Goal: Task Accomplishment & Management: Manage account settings

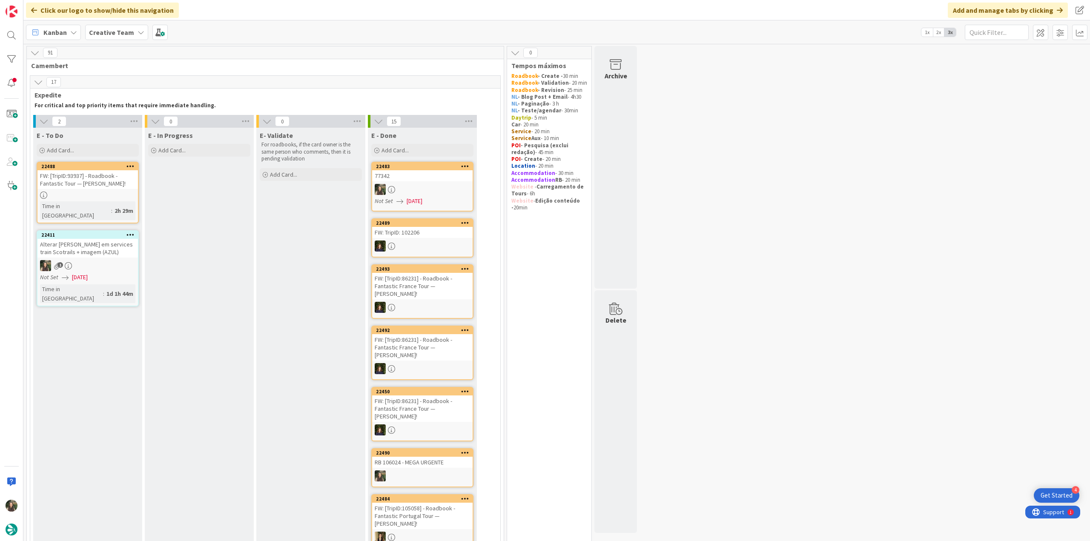
click at [199, 184] on div at bounding box center [199, 189] width 100 height 11
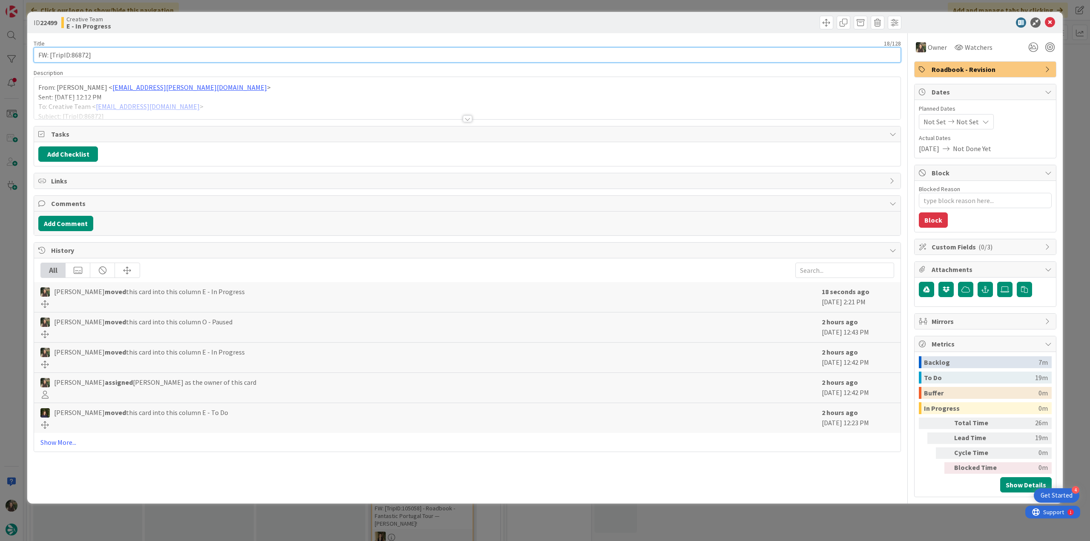
click at [77, 52] on input "FW: [TripID:86872]" at bounding box center [467, 54] width 867 height 15
click at [224, 109] on div at bounding box center [467, 108] width 866 height 22
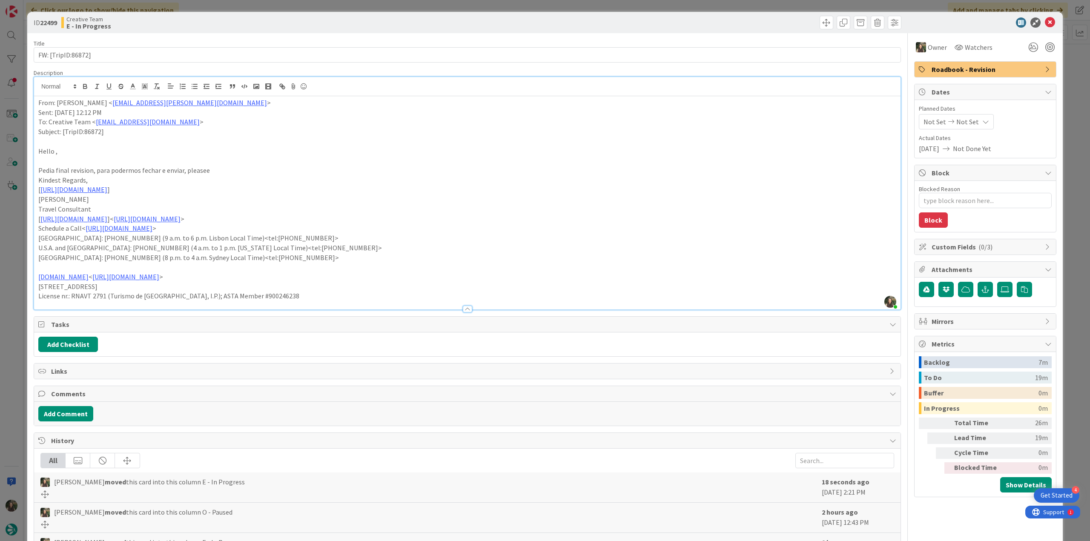
click at [17, 252] on div "ID 22499 Creative Team E - In Progress Title 18 / 128 FW: [TripID:86872] Descri…" at bounding box center [545, 270] width 1090 height 541
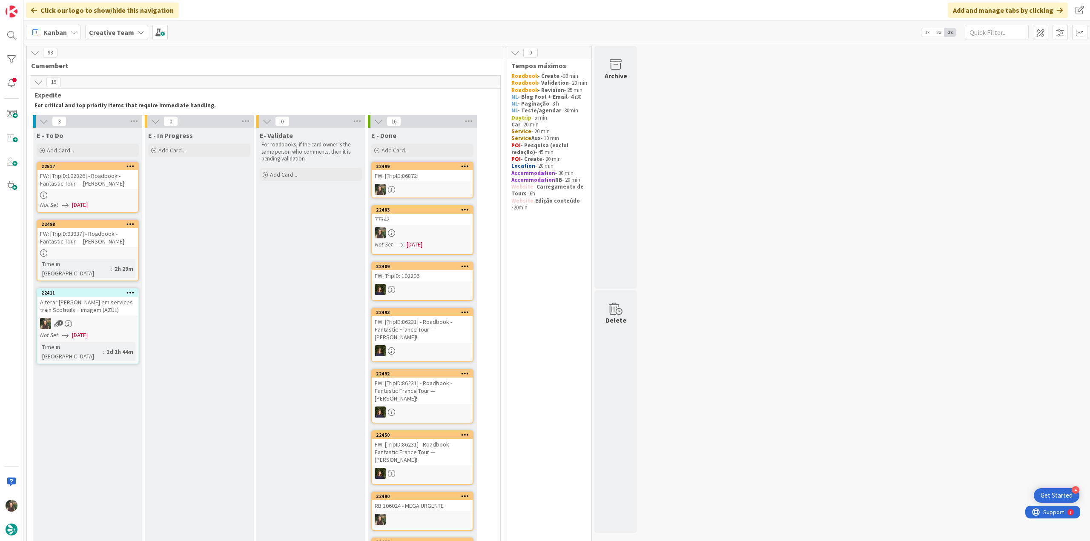
click at [420, 178] on div "FW: [TripID:86872]" at bounding box center [422, 175] width 100 height 11
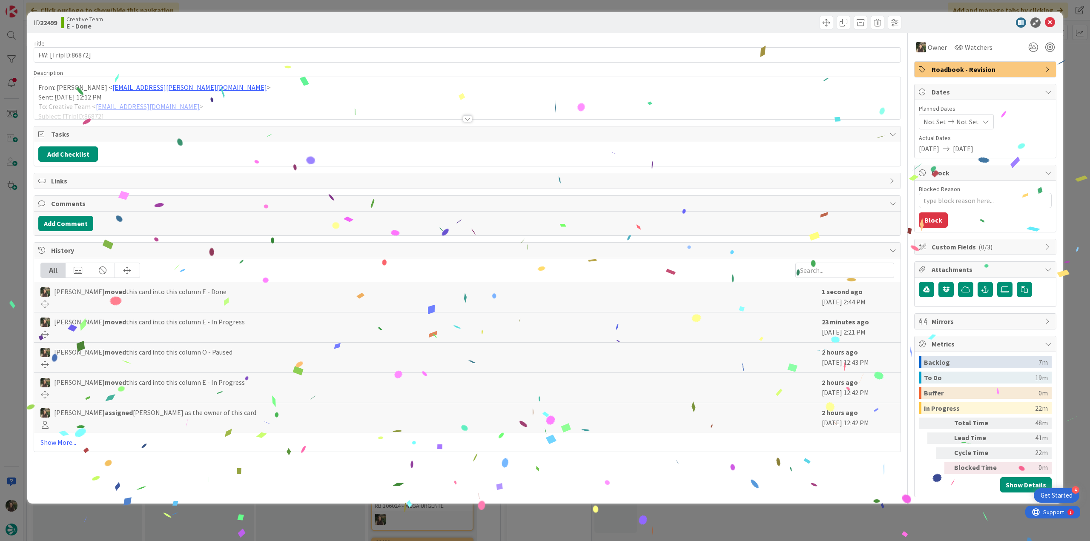
drag, startPoint x: 875, startPoint y: 505, endPoint x: 725, endPoint y: 522, distance: 150.7
click at [875, 506] on div "ID 22499 Creative Team E - Done Title 18 / 128 FW: [TripID:86872] Description F…" at bounding box center [545, 270] width 1090 height 541
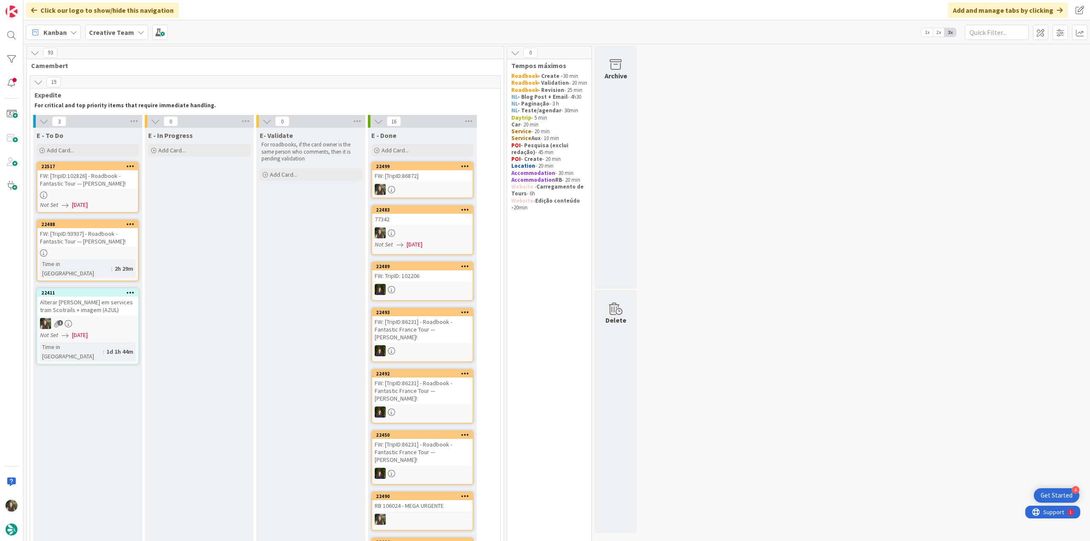
click at [124, 186] on div "FW: [TripID:102826] - Roadbook - Fantastic Tour — [PERSON_NAME]!" at bounding box center [87, 179] width 100 height 19
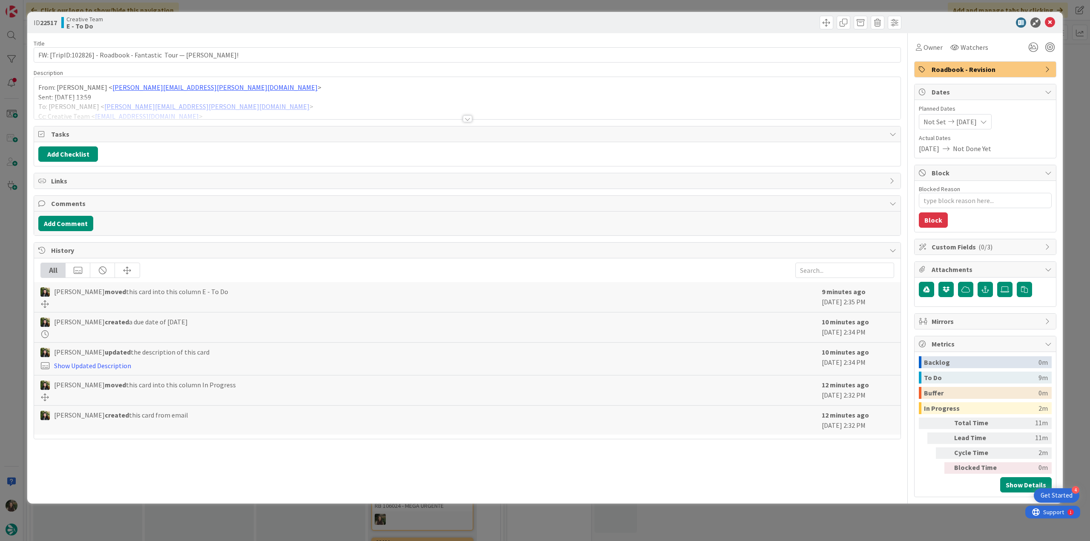
click at [266, 97] on div at bounding box center [467, 108] width 866 height 22
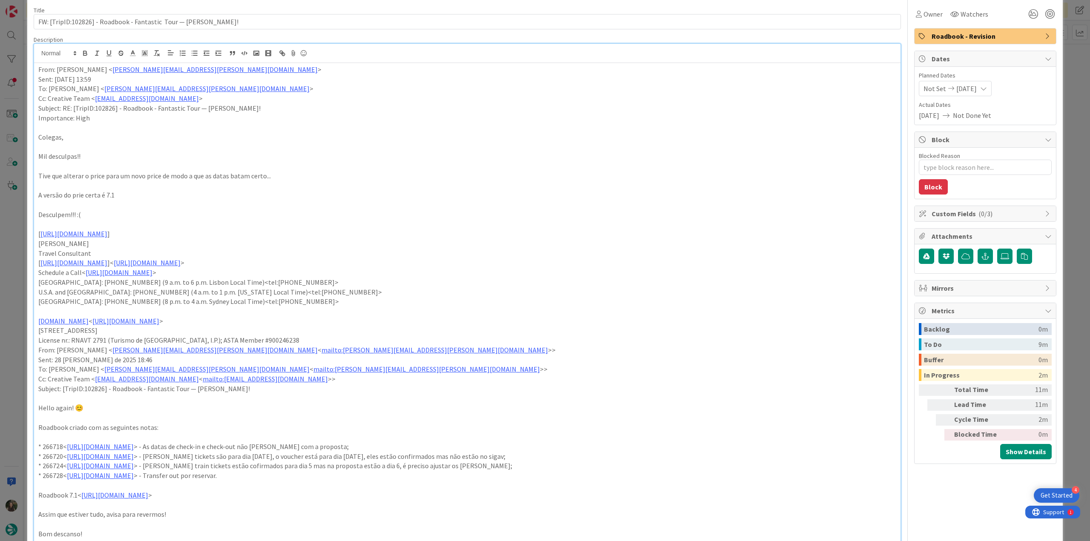
scroll to position [85, 0]
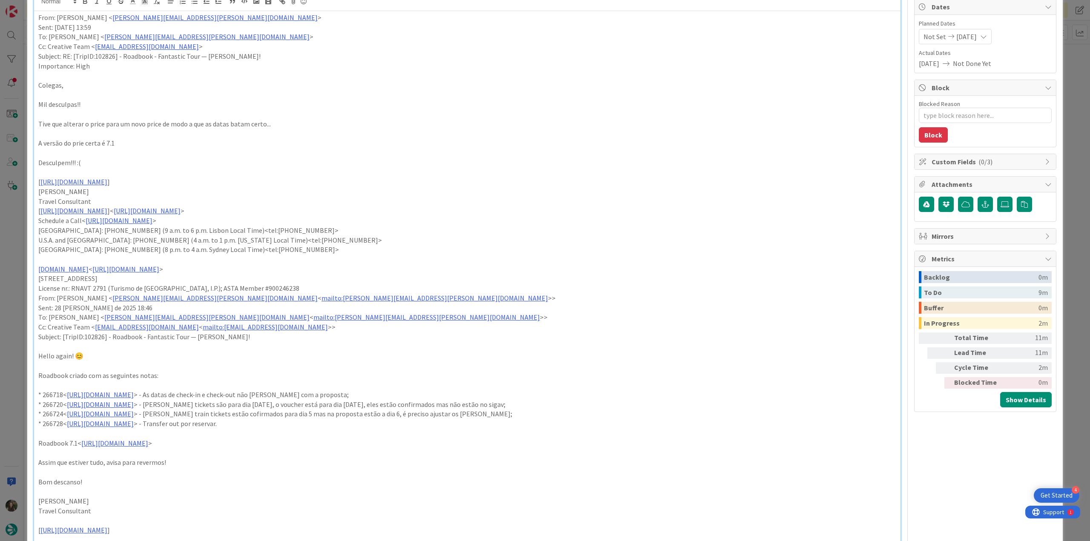
click at [10, 224] on div "ID 22517 Creative Team E - To Do Title 66 / 128 FW: [TripID:102826] - Roadbook …" at bounding box center [545, 270] width 1090 height 541
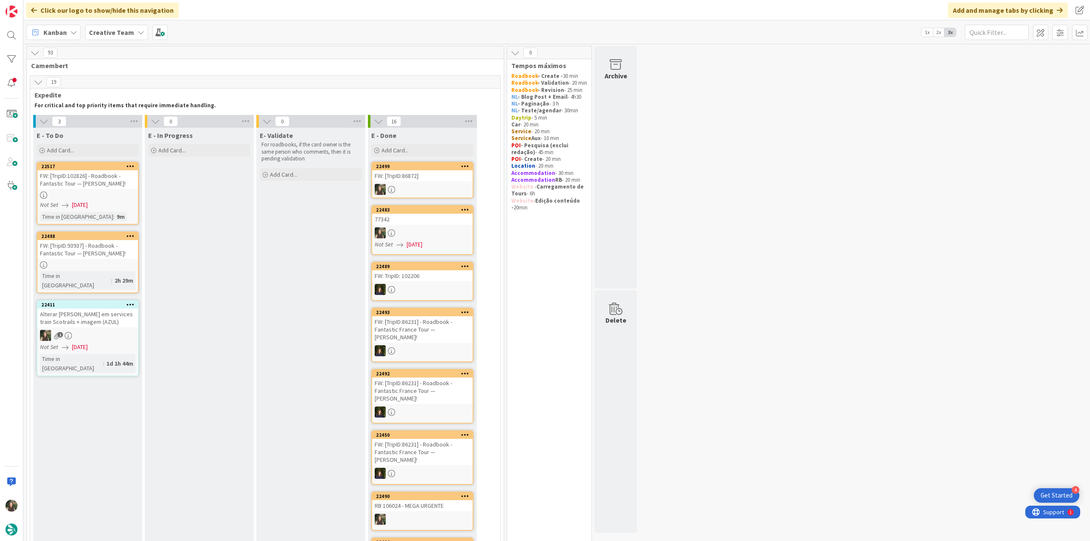
click at [101, 196] on div at bounding box center [87, 195] width 100 height 7
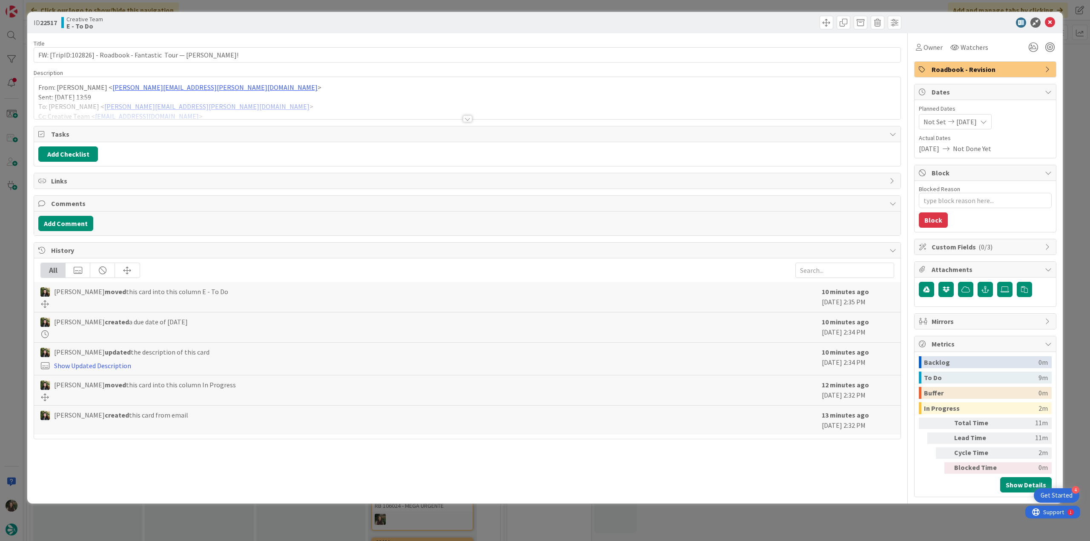
click at [256, 100] on div at bounding box center [467, 108] width 866 height 22
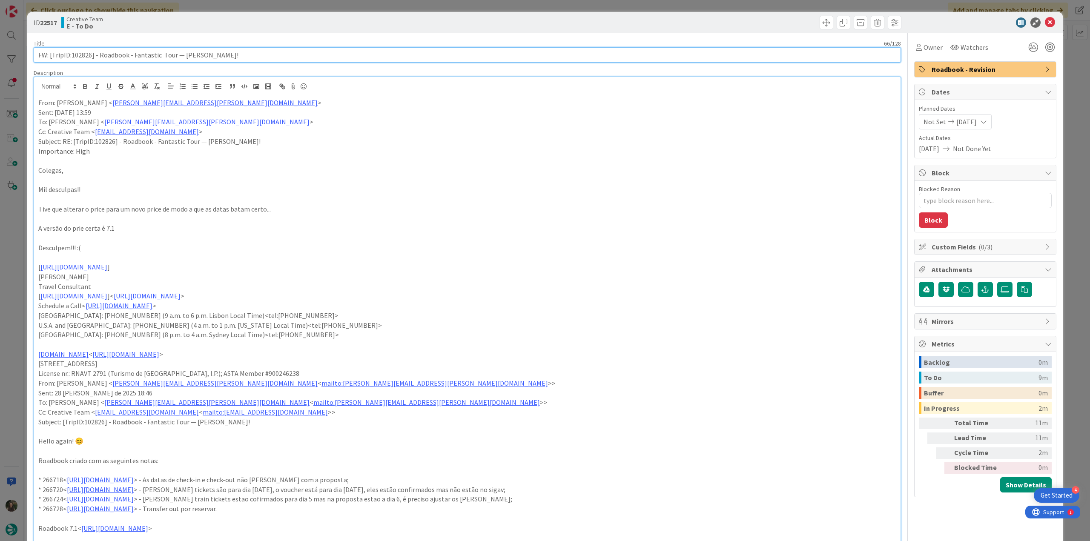
click at [86, 55] on input "FW: [TripID:102826] - Roadbook - Fantastic Tour — [PERSON_NAME]!" at bounding box center [467, 54] width 867 height 15
click at [923, 49] on span "Owner" at bounding box center [932, 47] width 19 height 10
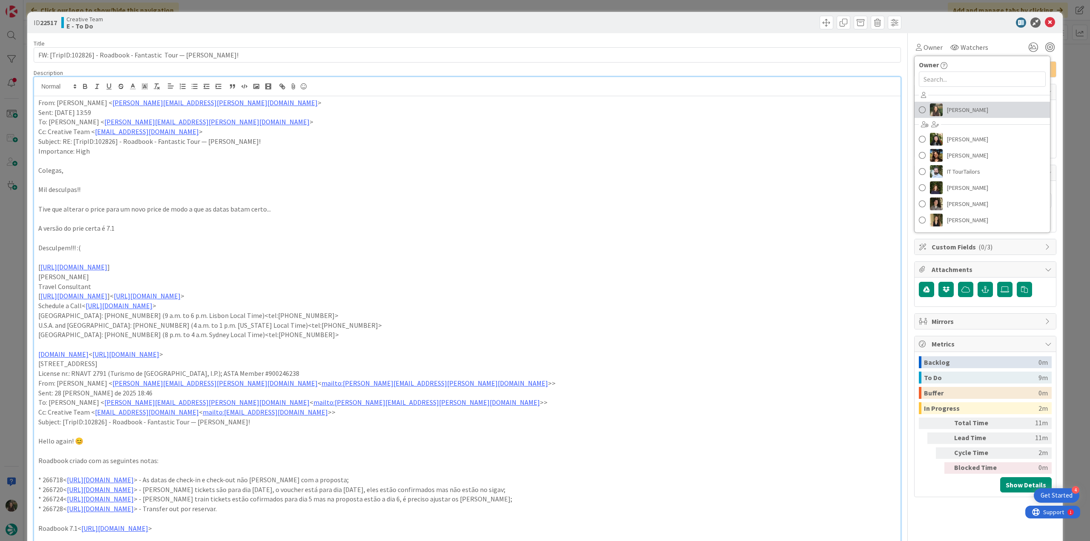
click at [961, 107] on span "[PERSON_NAME]" at bounding box center [967, 109] width 41 height 13
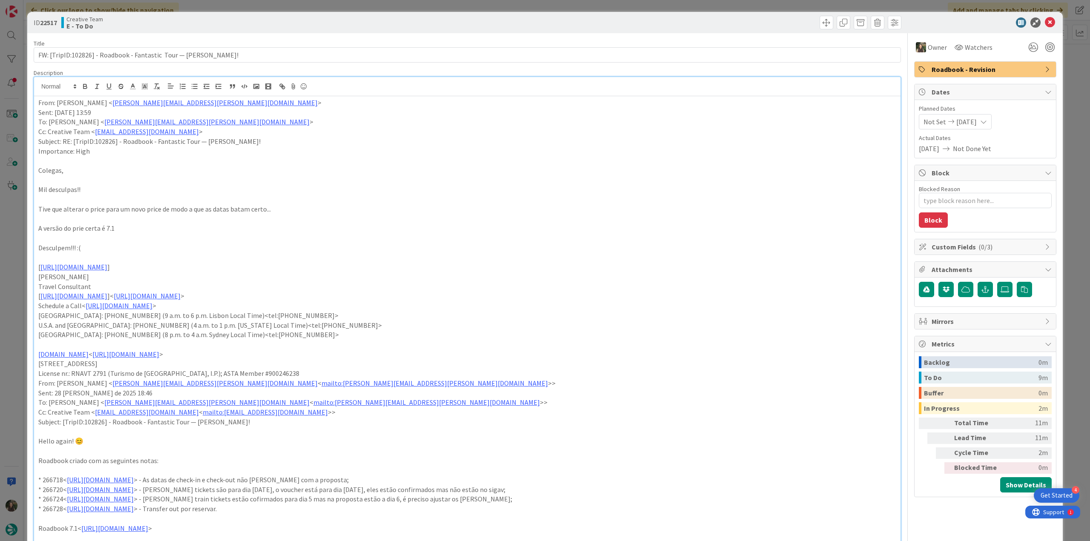
click at [1062, 69] on div "ID 22517 Creative Team E - To Do Title 66 / 128 FW: [TripID:102826] - Roadbook …" at bounding box center [545, 270] width 1090 height 541
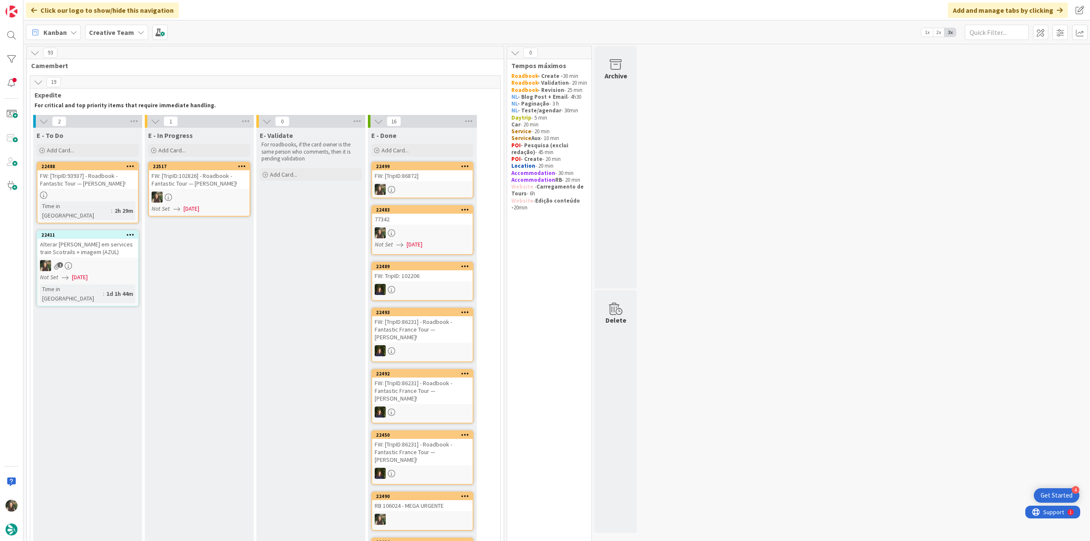
click at [206, 196] on div at bounding box center [199, 197] width 100 height 11
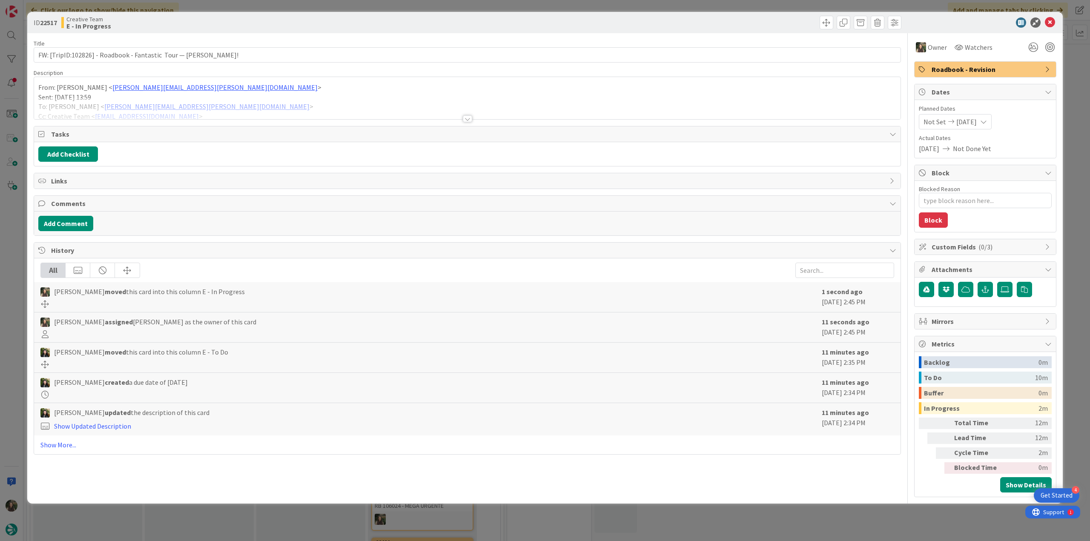
click at [286, 110] on div at bounding box center [467, 108] width 866 height 22
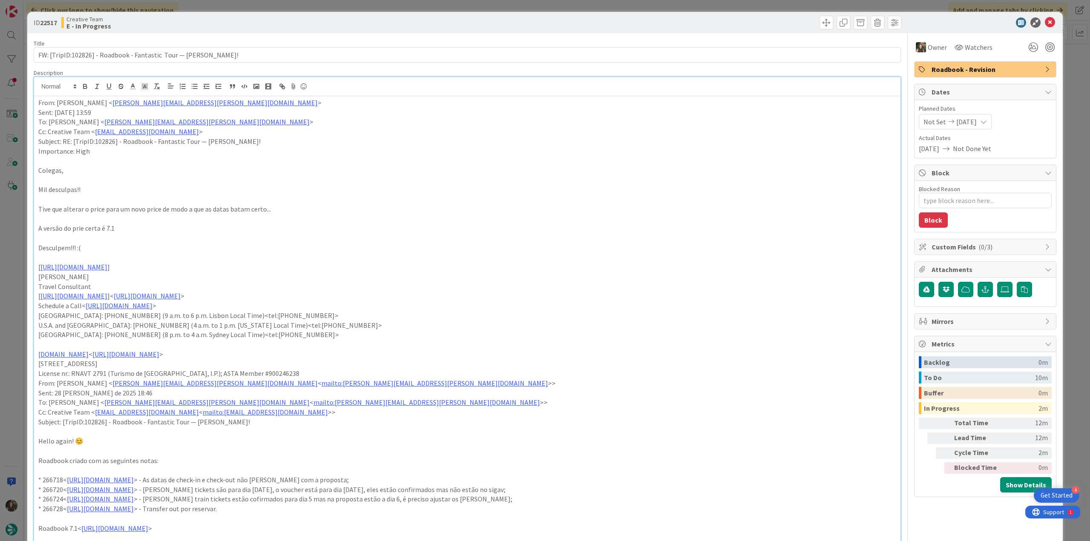
click at [20, 251] on div "ID 22517 Creative Team E - In Progress Title 66 / 128 FW: [TripID:102826] - Roa…" at bounding box center [545, 270] width 1090 height 541
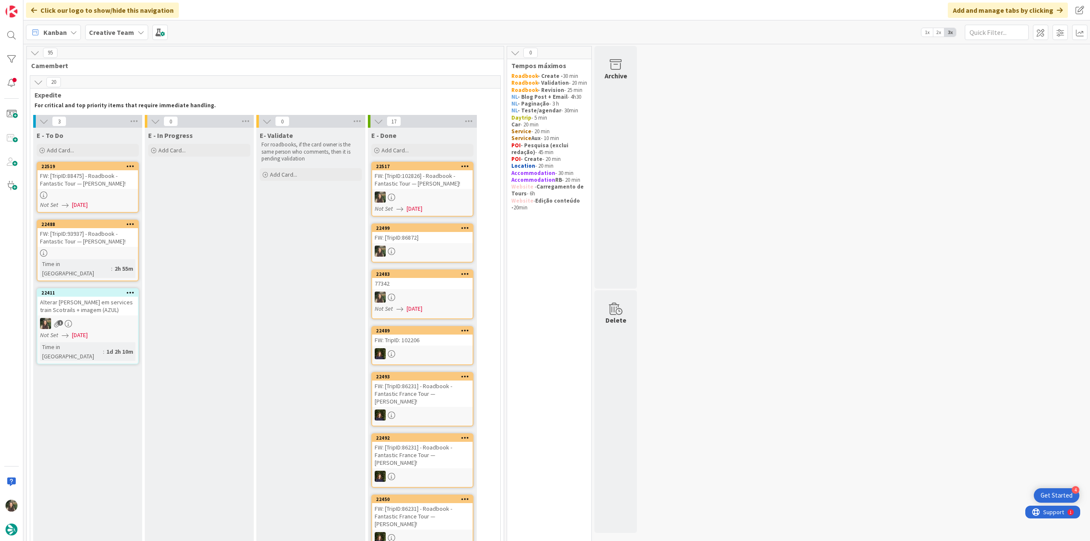
drag, startPoint x: 201, startPoint y: 190, endPoint x: 419, endPoint y: 182, distance: 218.5
click at [419, 182] on div "FW: [TripID:102826] - Roadbook - Fantastic Tour — [PERSON_NAME]!" at bounding box center [422, 179] width 100 height 19
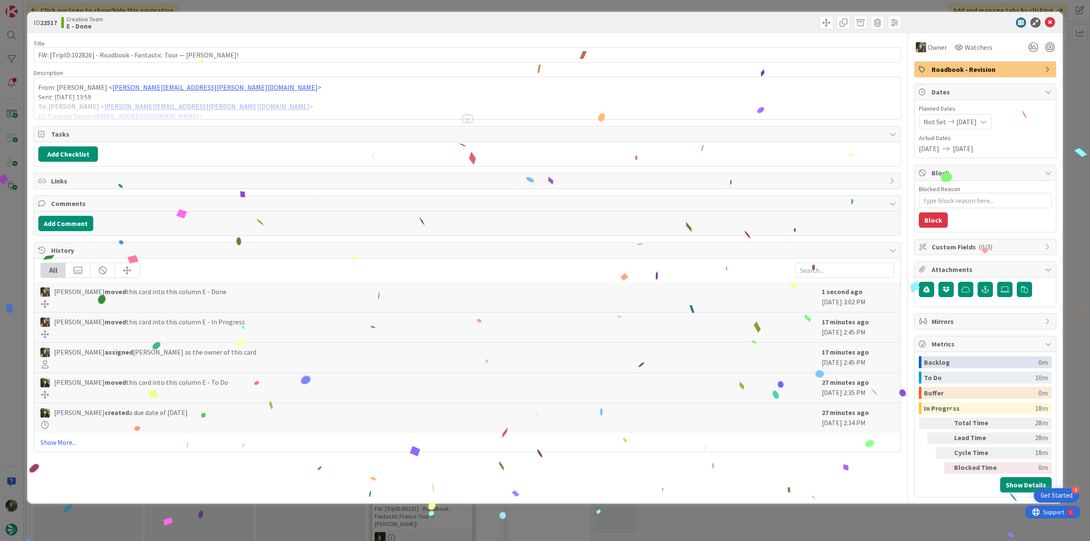
click at [835, 525] on div "ID 22517 Creative Team E - Done Title 66 / 128 FW: [TripID:102826] - Roadbook -…" at bounding box center [545, 270] width 1090 height 541
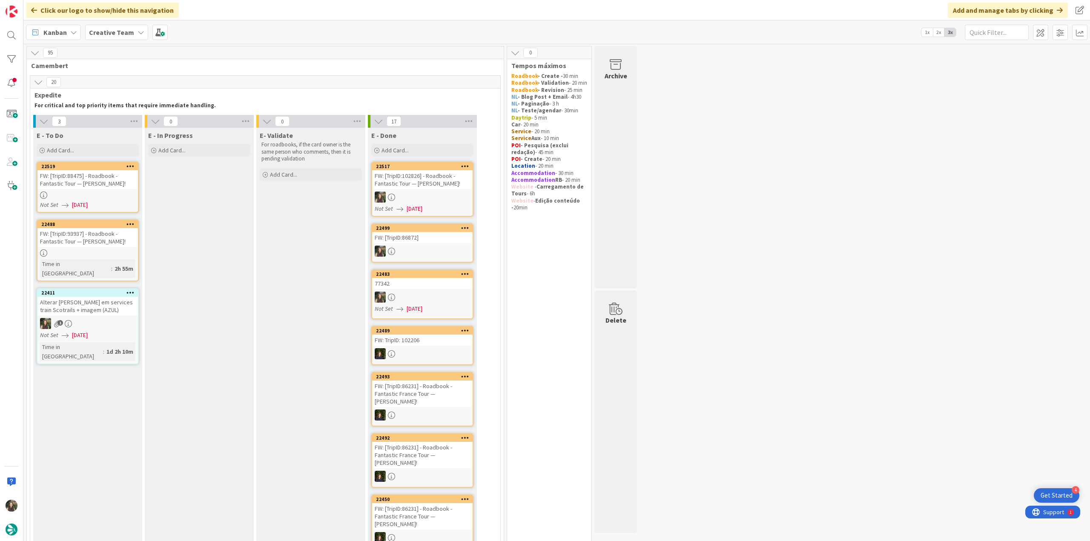
click at [118, 177] on div "FW: [TripID:88475] - Roadbook - Fantastic Tour — [PERSON_NAME]!" at bounding box center [87, 179] width 100 height 19
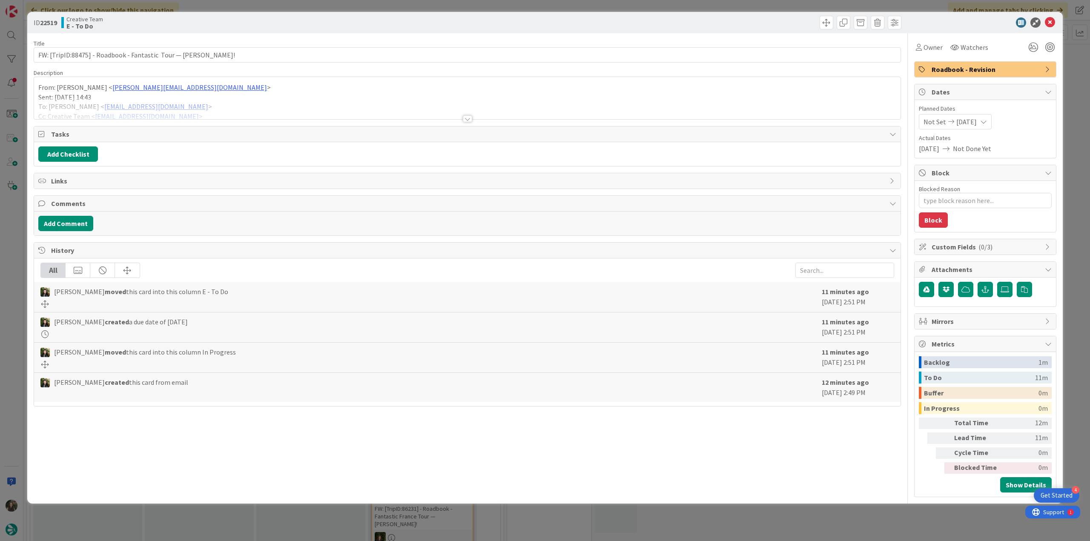
click at [233, 109] on div at bounding box center [467, 108] width 866 height 22
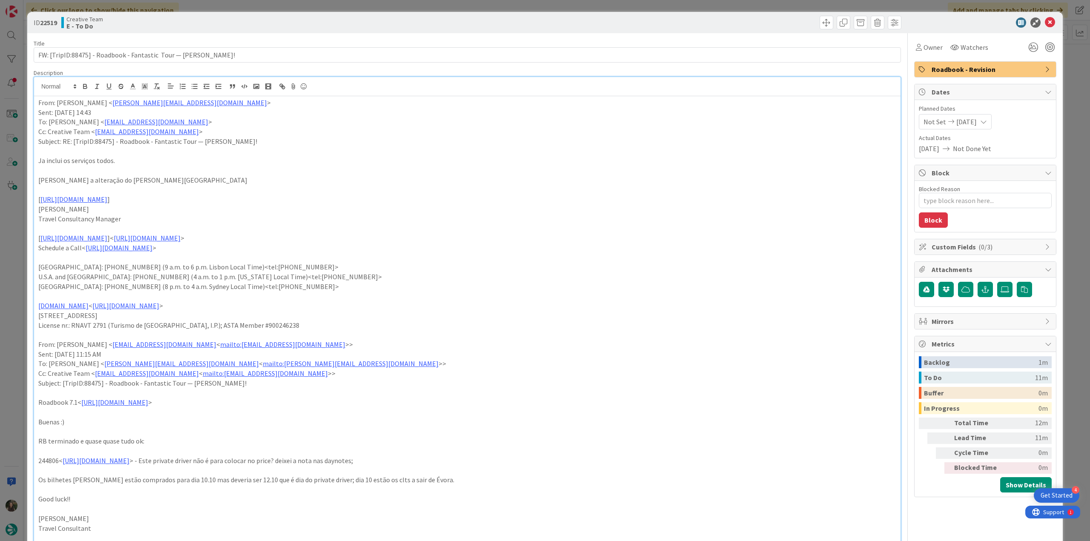
click at [19, 232] on div "ID 22519 Creative Team E - To Do Title 67 / 128 FW: [TripID:88475] - Roadbook -…" at bounding box center [545, 270] width 1090 height 541
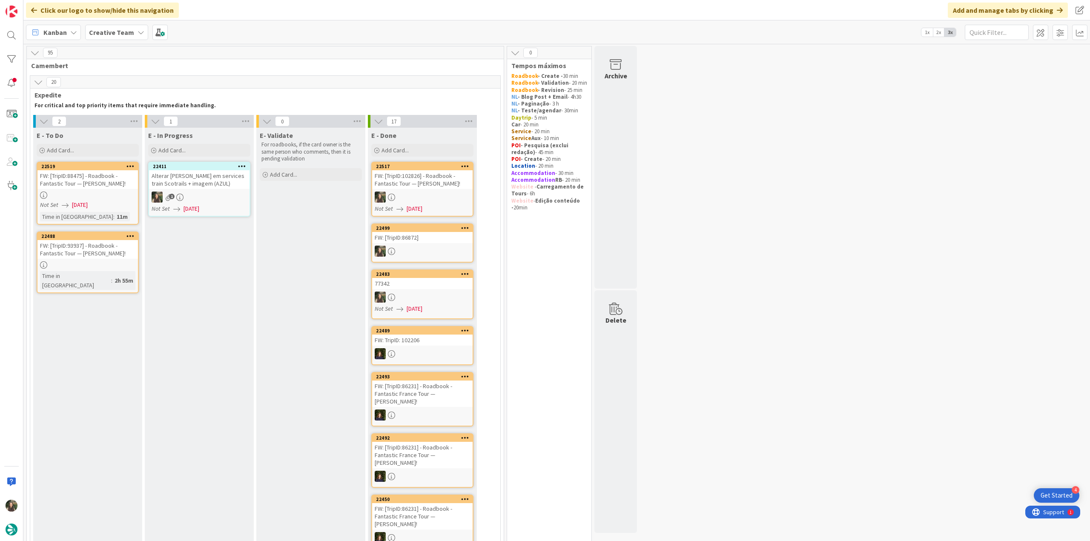
click at [217, 183] on div "Alterar [PERSON_NAME] em services train Scotrails + imagem (AZUL)" at bounding box center [199, 179] width 100 height 19
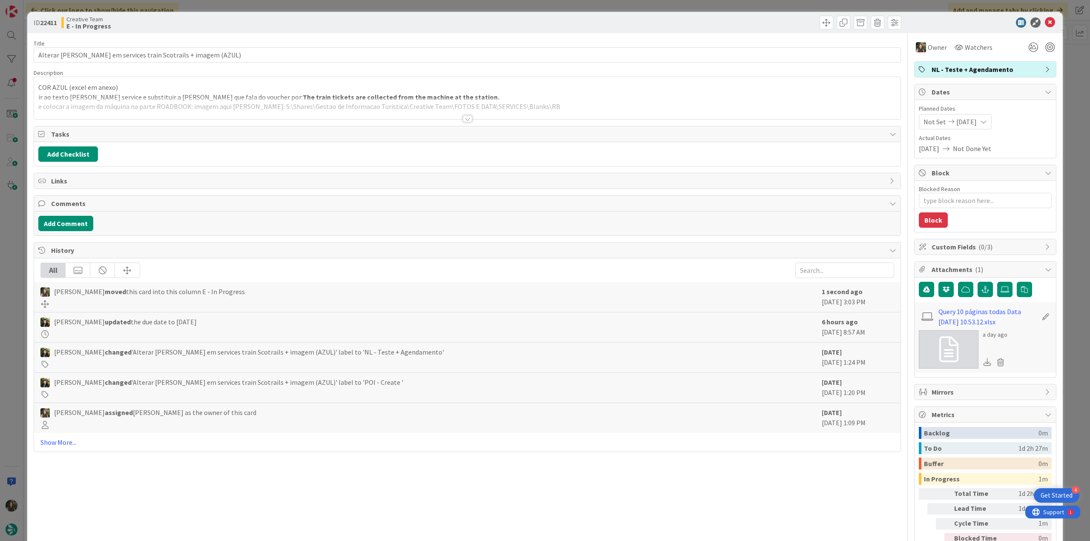
click at [509, 100] on div at bounding box center [467, 108] width 866 height 22
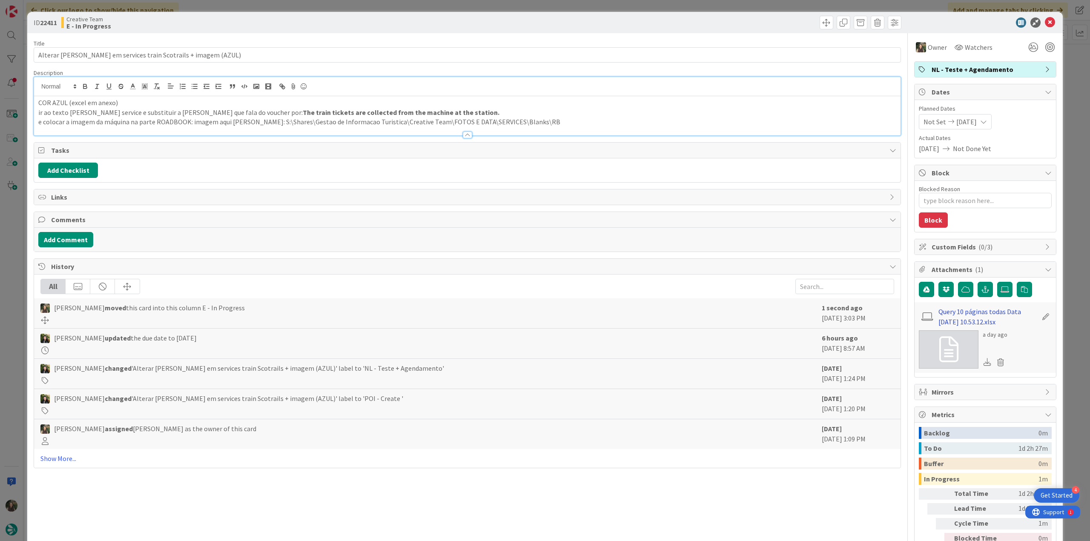
click at [964, 308] on link "Query 10 páginas todas Data 2025-09-04 10.53.12.xlsx" at bounding box center [987, 316] width 99 height 20
drag, startPoint x: 262, startPoint y: 121, endPoint x: 539, endPoint y: 118, distance: 276.7
click at [539, 118] on p "e colocar a imagem da máquina na parte ROADBOOK: imagem aqui já cortada: S:\Sha…" at bounding box center [467, 122] width 858 height 10
copy p "S:\Shares\Gestao de Informacao Turistica\Creative Team\FOTOS E DATA\SERVICES\Bl…"
drag, startPoint x: 438, startPoint y: 111, endPoint x: 246, endPoint y: 112, distance: 192.8
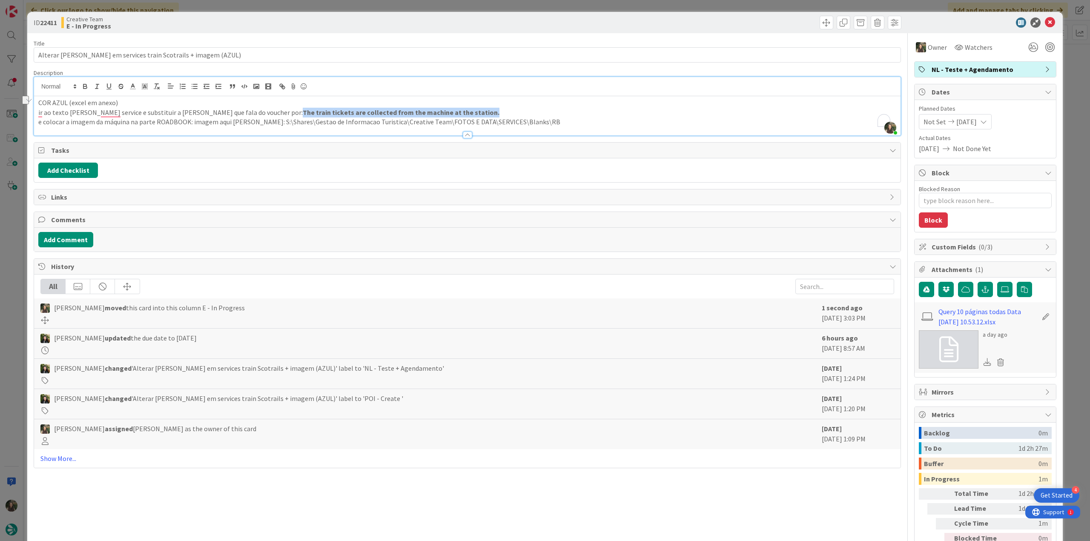
click at [246, 112] on p "ir ao texto RB de cada service e substituir a frase que fala do voucher por: Th…" at bounding box center [467, 113] width 858 height 10
copy strong "The train tickets are collected from the machine at the station."
type textarea "x"
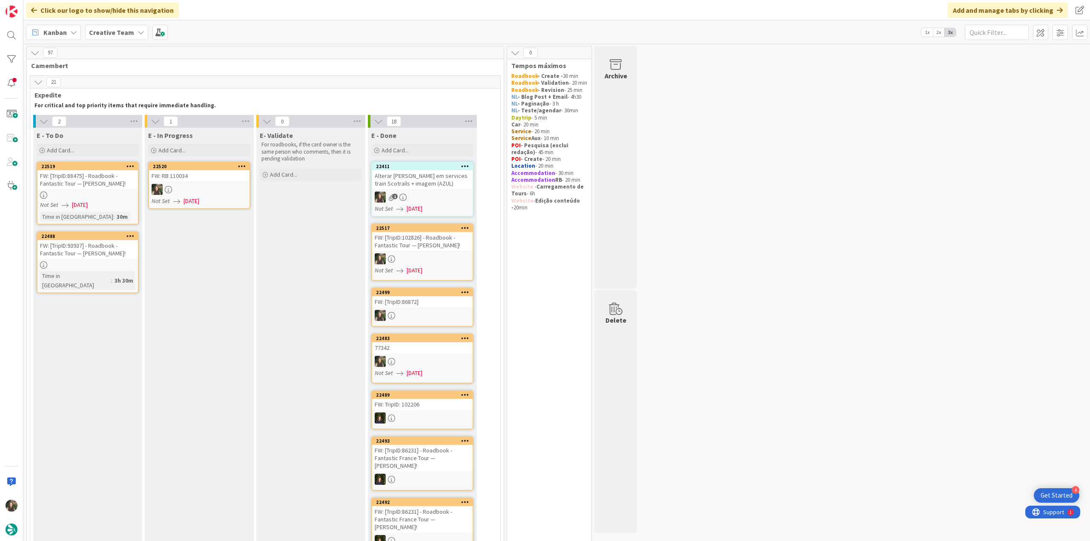
click at [217, 189] on div at bounding box center [199, 189] width 100 height 11
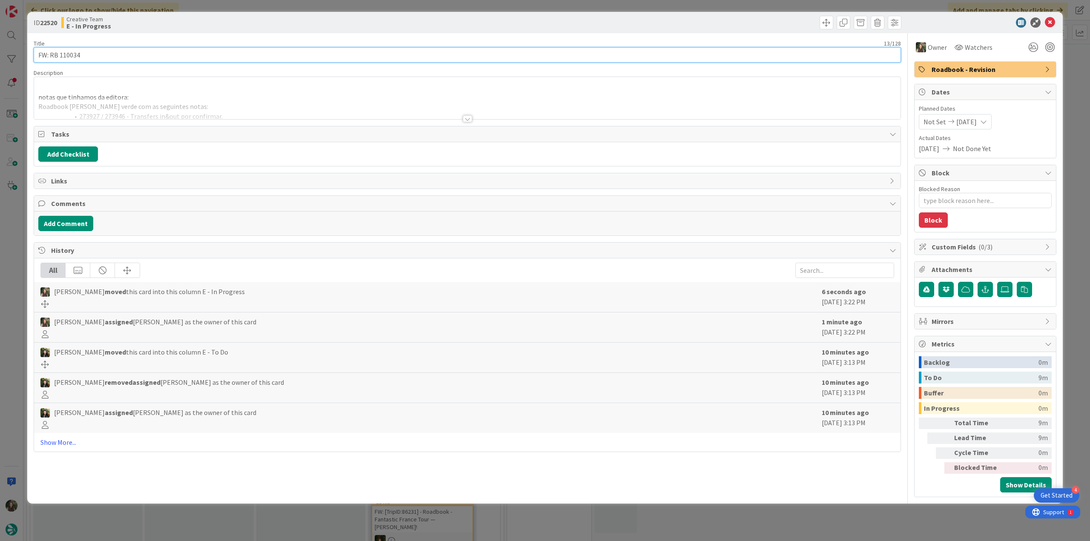
click at [76, 57] on input "FW: RB 110034" at bounding box center [467, 54] width 867 height 15
click at [15, 229] on div "ID 22520 Creative Team E - In Progress Title 13 / 128 FW: RB 110034 Description…" at bounding box center [545, 270] width 1090 height 541
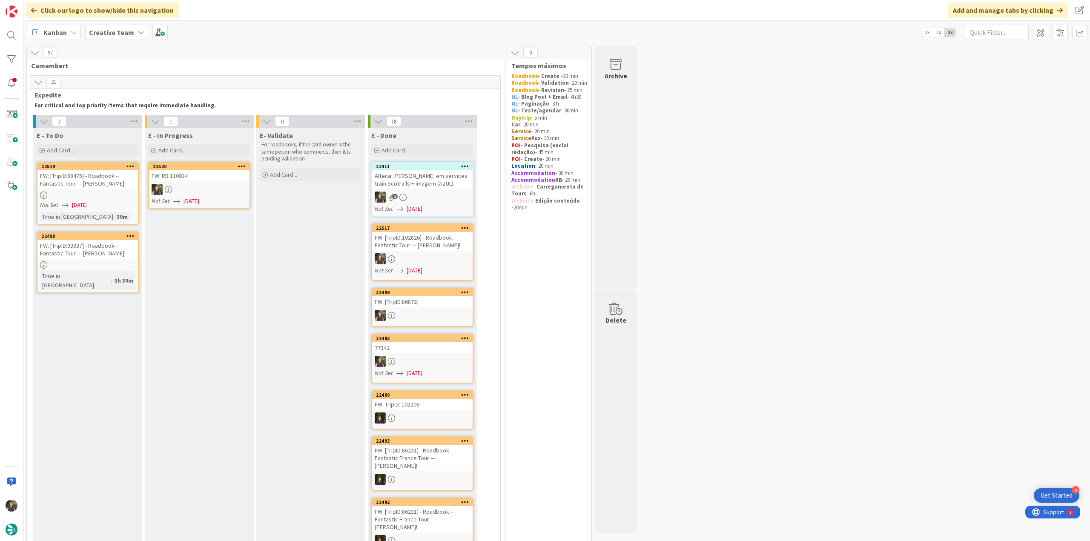
click at [222, 192] on div at bounding box center [199, 189] width 100 height 11
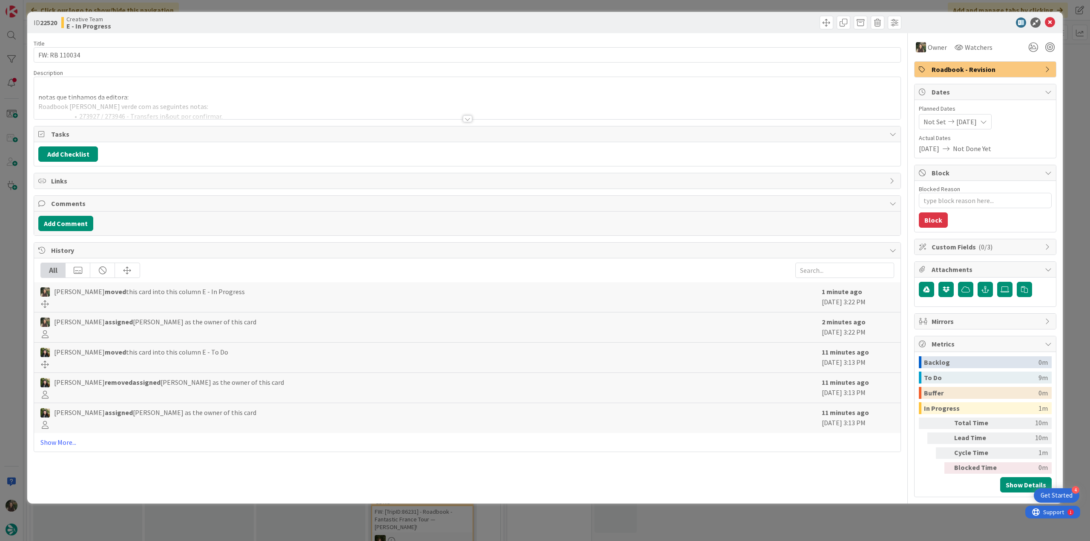
click at [227, 94] on p "notas que tinhamos da editora:" at bounding box center [467, 97] width 858 height 10
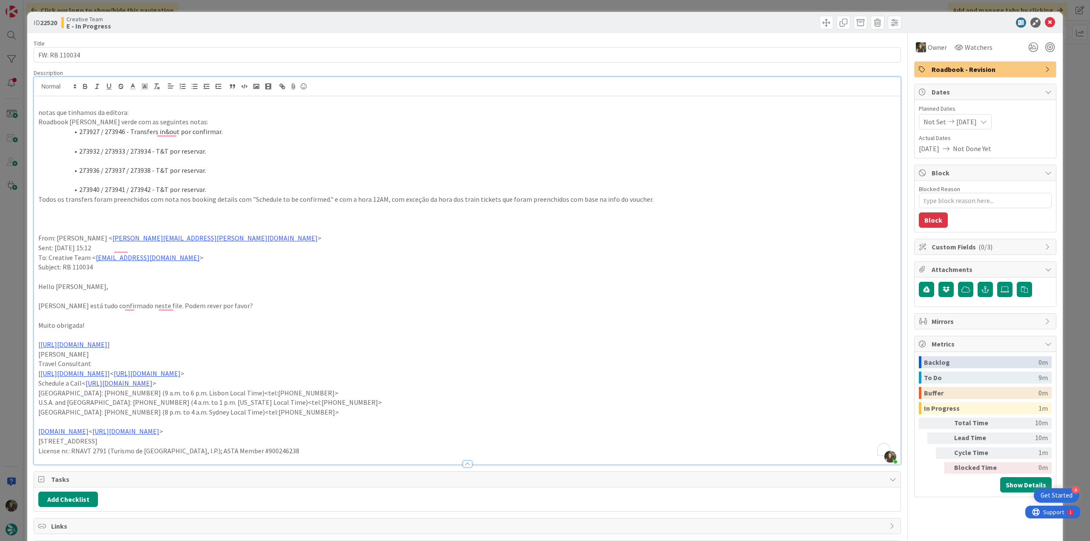
click at [14, 235] on div "ID 22520 Creative Team E - In Progress Title 13 / 128 FW: RB 110034 Description…" at bounding box center [545, 270] width 1090 height 541
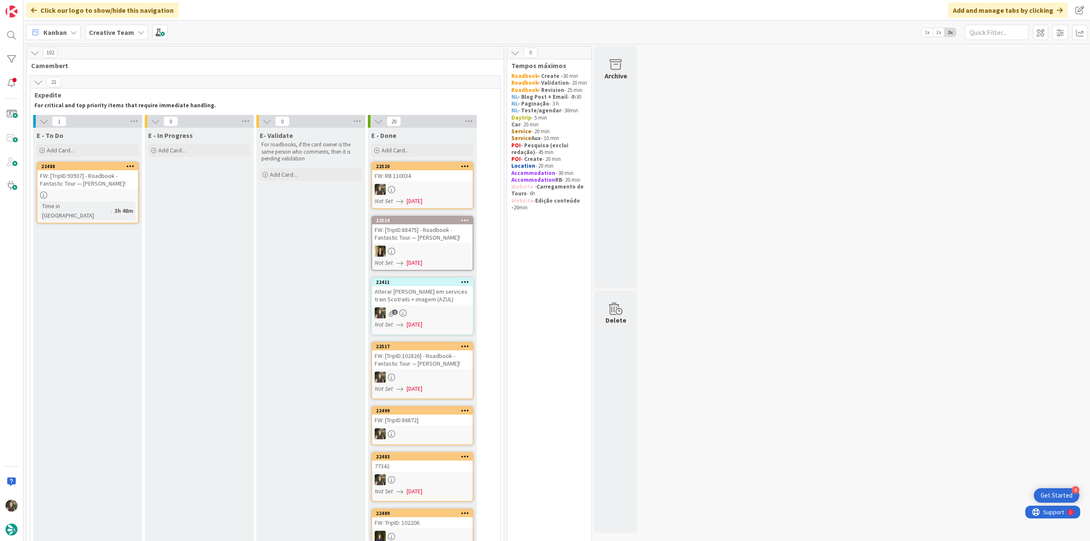
click at [455, 187] on div at bounding box center [422, 189] width 100 height 11
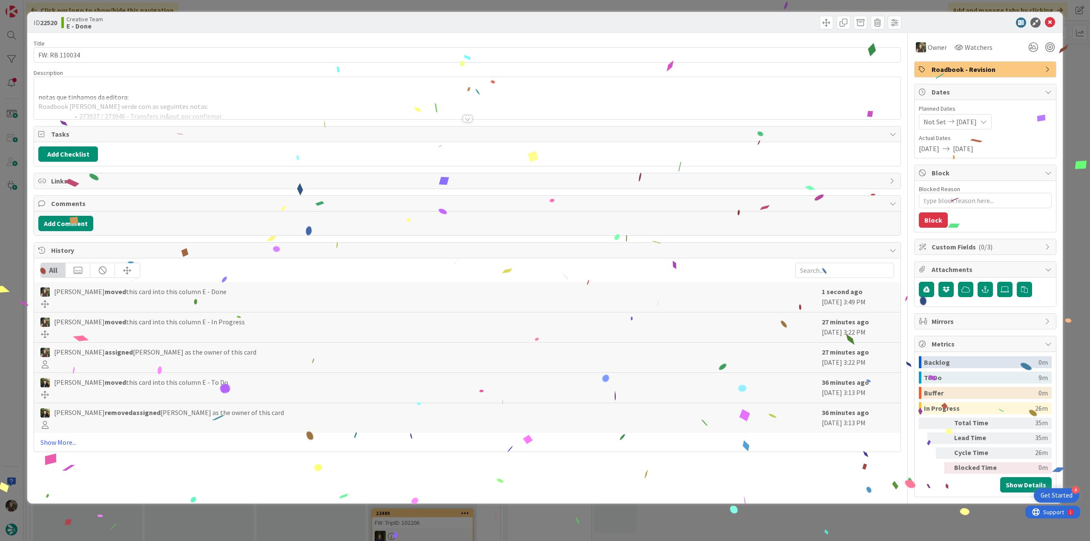
drag, startPoint x: 931, startPoint y: 516, endPoint x: 796, endPoint y: 523, distance: 135.1
click at [931, 516] on div "ID 22520 Creative Team E - Done Title 13 / 128 FW: RB 110034 Description notas …" at bounding box center [545, 270] width 1090 height 541
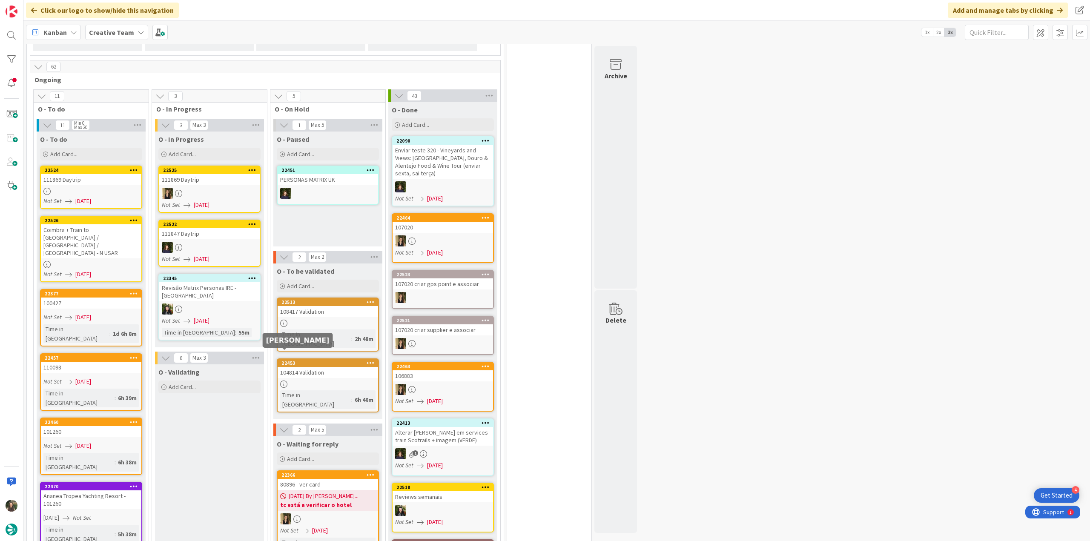
scroll to position [681, 0]
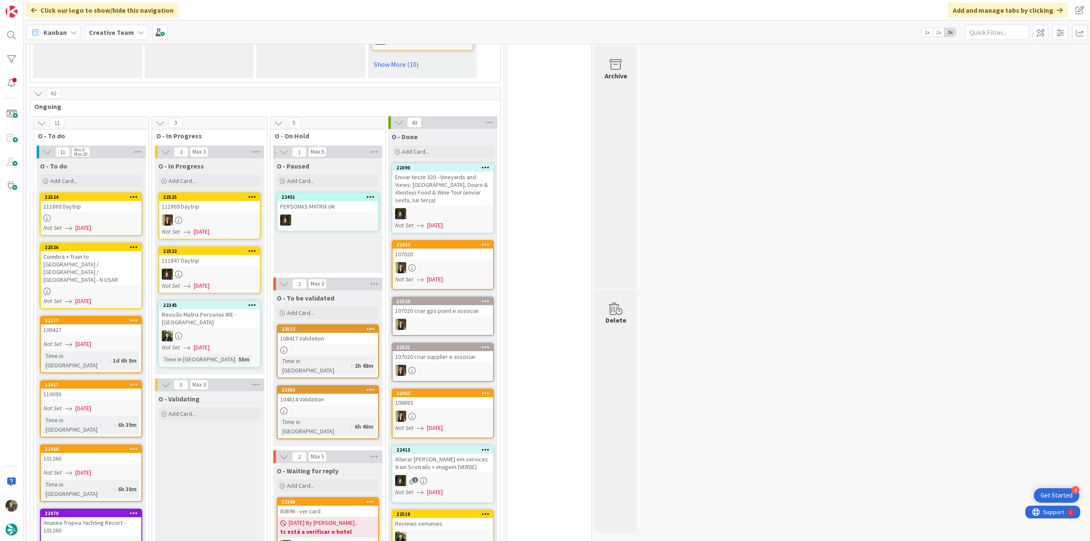
click at [127, 214] on div at bounding box center [91, 217] width 100 height 7
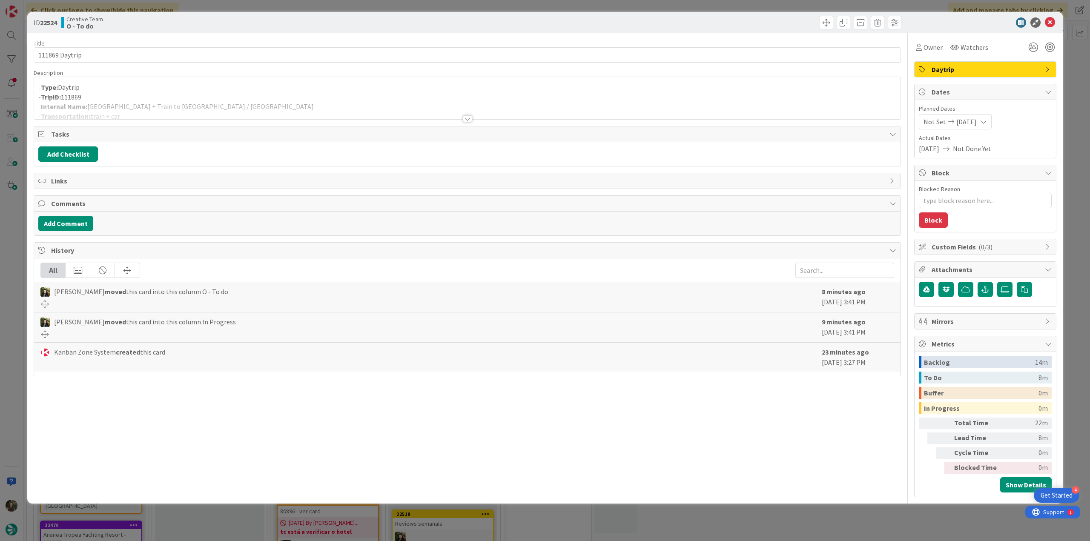
click at [266, 101] on div at bounding box center [467, 108] width 866 height 22
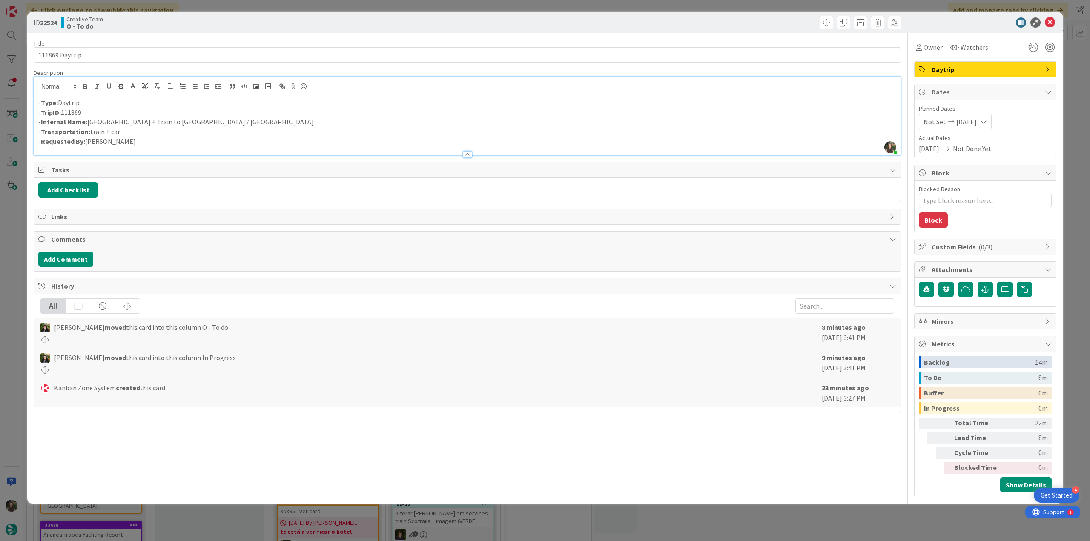
click at [17, 297] on div "ID 22524 Creative Team O - To do Title 14 / 128 111869 Daytrip Description [PER…" at bounding box center [545, 270] width 1090 height 541
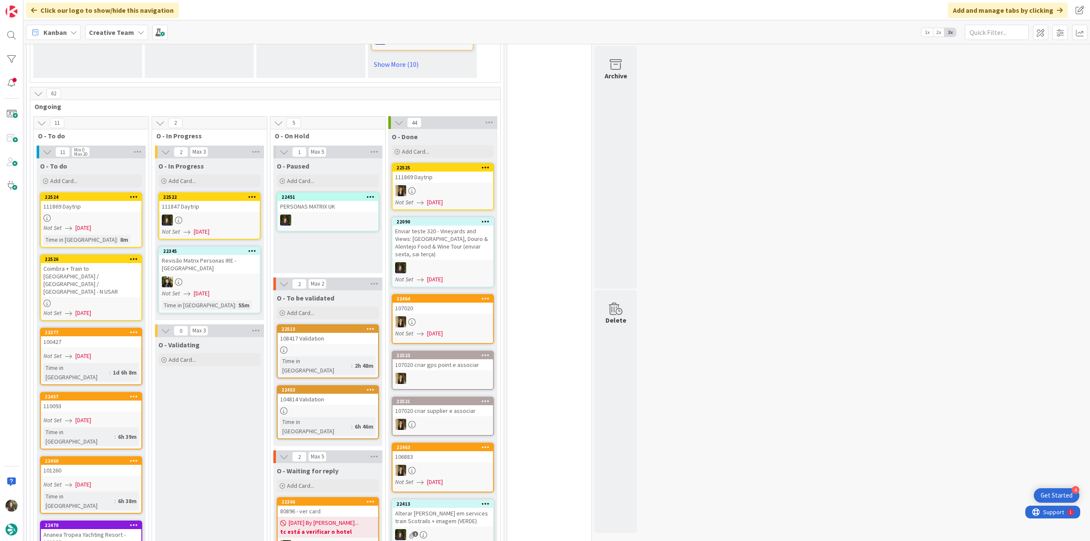
click at [120, 215] on div at bounding box center [91, 217] width 100 height 7
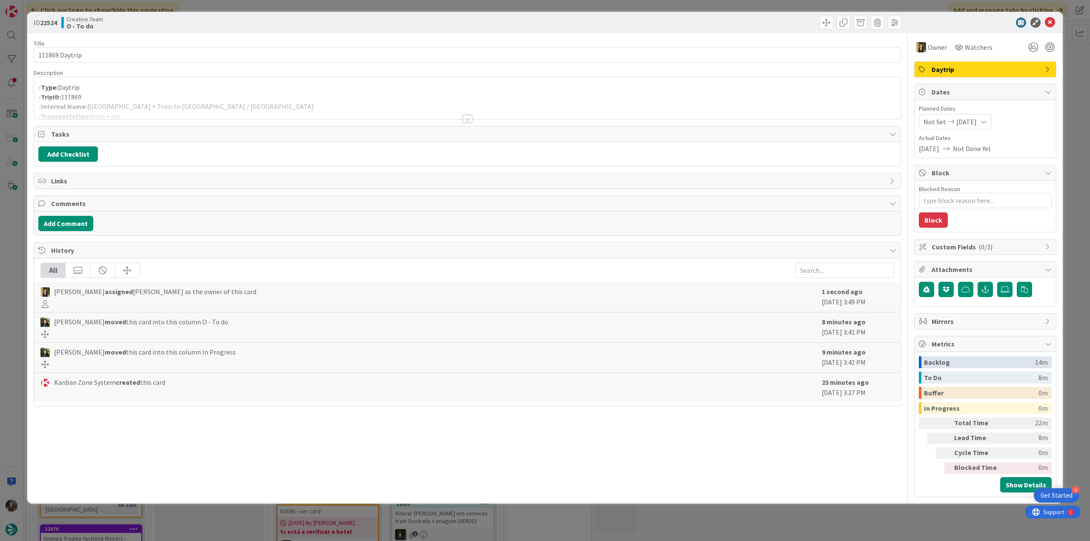
click at [495, 89] on div "- Type: Daytrip - TripID: 111869 - Internal Name: [GEOGRAPHIC_DATA] + Train to …" at bounding box center [467, 98] width 866 height 42
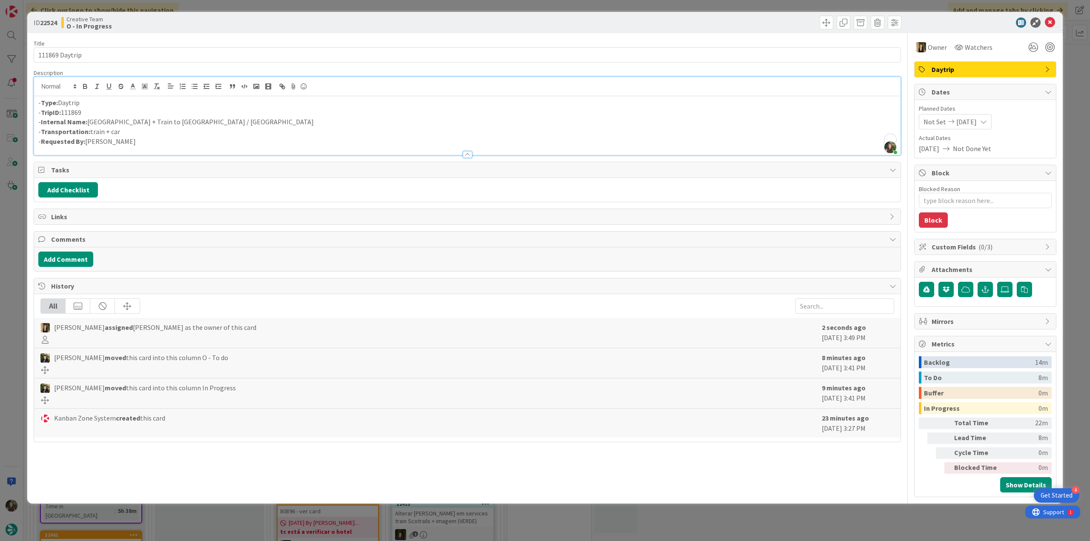
click at [14, 246] on div "ID 22524 Creative Team O - In Progress Title 14 / 128 111869 Daytrip Descriptio…" at bounding box center [545, 270] width 1090 height 541
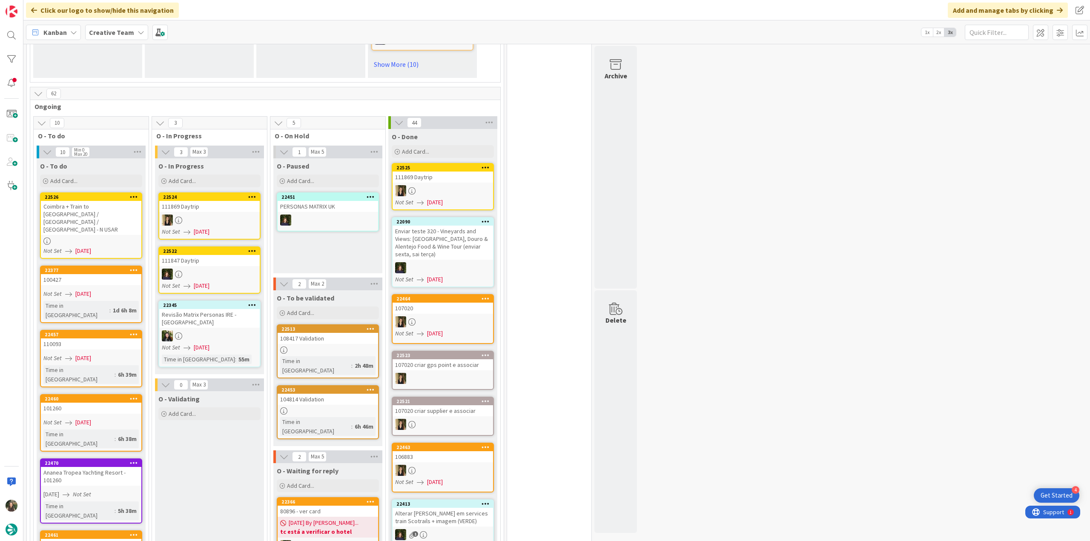
click at [122, 215] on div "Coimbra + Train to [GEOGRAPHIC_DATA] / [GEOGRAPHIC_DATA] / [GEOGRAPHIC_DATA] - …" at bounding box center [91, 218] width 100 height 34
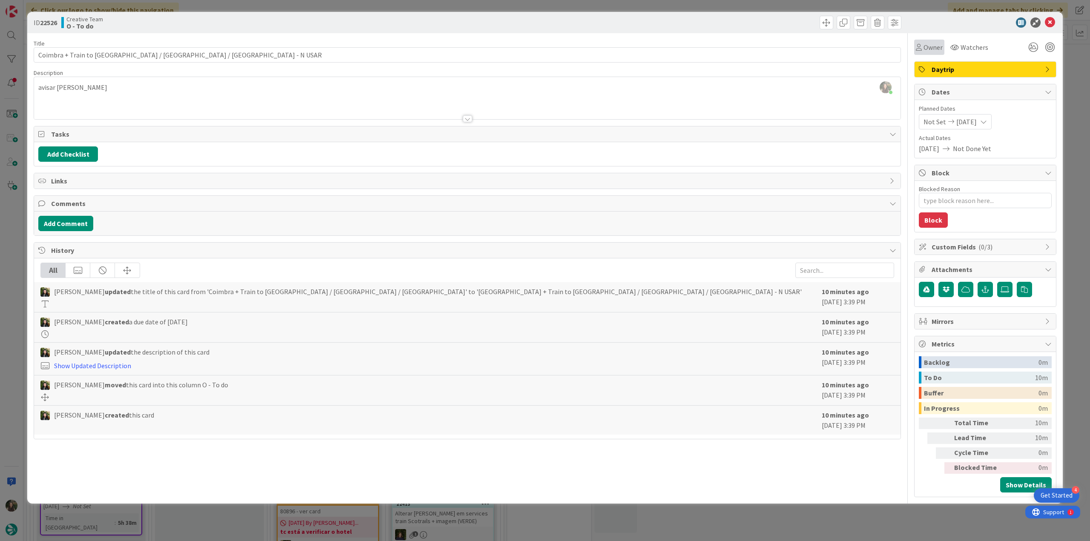
click at [929, 52] on div "Owner" at bounding box center [929, 47] width 30 height 15
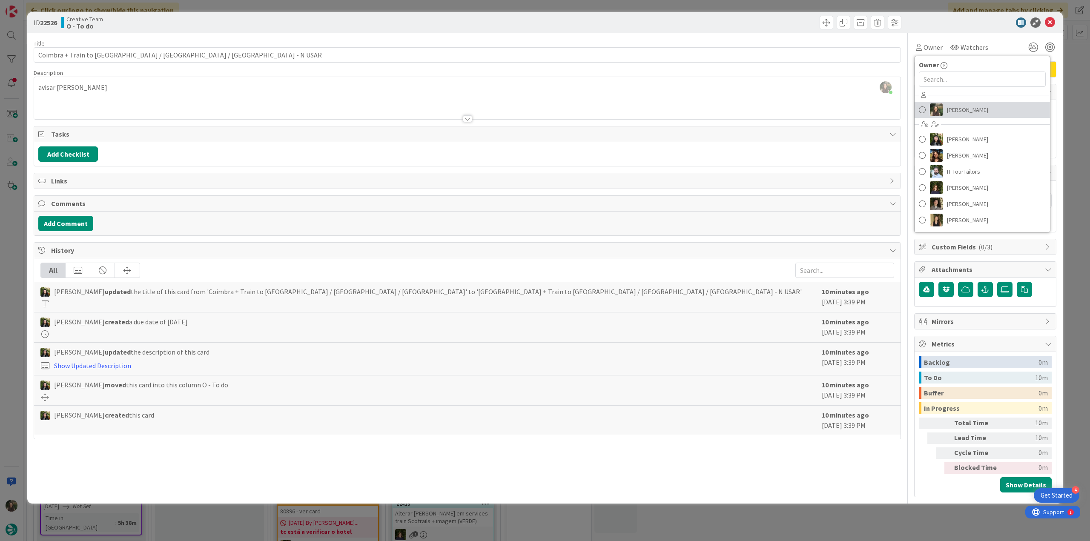
click at [955, 111] on span "[PERSON_NAME]" at bounding box center [967, 109] width 41 height 13
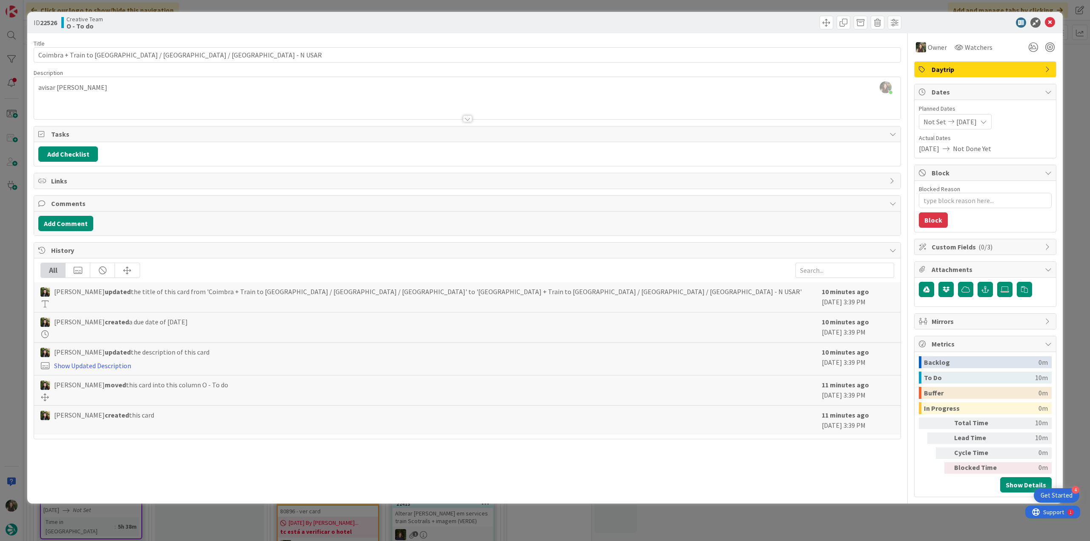
click at [1065, 75] on div "ID 22526 Creative Team O - To do Title 50 / 128 [GEOGRAPHIC_DATA] + Train to [G…" at bounding box center [545, 270] width 1090 height 541
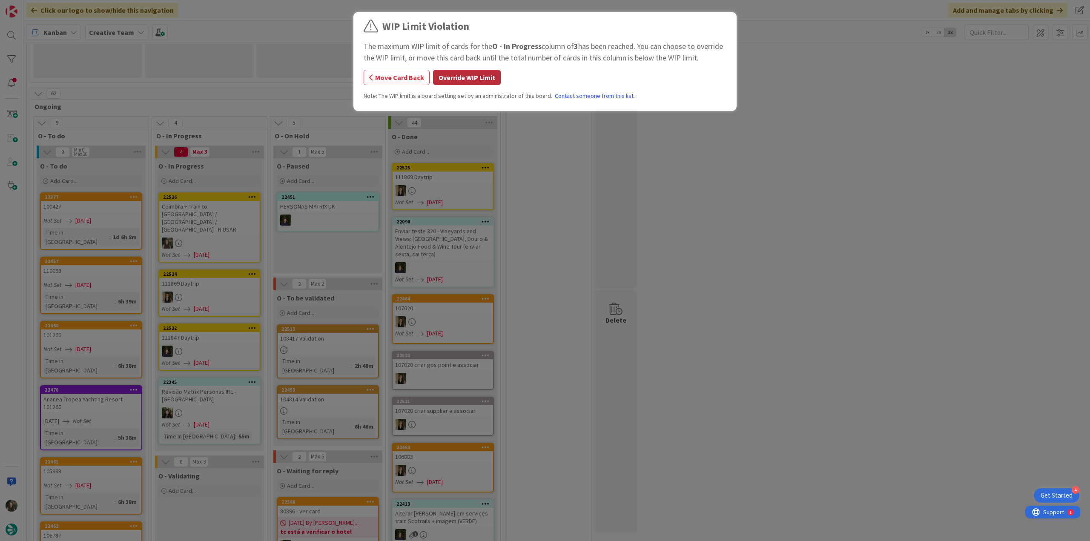
click at [466, 74] on button "Override WIP Limit" at bounding box center [467, 77] width 68 height 15
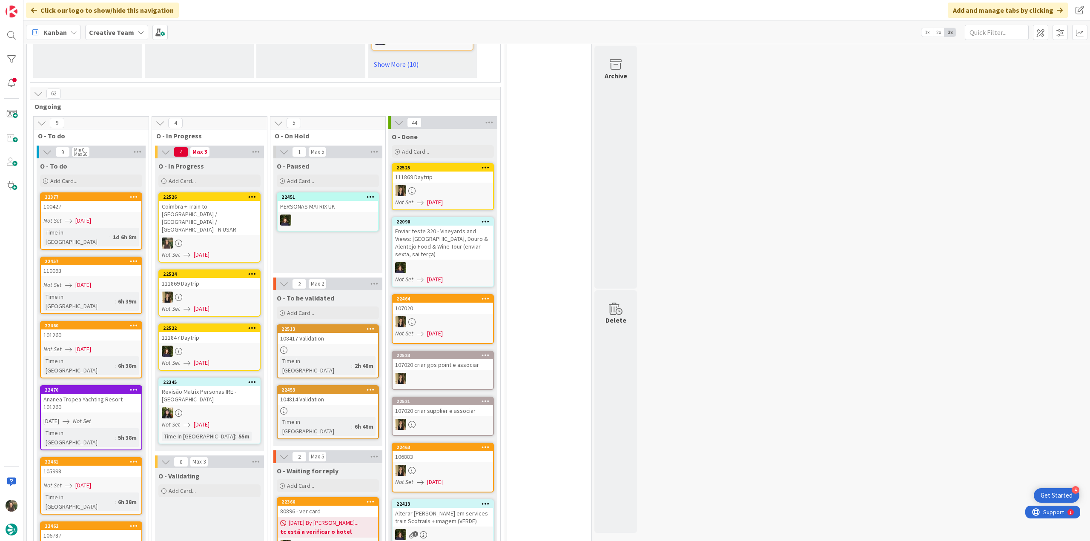
click at [220, 220] on link "22526 [GEOGRAPHIC_DATA] + Train to [GEOGRAPHIC_DATA] / [GEOGRAPHIC_DATA] / [GEO…" at bounding box center [209, 227] width 102 height 70
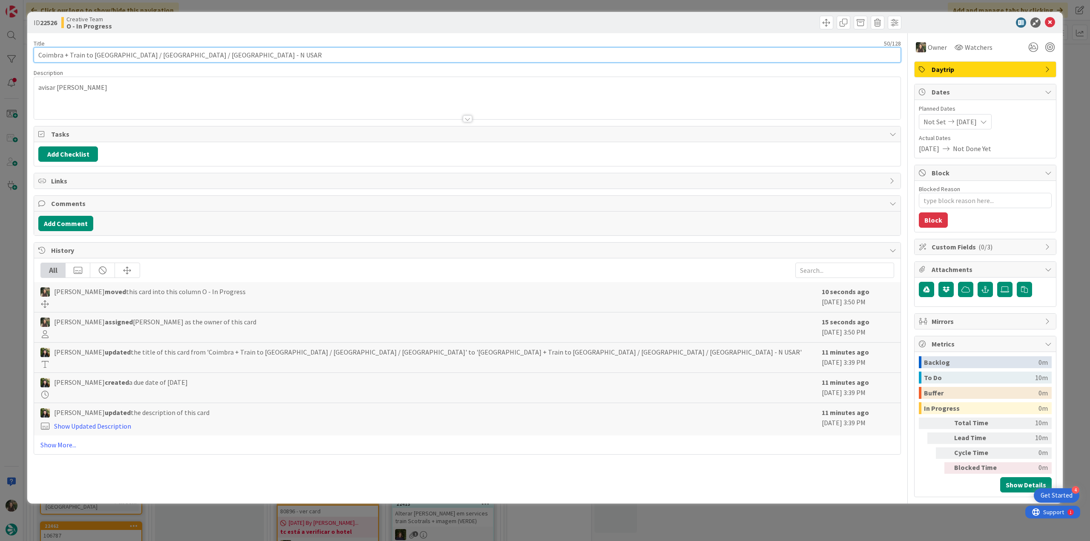
drag, startPoint x: 185, startPoint y: 52, endPoint x: 26, endPoint y: 58, distance: 159.3
click at [25, 58] on div "ID 22526 Creative Team O - In Progress Title 50 / 128 Coimbra + Train to [GEOGR…" at bounding box center [545, 270] width 1090 height 541
click at [6, 231] on div "ID 22526 Creative Team O - In Progress Title 50 / 128 Coimbra + Train to [GEOGR…" at bounding box center [545, 270] width 1090 height 541
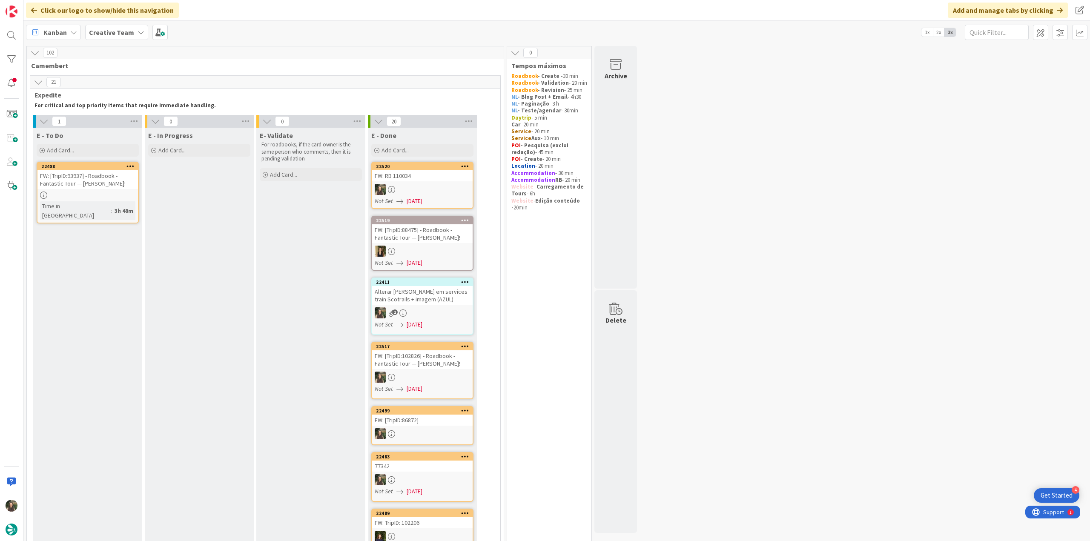
click at [113, 188] on div "FW: [TripID:93937] - Roadbook - Fantastic Tour — [PERSON_NAME]!" at bounding box center [87, 179] width 100 height 19
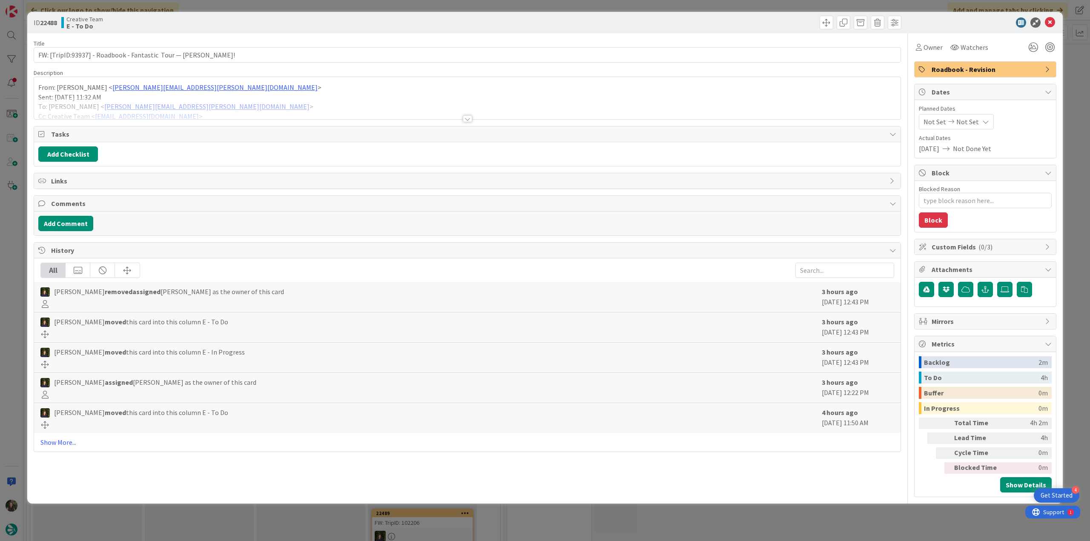
click at [249, 103] on div at bounding box center [467, 108] width 866 height 22
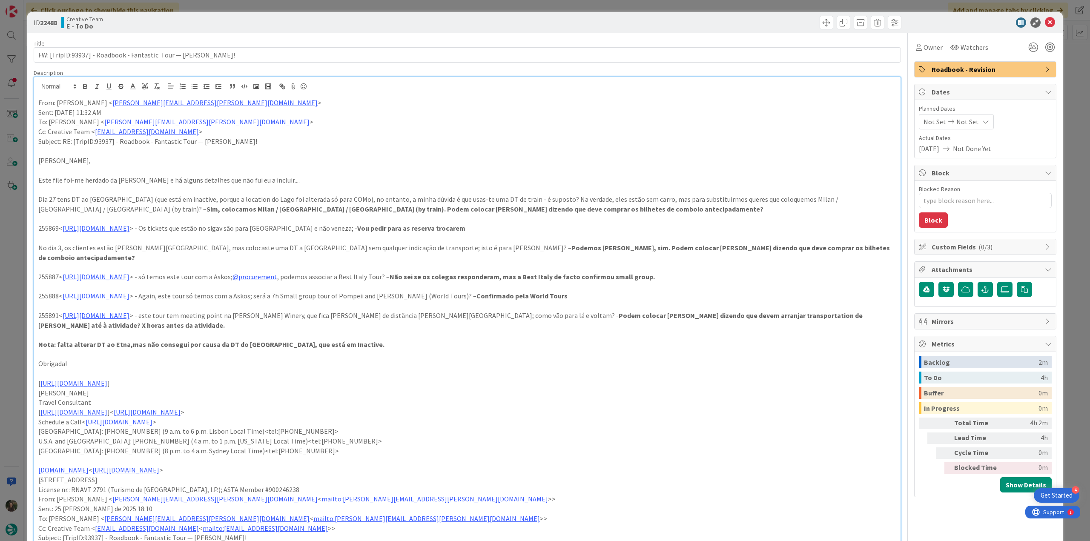
click at [23, 233] on div "ID 22488 Creative Team E - To Do Title 69 / 128 FW: [TripID:93937] - Roadbook -…" at bounding box center [545, 270] width 1090 height 541
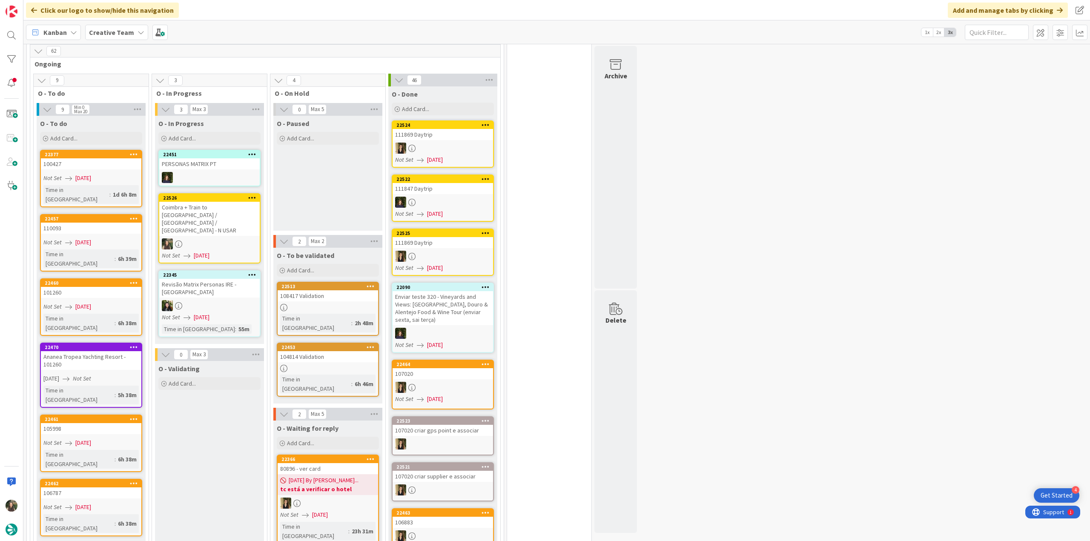
scroll to position [681, 0]
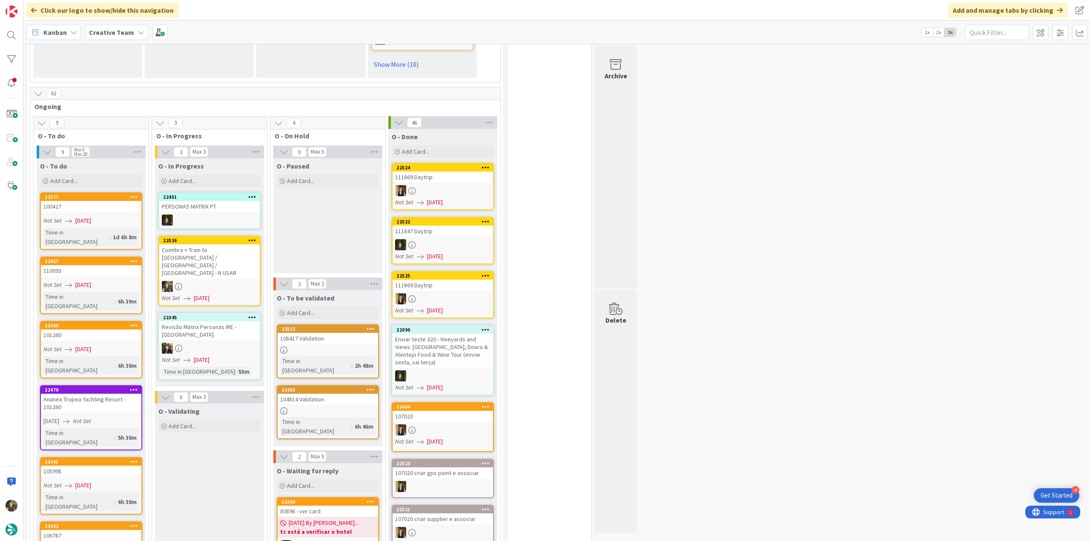
click at [201, 261] on div "Coimbra + Train to [GEOGRAPHIC_DATA] / [GEOGRAPHIC_DATA] / [GEOGRAPHIC_DATA] - …" at bounding box center [209, 261] width 100 height 34
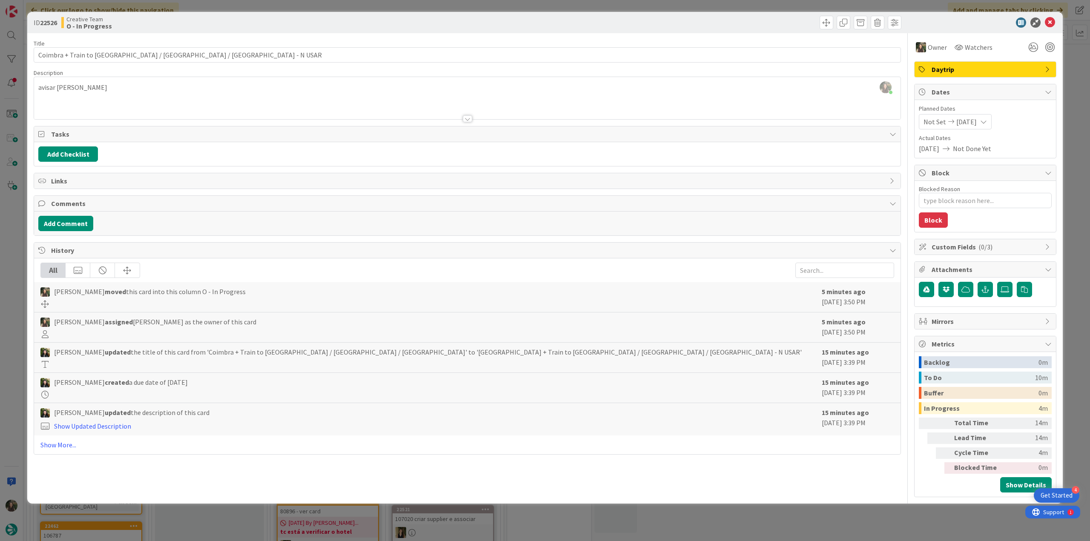
click at [11, 282] on div "ID 22526 Creative Team O - In Progress Title 50 / 128 Coimbra + Train to [GEOGR…" at bounding box center [545, 270] width 1090 height 541
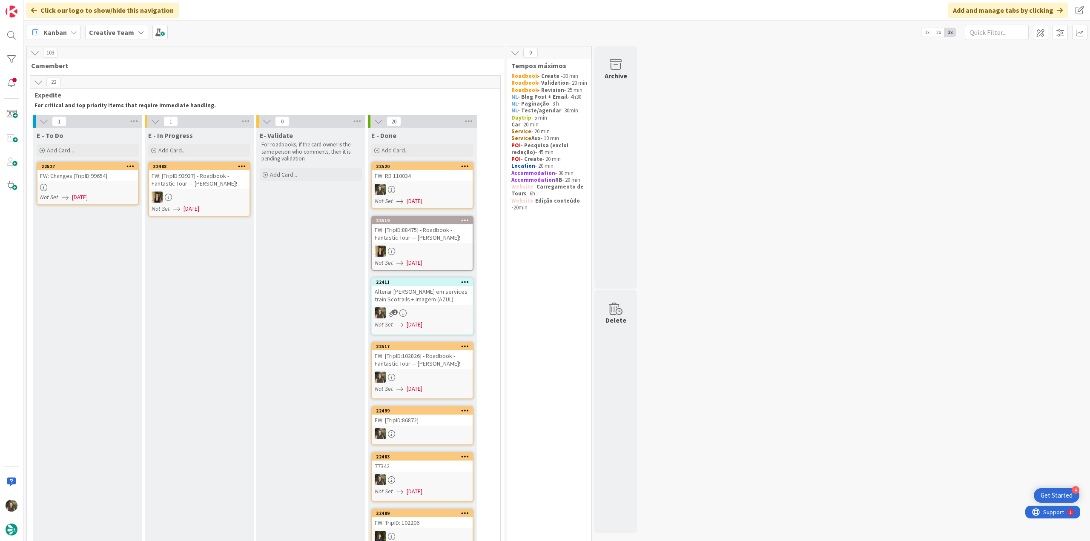
click at [126, 190] on div at bounding box center [87, 187] width 100 height 7
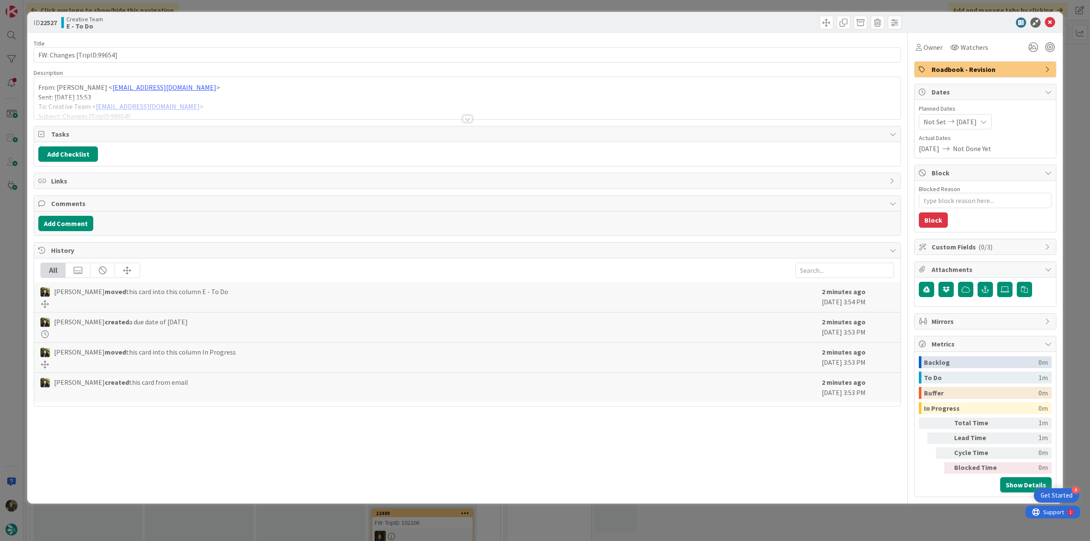
click at [252, 105] on div at bounding box center [467, 108] width 866 height 22
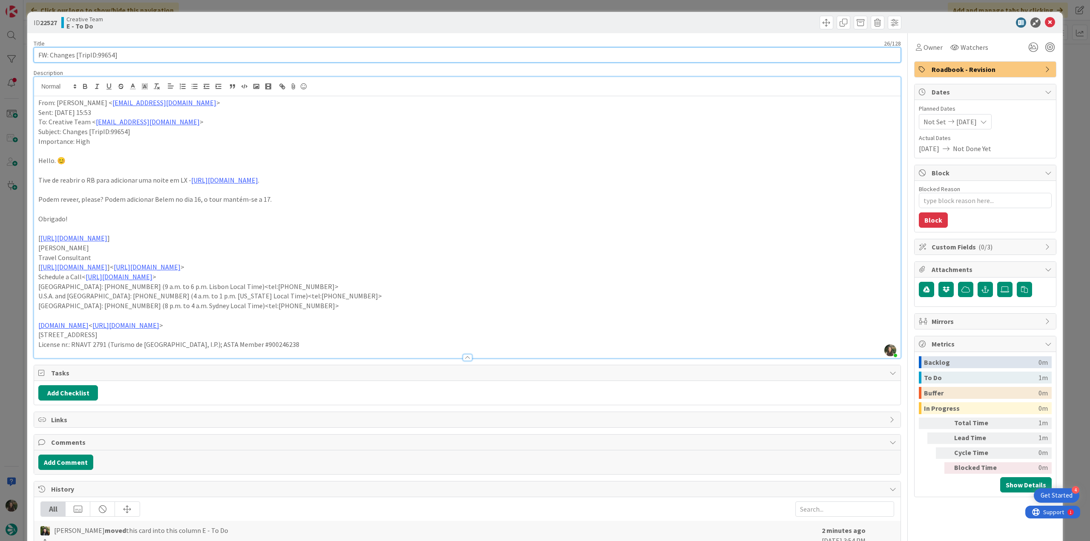
click at [107, 56] on input "FW: Changes [TripID:99654]" at bounding box center [467, 54] width 867 height 15
click at [923, 45] on span "Owner" at bounding box center [932, 47] width 19 height 10
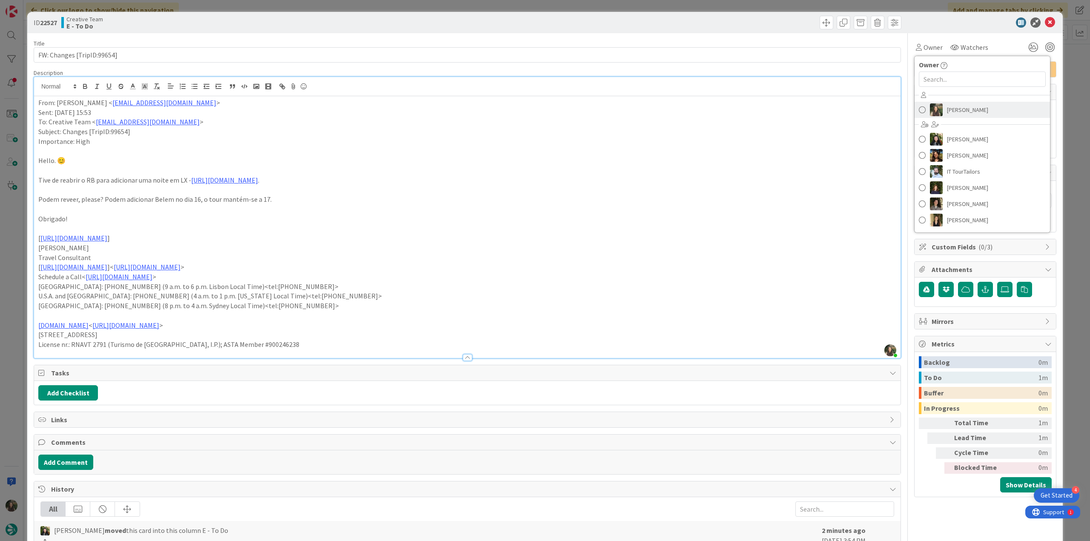
click at [947, 112] on span "[PERSON_NAME]" at bounding box center [967, 109] width 41 height 13
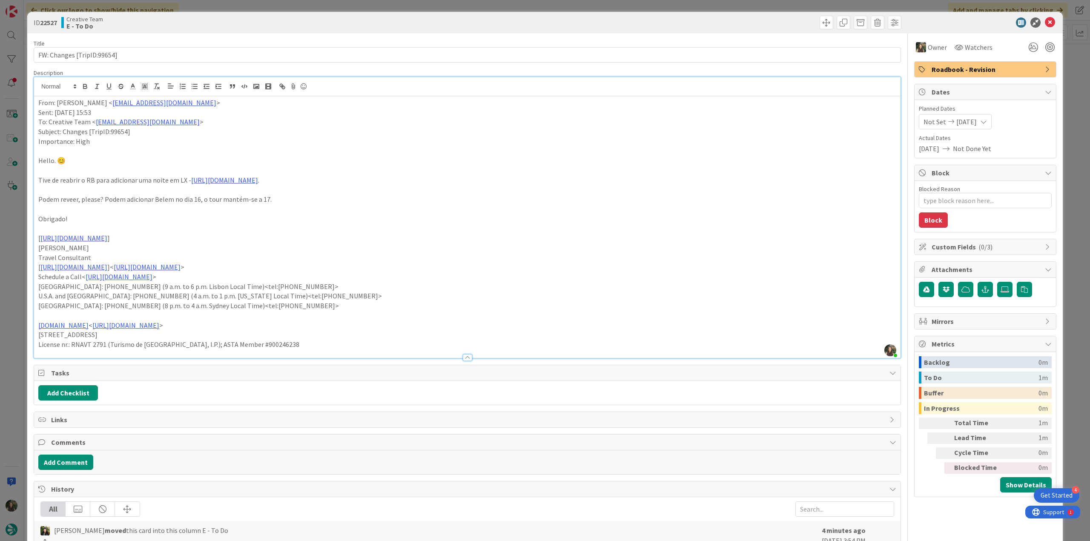
click at [1072, 98] on div "ID 22527 Creative Team E - To Do Title 26 / 128 FW: Changes [TripID:99654] Desc…" at bounding box center [545, 270] width 1090 height 541
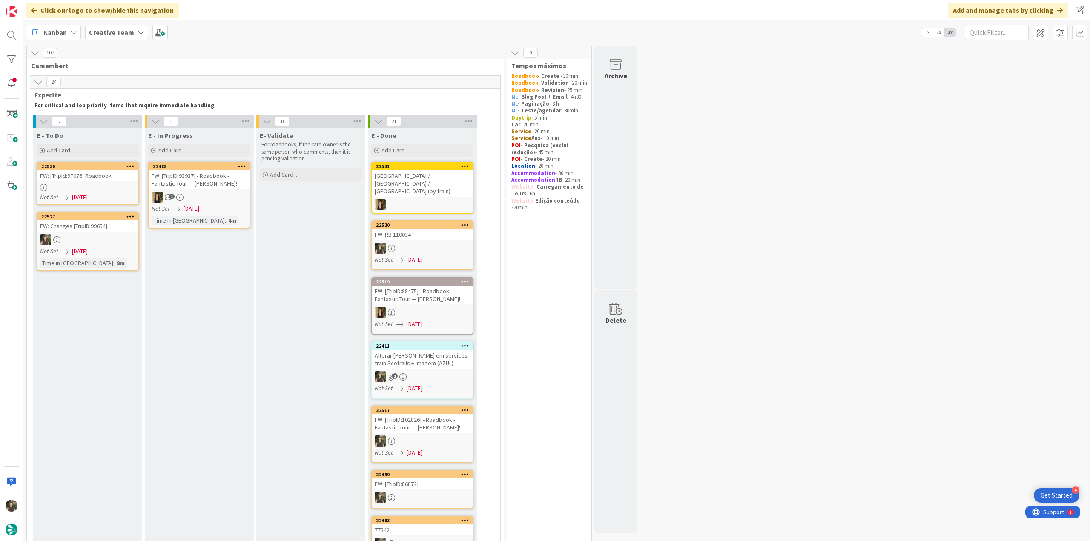
click at [122, 196] on div "Not Set [DATE]" at bounding box center [89, 197] width 98 height 9
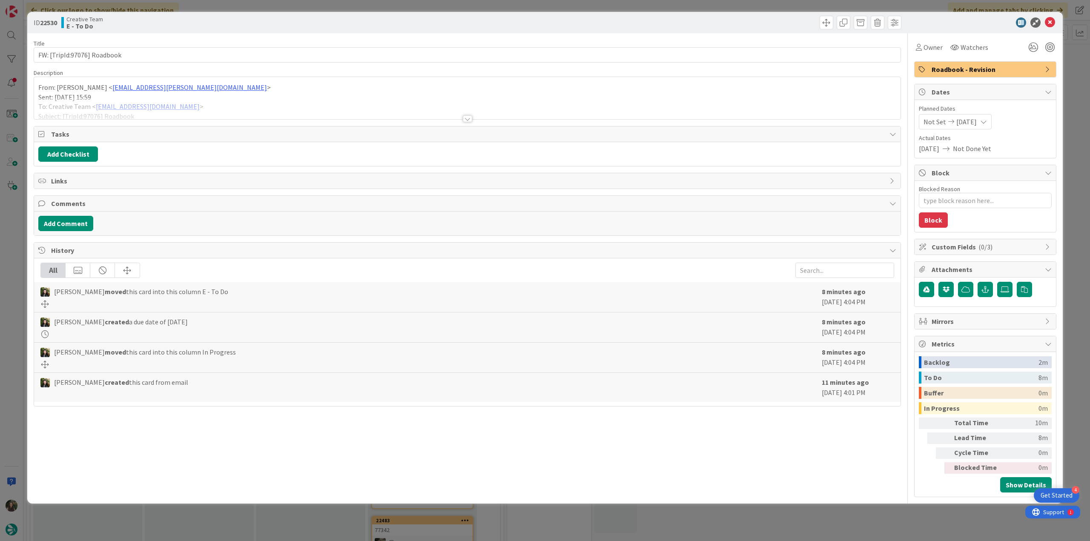
click at [262, 99] on div at bounding box center [467, 108] width 866 height 22
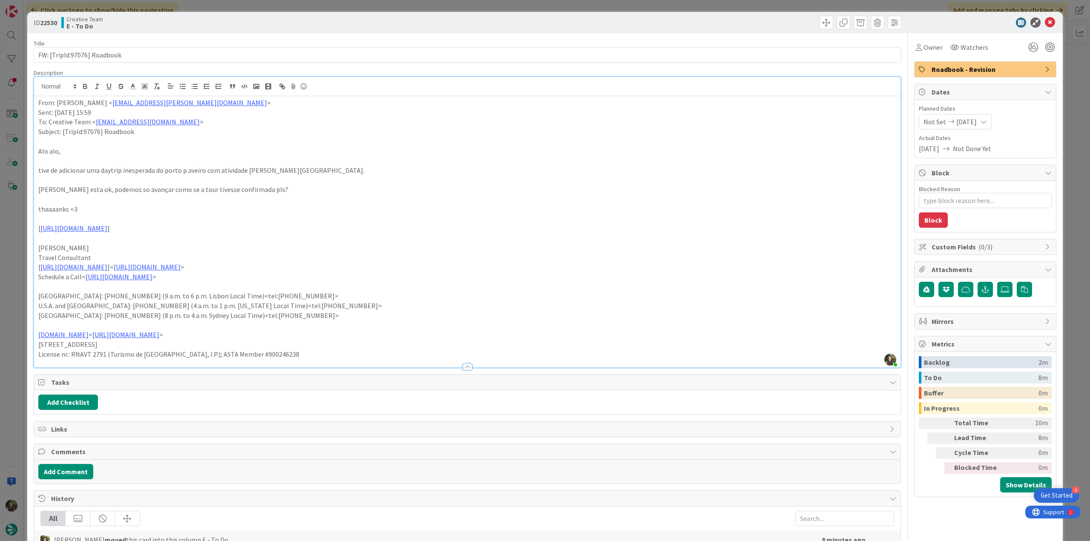
click at [17, 244] on div "ID 22530 Creative Team E - To Do Title 27 / 128 FW: [TripId:97076] Roadbook Des…" at bounding box center [545, 270] width 1090 height 541
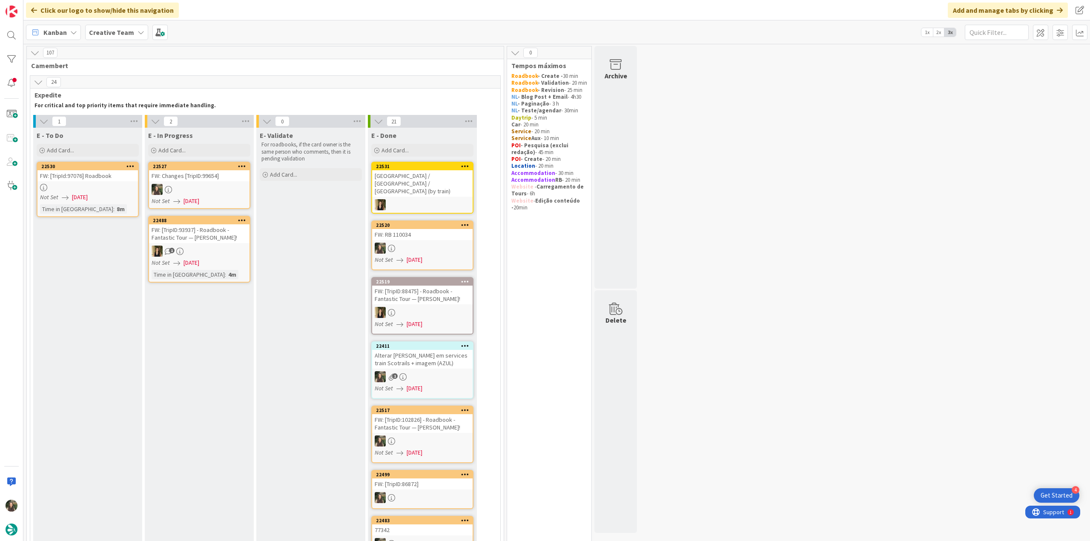
click at [191, 182] on link "22527 FW: Changes [TripID:99654] Not Set [DATE]" at bounding box center [199, 185] width 102 height 47
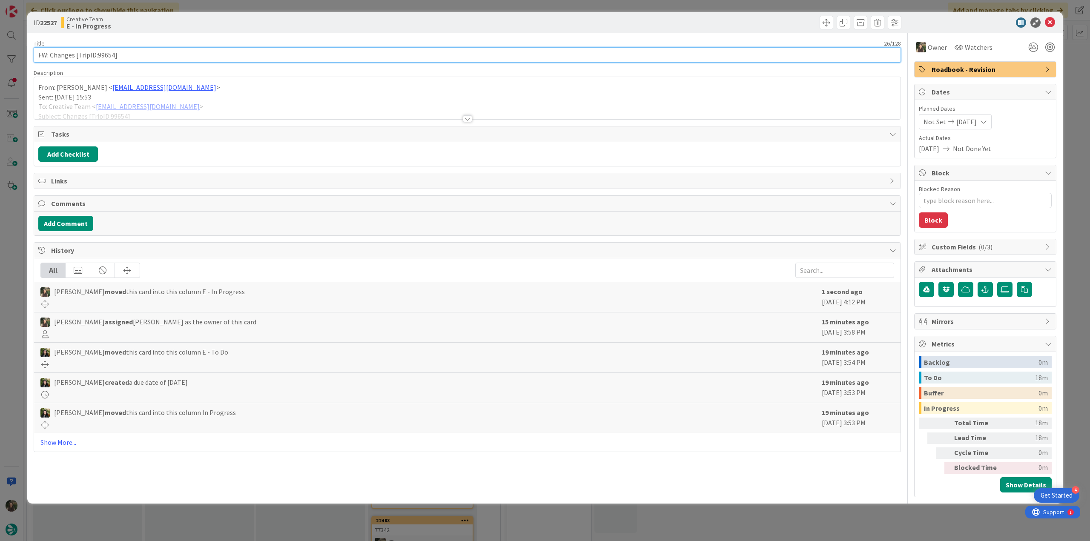
click at [108, 55] on input "FW: Changes [TripID:99654]" at bounding box center [467, 54] width 867 height 15
click at [3, 220] on div "ID 22527 Creative Team E - In Progress Title 26 / 128 FW: Changes [TripID:99654…" at bounding box center [545, 270] width 1090 height 541
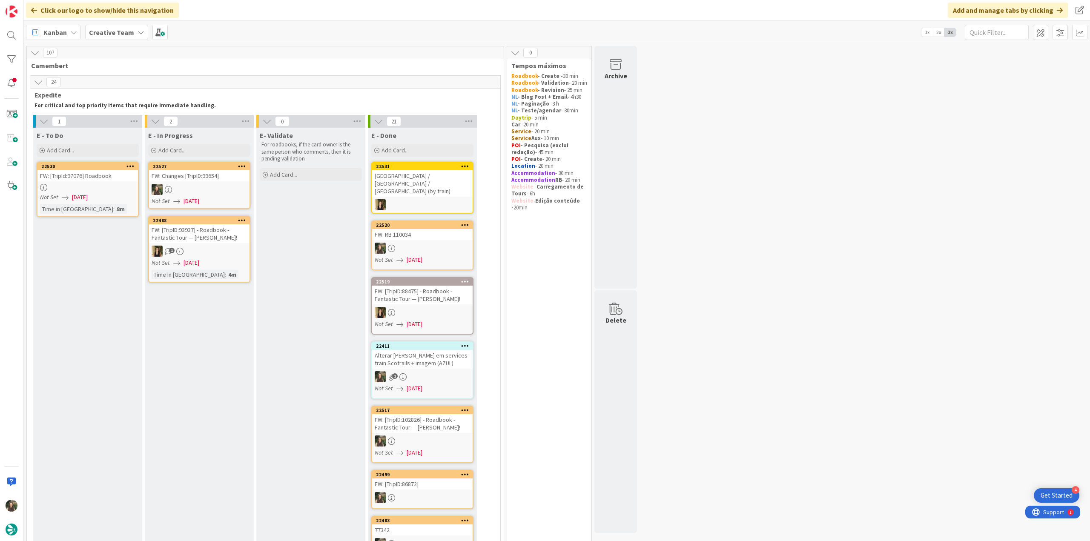
click at [214, 191] on div at bounding box center [199, 189] width 100 height 11
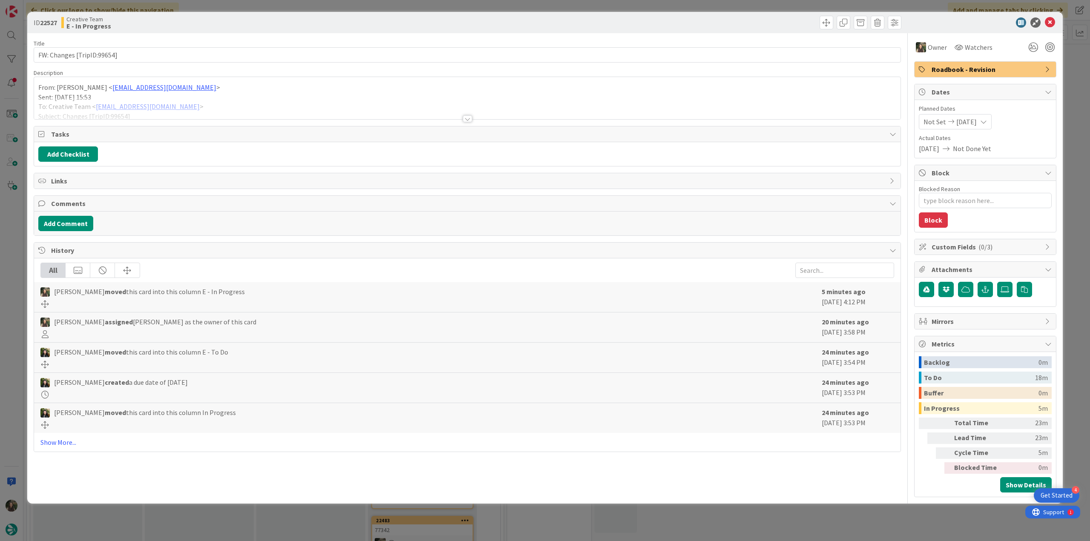
click at [294, 100] on div at bounding box center [467, 108] width 866 height 22
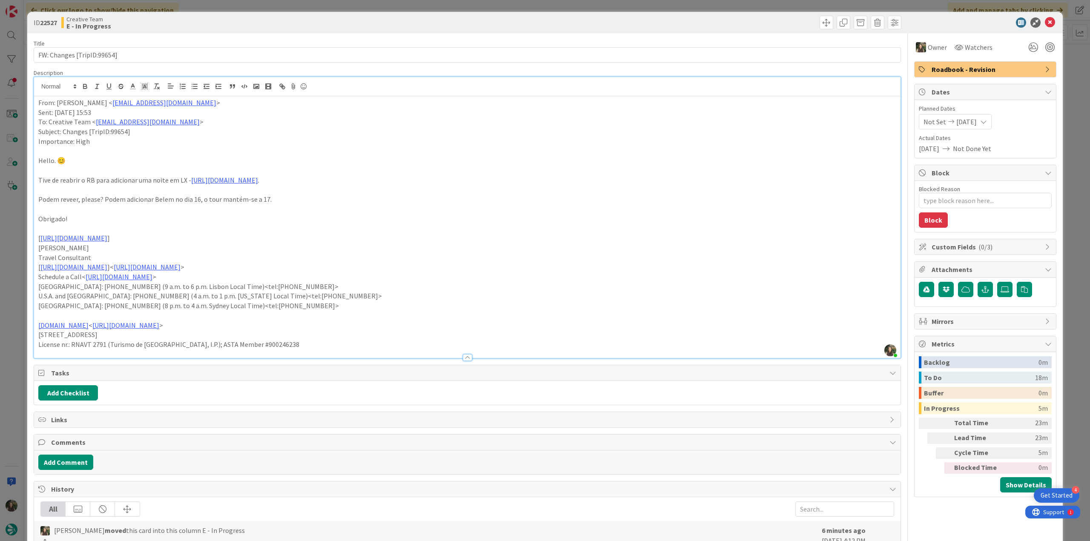
click at [20, 261] on div "ID 22527 Creative Team E - In Progress Title 26 / 128 FW: Changes [TripID:99654…" at bounding box center [545, 270] width 1090 height 541
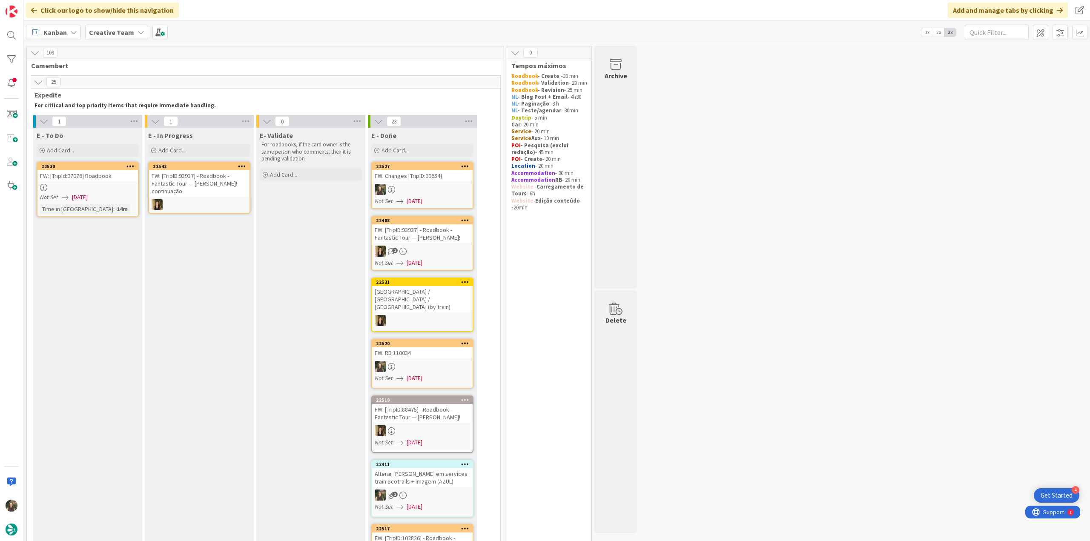
click at [440, 186] on div at bounding box center [422, 189] width 100 height 11
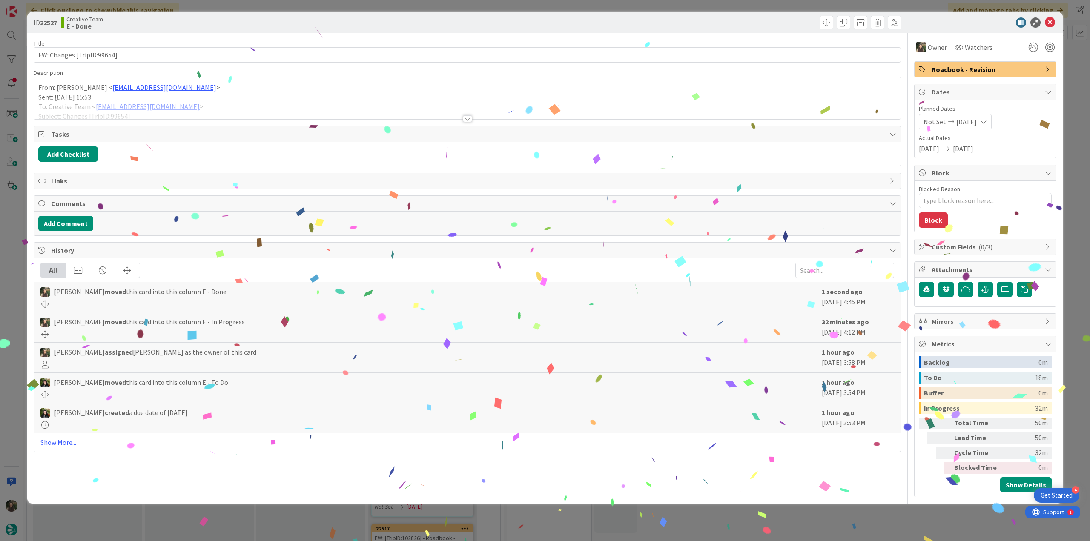
click at [798, 515] on div "ID 22527 Creative Team E - Done Title 26 / 128 FW: Changes [TripID:99654] Descr…" at bounding box center [545, 270] width 1090 height 541
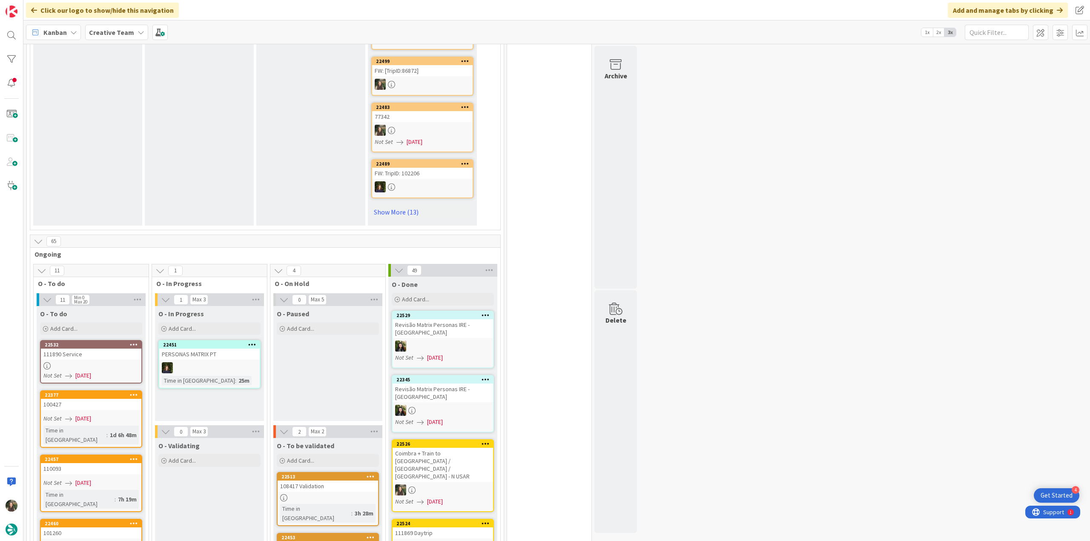
scroll to position [596, 0]
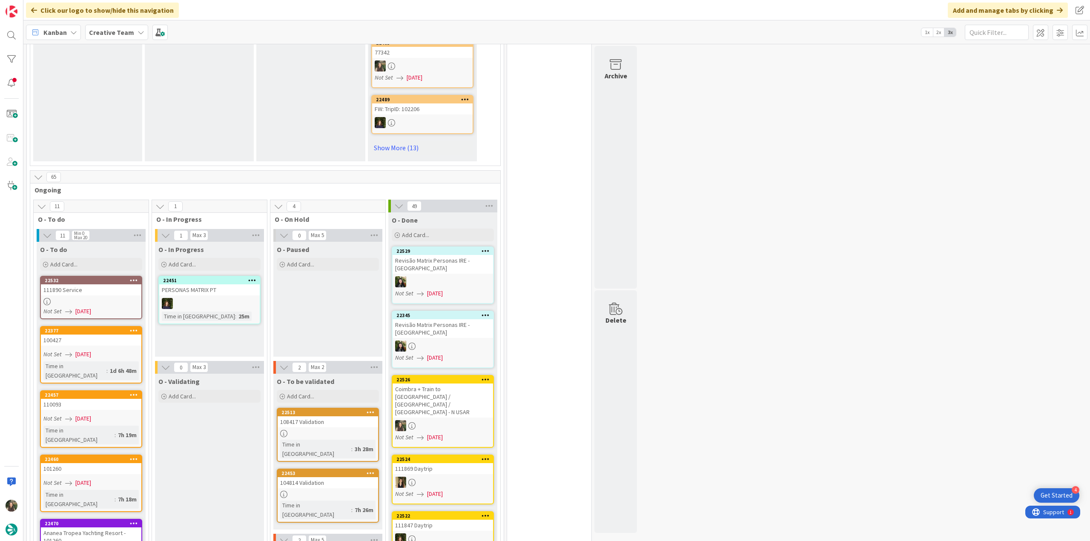
click at [123, 284] on div "111890 Service" at bounding box center [91, 289] width 100 height 11
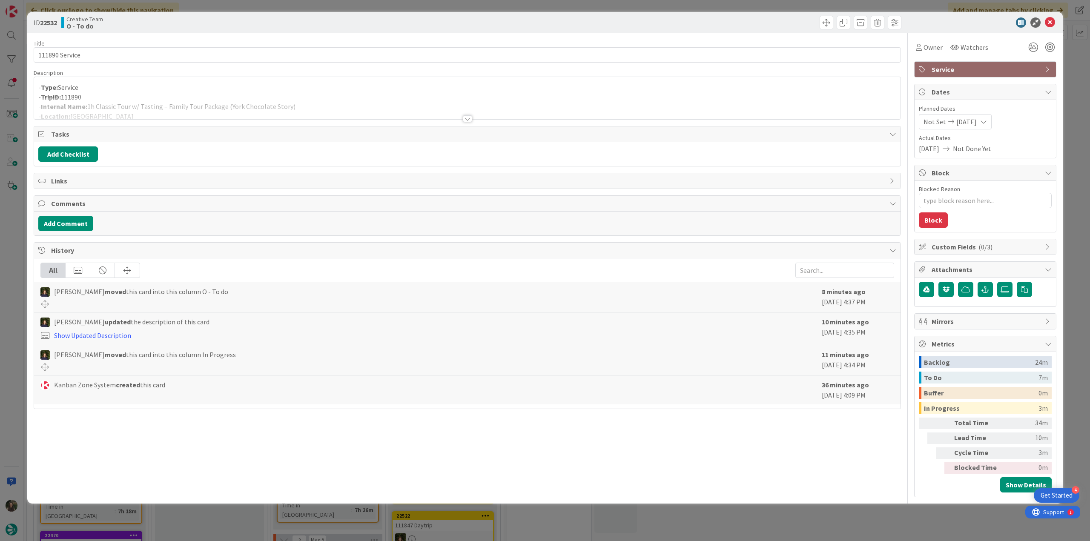
click at [13, 244] on div "ID 22532 Creative Team O - To do Title 14 / 128 111890 Service Description - Ty…" at bounding box center [545, 270] width 1090 height 541
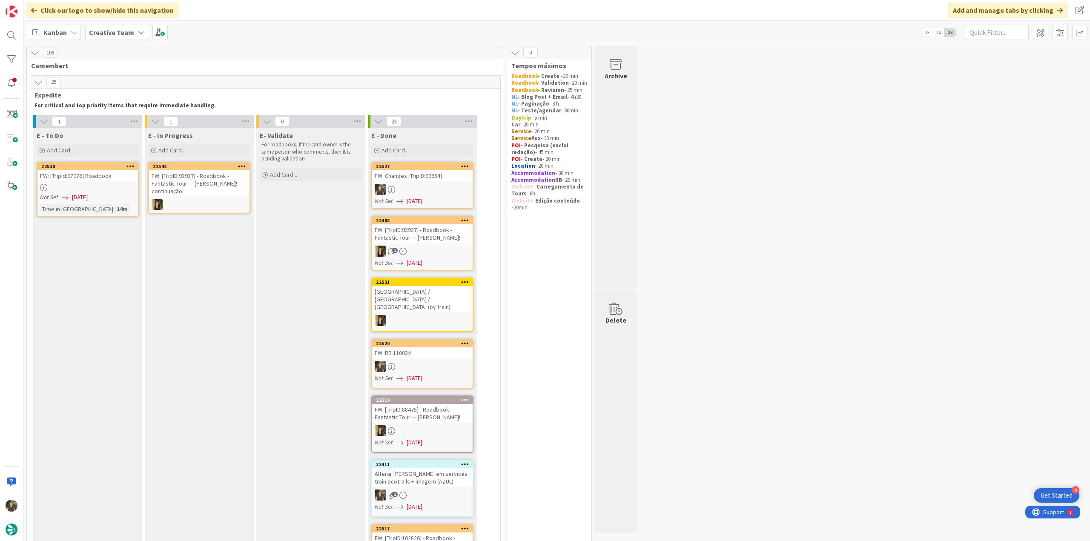
click at [92, 192] on link "22530 FW: [TripId:97076] Roadbook Not Set [DATE] Time in [GEOGRAPHIC_DATA] : 14m" at bounding box center [88, 189] width 102 height 55
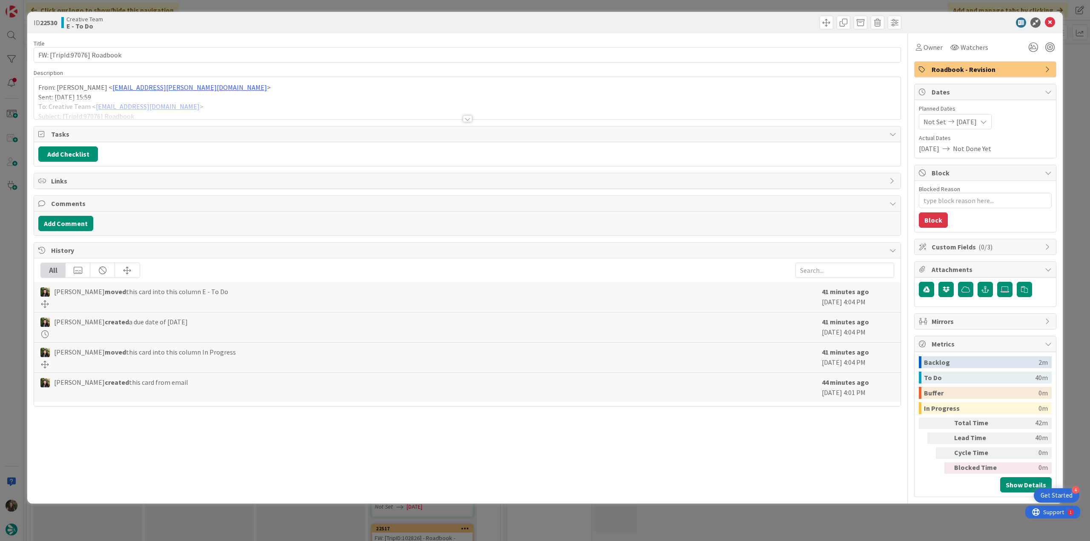
click at [266, 101] on div at bounding box center [467, 108] width 866 height 22
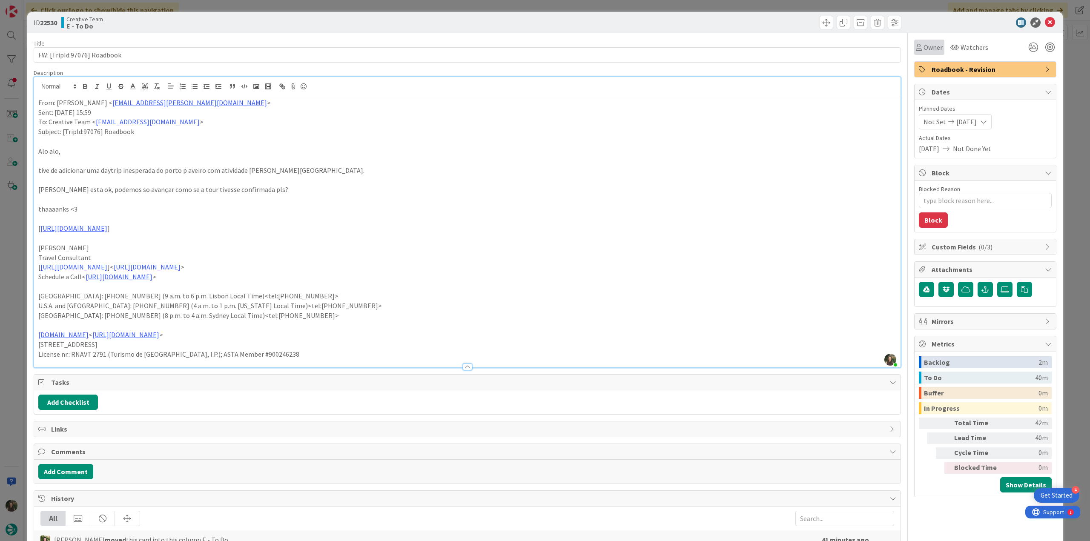
click at [929, 50] on span "Owner" at bounding box center [932, 47] width 19 height 10
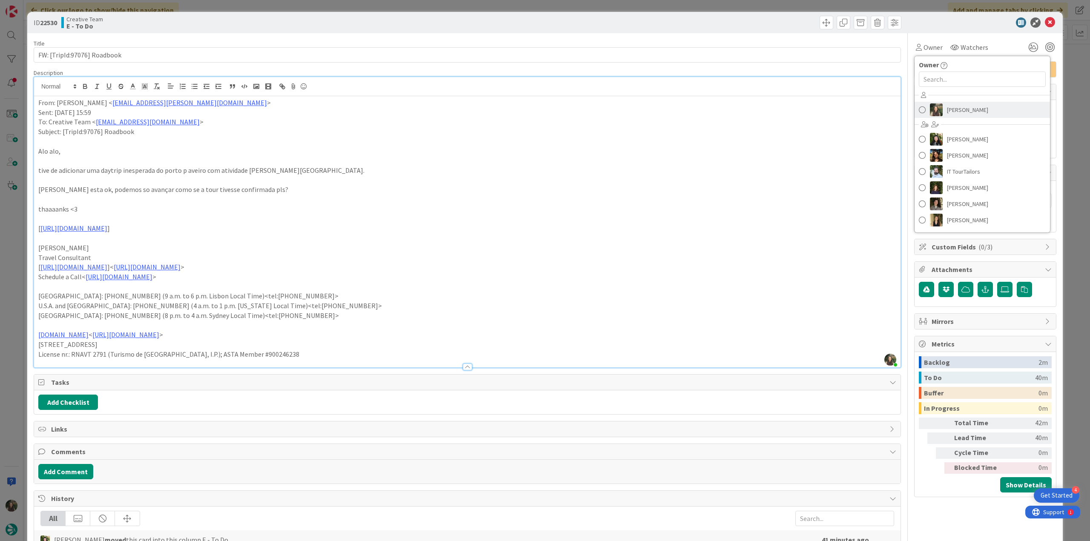
click at [947, 108] on span "[PERSON_NAME]" at bounding box center [967, 109] width 41 height 13
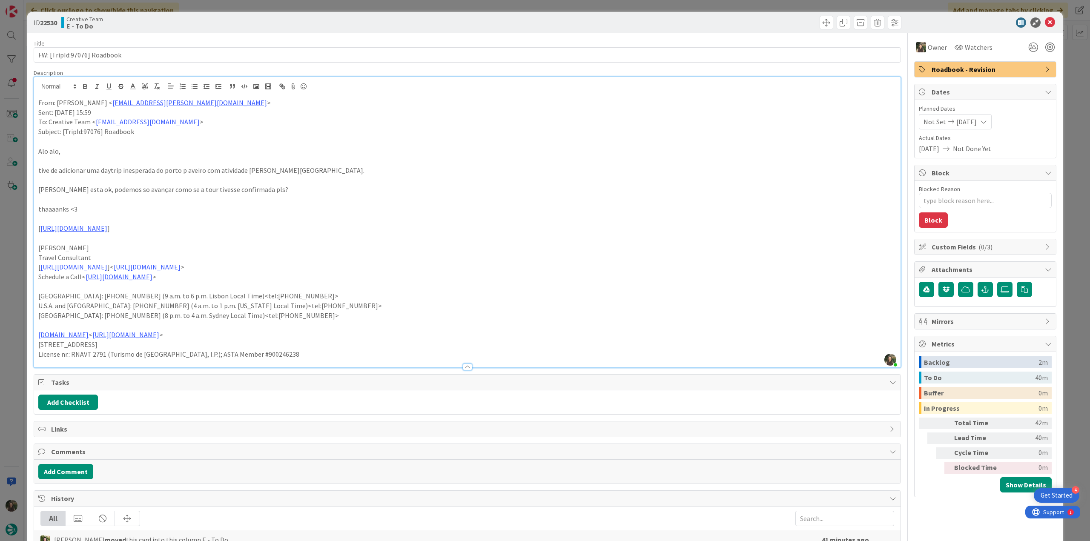
click at [1072, 84] on div "ID 22530 Creative Team E - To Do Title 27 / 128 FW: [TripId:97076] Roadbook Des…" at bounding box center [545, 270] width 1090 height 541
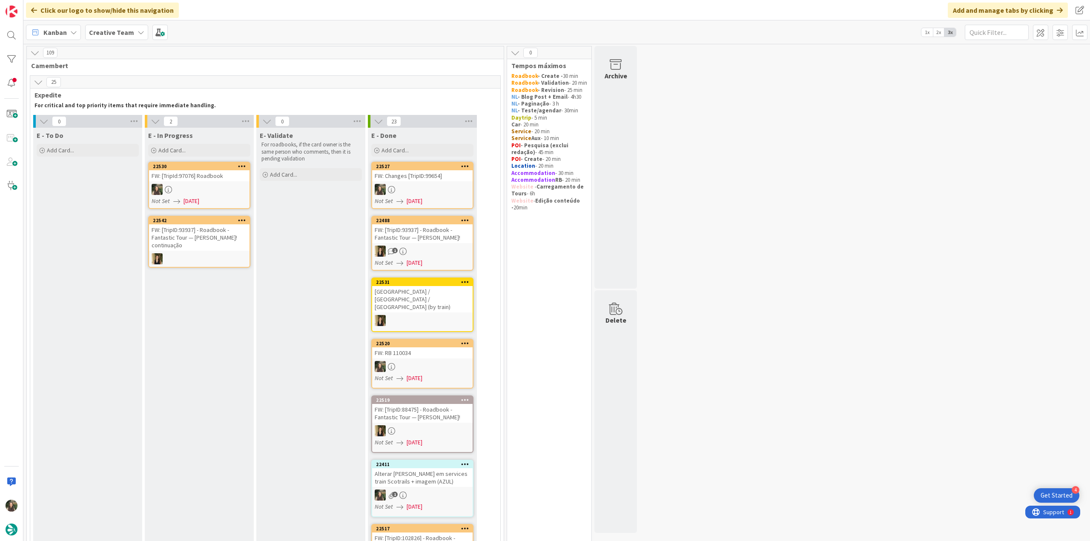
click at [227, 183] on link "22530 FW: [TripId:97076] Roadbook Not Set [DATE]" at bounding box center [199, 185] width 102 height 47
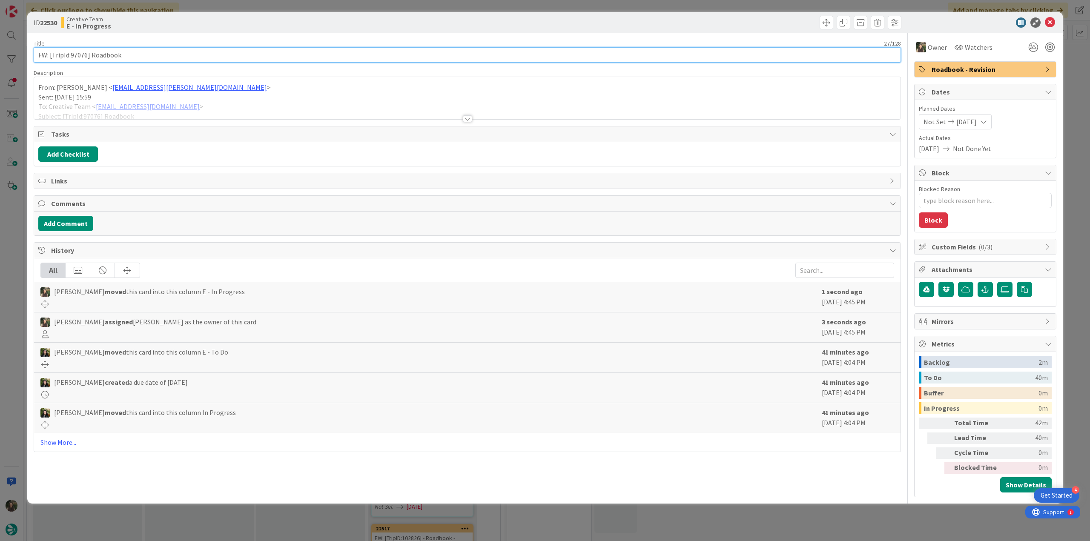
click at [77, 55] on input "FW: [TripId:97076] Roadbook" at bounding box center [467, 54] width 867 height 15
click at [277, 103] on div at bounding box center [467, 108] width 866 height 22
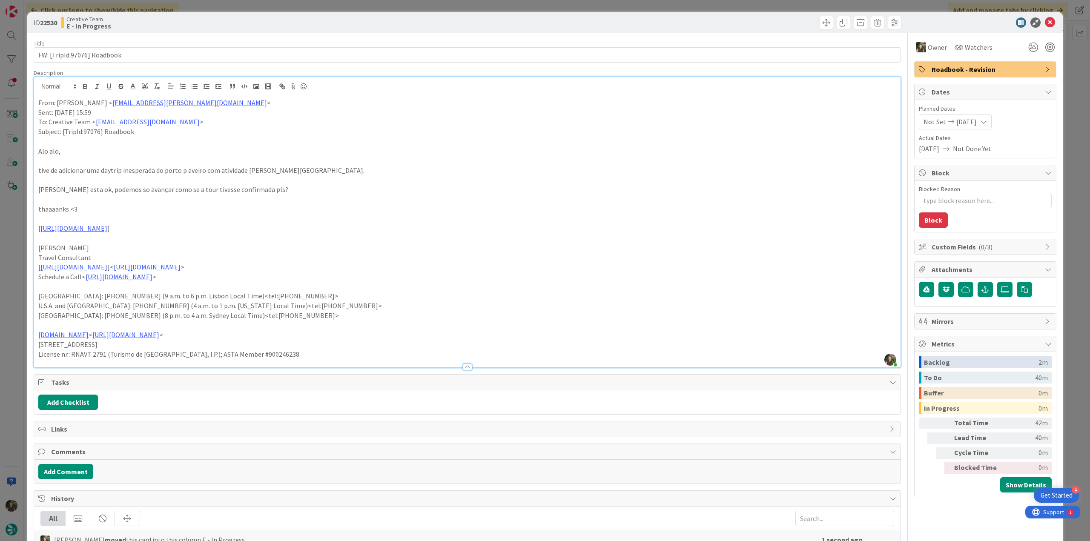
click at [9, 208] on div "ID 22530 Creative Team E - In Progress Title 27 / 128 FW: [TripId:97076] Roadbo…" at bounding box center [545, 270] width 1090 height 541
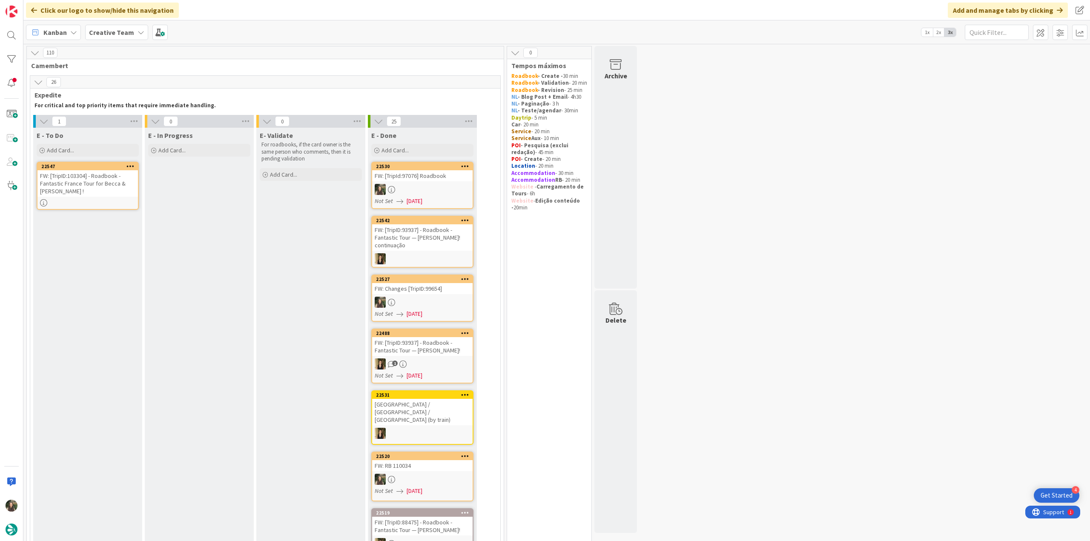
click at [435, 182] on link "22530 FW: [TripId:97076] Roadbook Not Set [DATE]" at bounding box center [422, 185] width 102 height 47
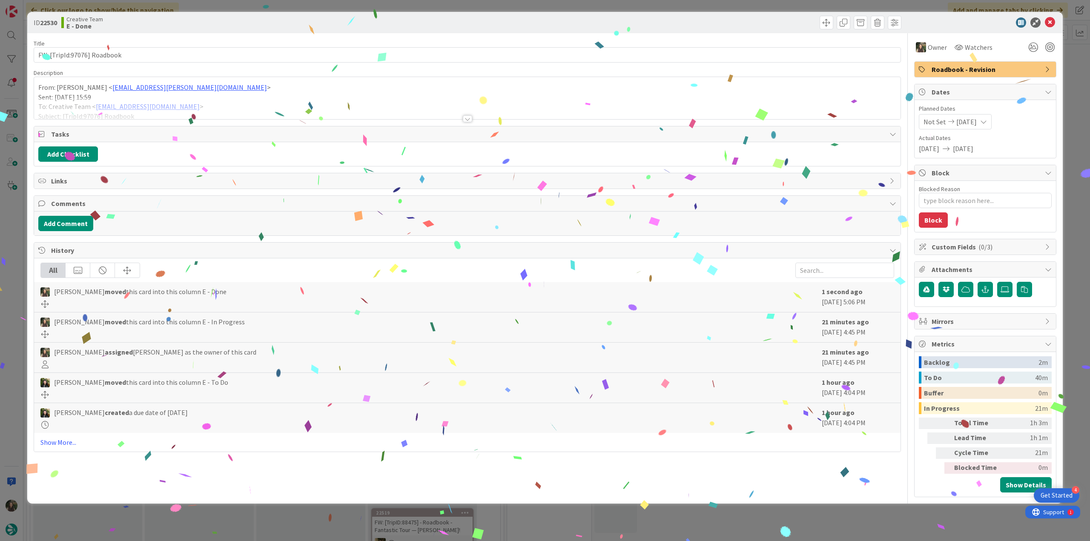
click at [845, 522] on div "ID 22530 Creative Team E - Done Title 27 / 128 FW: [TripId:97076] Roadbook Desc…" at bounding box center [545, 270] width 1090 height 541
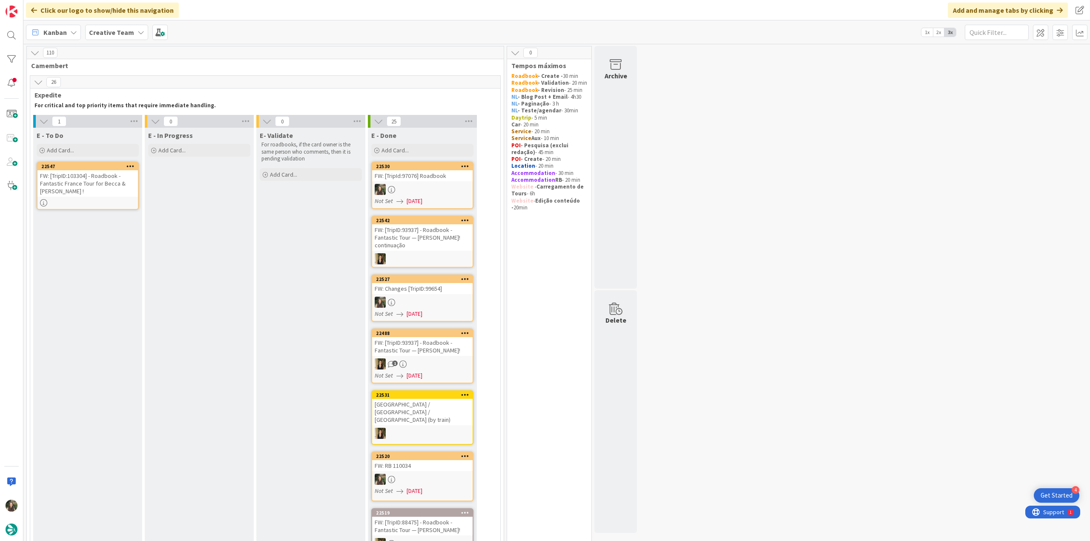
click at [112, 193] on div "FW: [TripID:103304] - Roadbook - Fantastic France Tour for Becca & [PERSON_NAME…" at bounding box center [87, 183] width 100 height 26
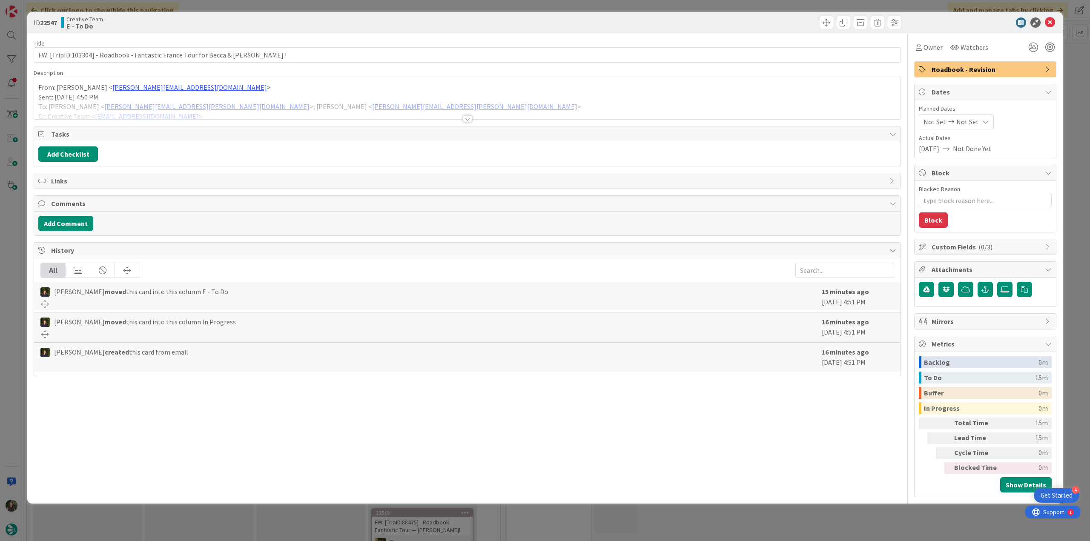
click at [404, 100] on div at bounding box center [467, 108] width 866 height 22
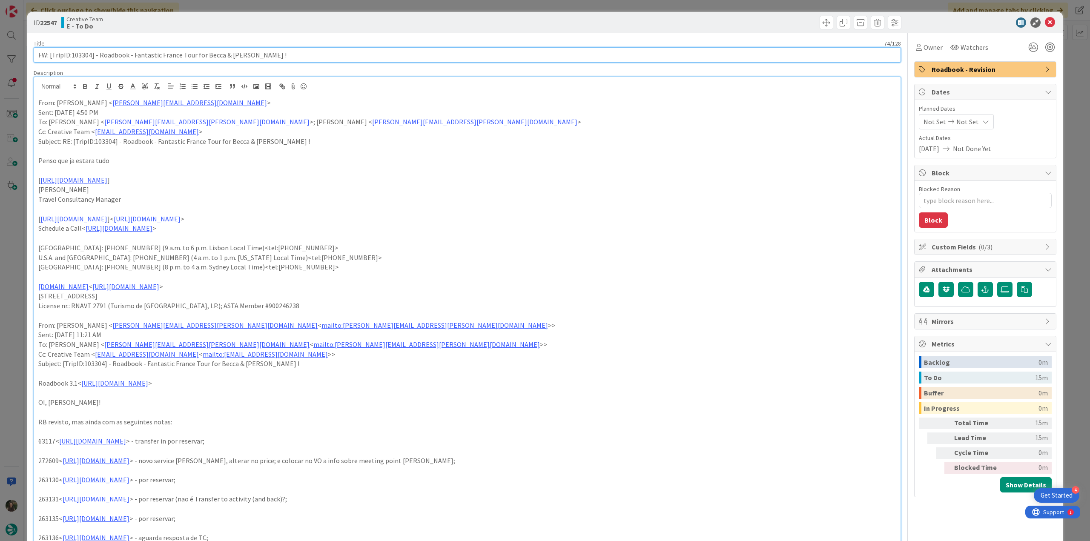
click at [79, 51] on input "FW: [TripID:103304] - Roadbook - Fantastic France Tour for Becca & [PERSON_NAME…" at bounding box center [467, 54] width 867 height 15
click at [12, 357] on div "ID 22547 Creative Team E - To Do Title 74 / 128 FW: [TripID:103304] - Roadbook …" at bounding box center [545, 270] width 1090 height 541
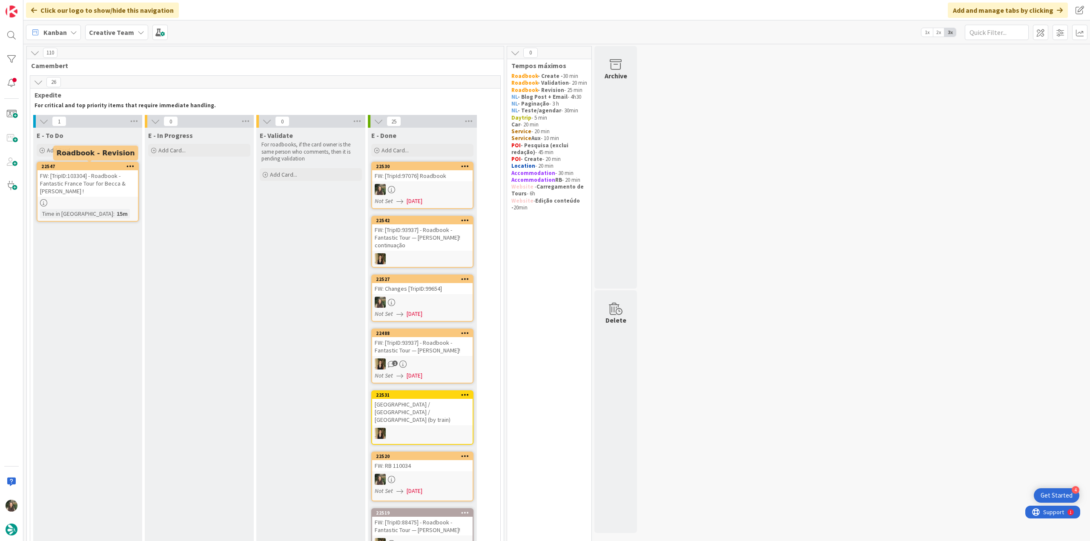
click at [116, 168] on div "22547" at bounding box center [89, 166] width 97 height 6
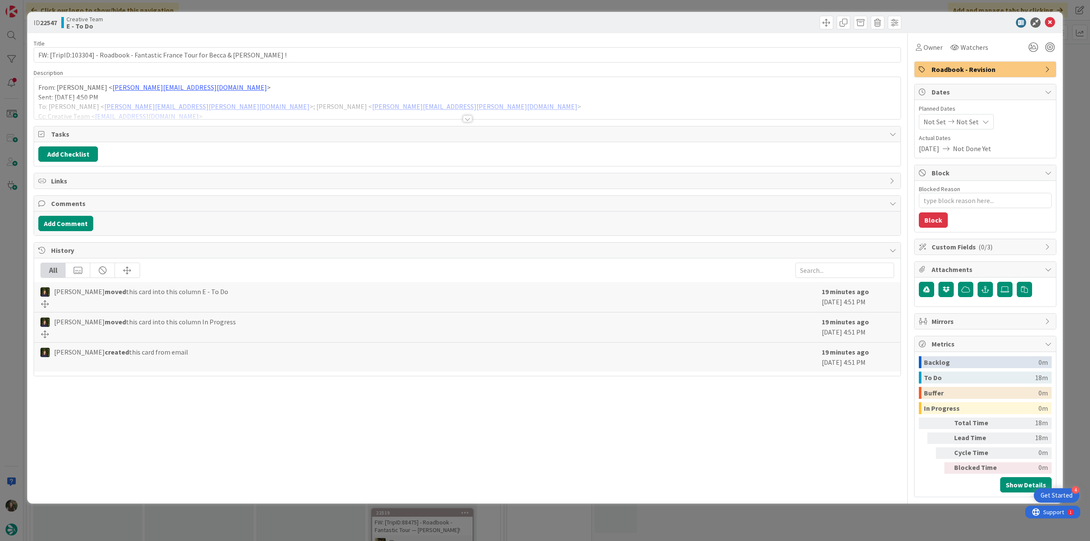
click at [407, 101] on div at bounding box center [467, 108] width 866 height 22
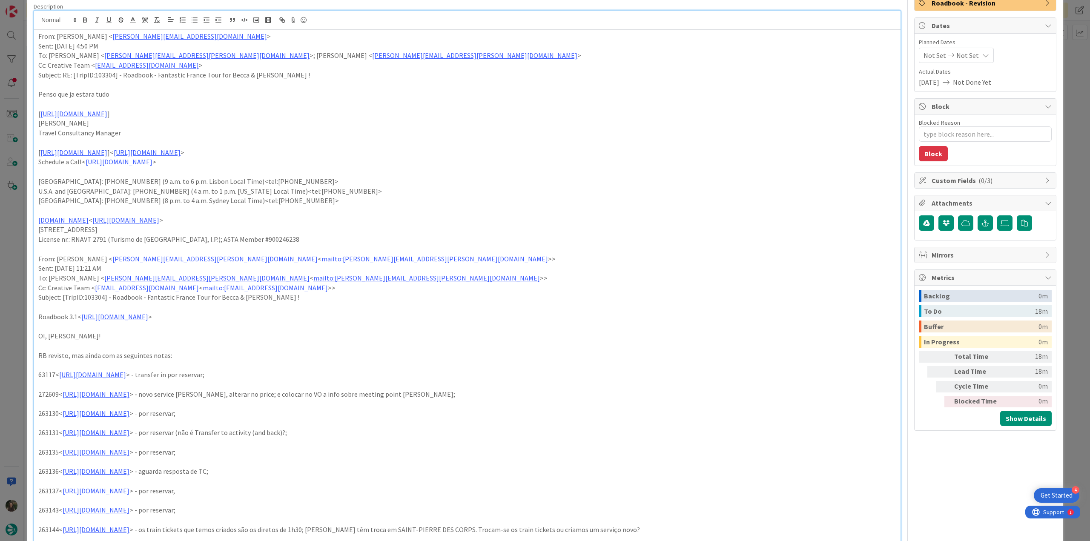
scroll to position [128, 0]
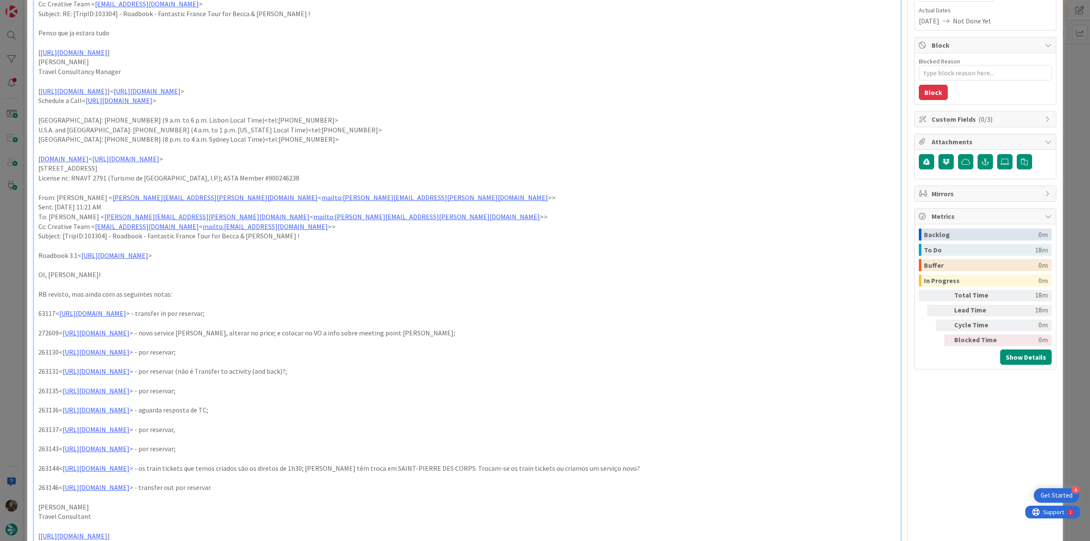
click at [18, 399] on div "ID 22547 Creative Team E - To Do Title 74 / 128 FW: [TripID:103304] - Roadbook …" at bounding box center [545, 270] width 1090 height 541
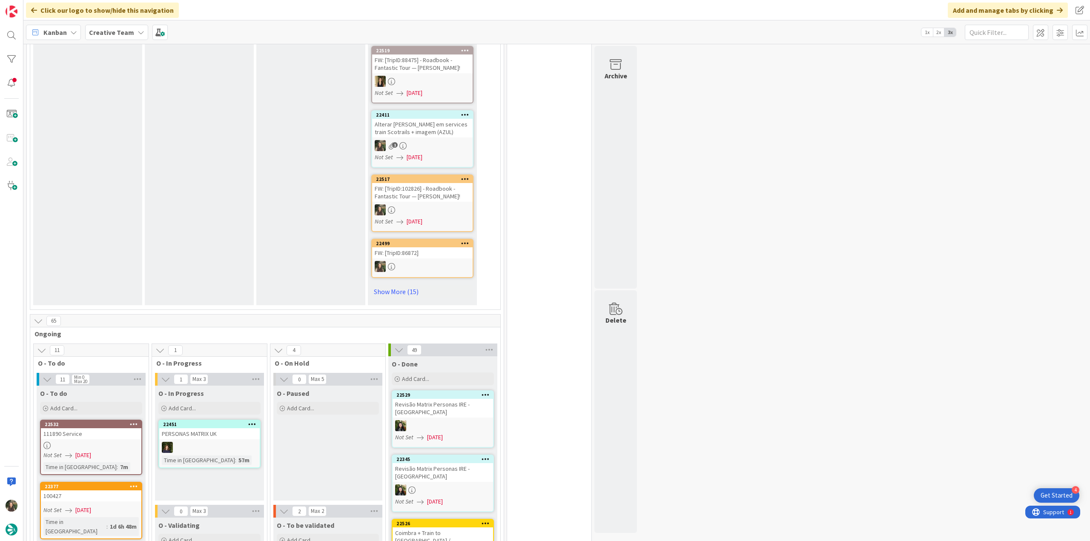
scroll to position [553, 0]
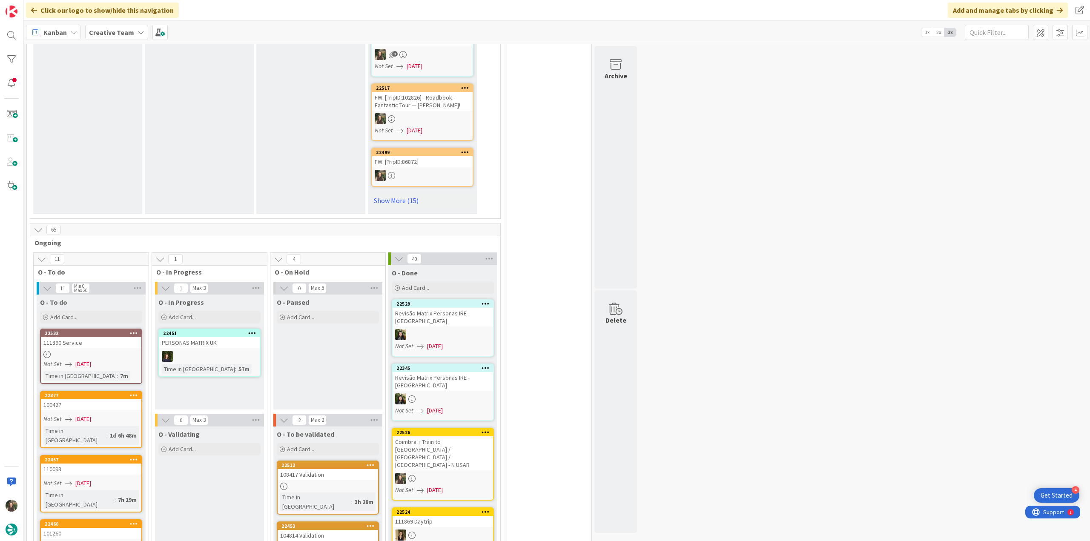
click at [123, 333] on link "22532 111890 Service Not Set [DATE] Time in [GEOGRAPHIC_DATA] : 7m" at bounding box center [91, 356] width 102 height 55
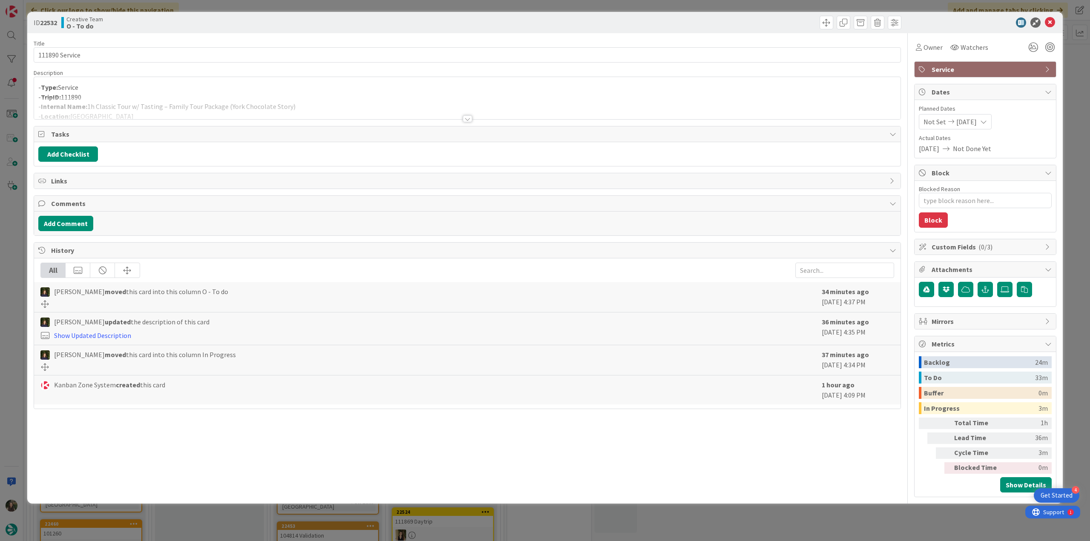
click at [366, 104] on div at bounding box center [467, 108] width 866 height 22
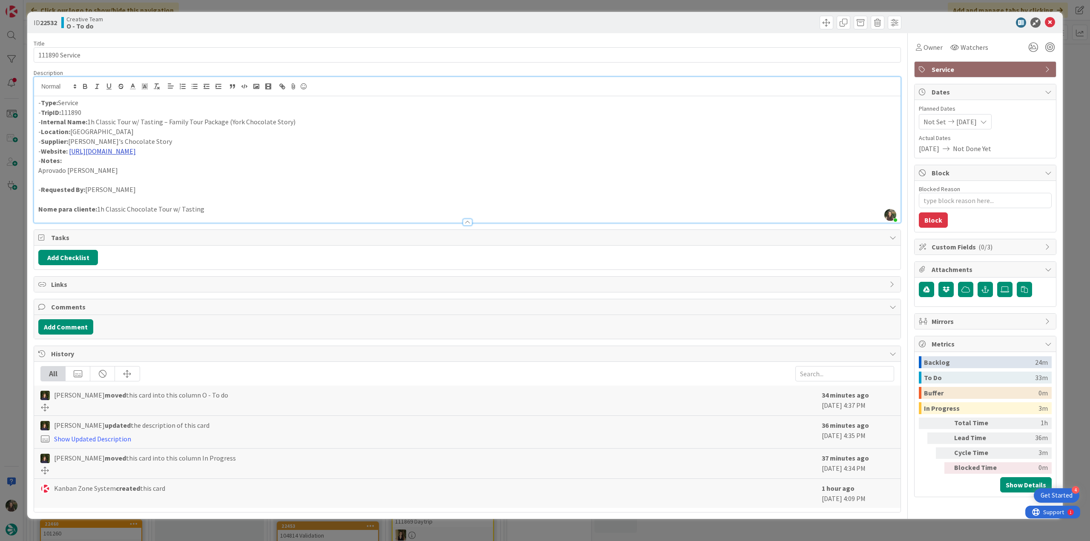
click at [136, 151] on link "[URL][DOMAIN_NAME]" at bounding box center [102, 151] width 67 height 9
click at [198, 168] on link "[URL][DOMAIN_NAME]" at bounding box center [181, 167] width 58 height 11
click at [13, 281] on div "ID 22532 Creative Team O - To do Title 14 / 128 111890 Service Description [PER…" at bounding box center [545, 270] width 1090 height 541
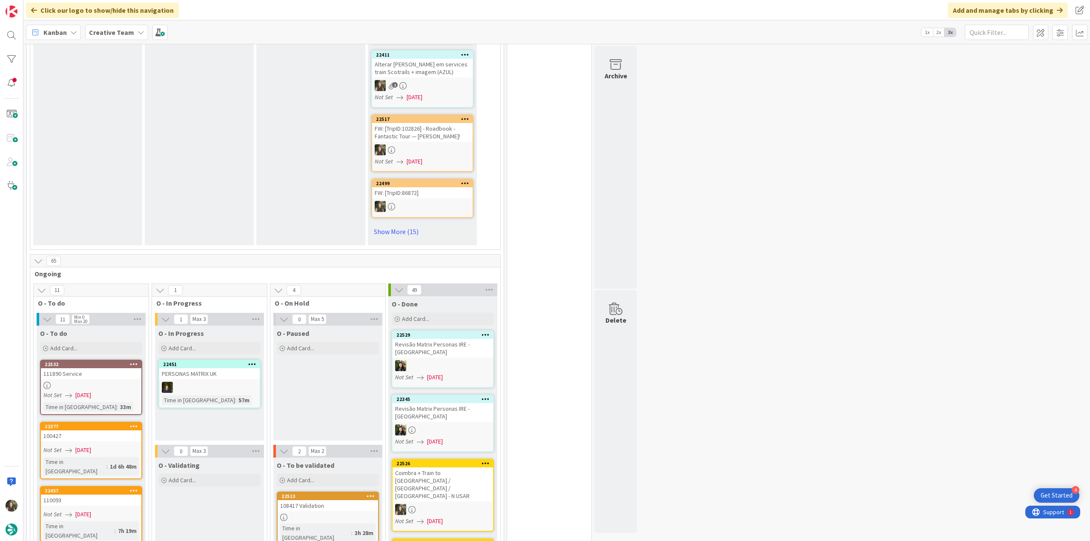
scroll to position [553, 0]
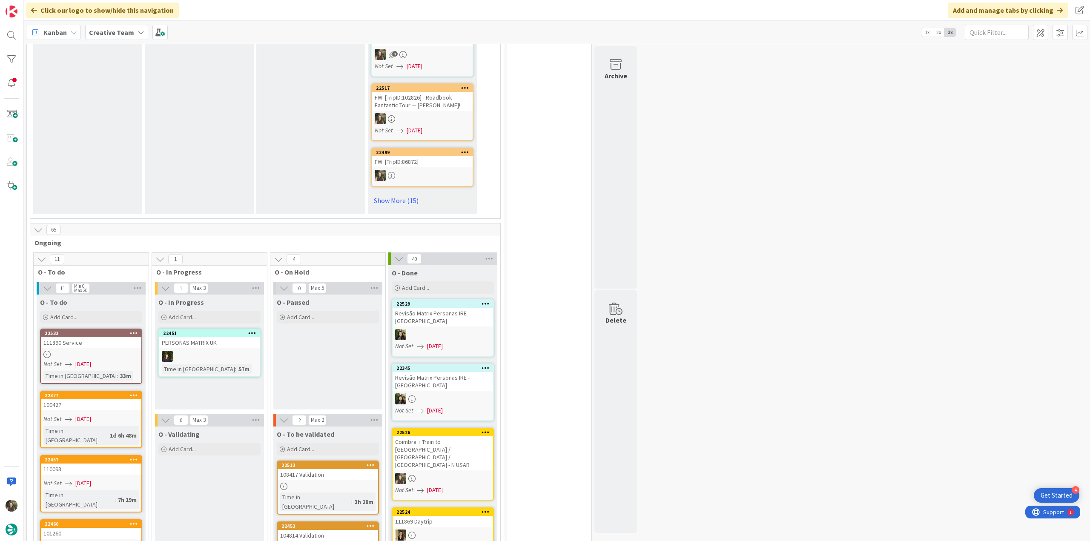
click at [117, 351] on div at bounding box center [91, 354] width 100 height 7
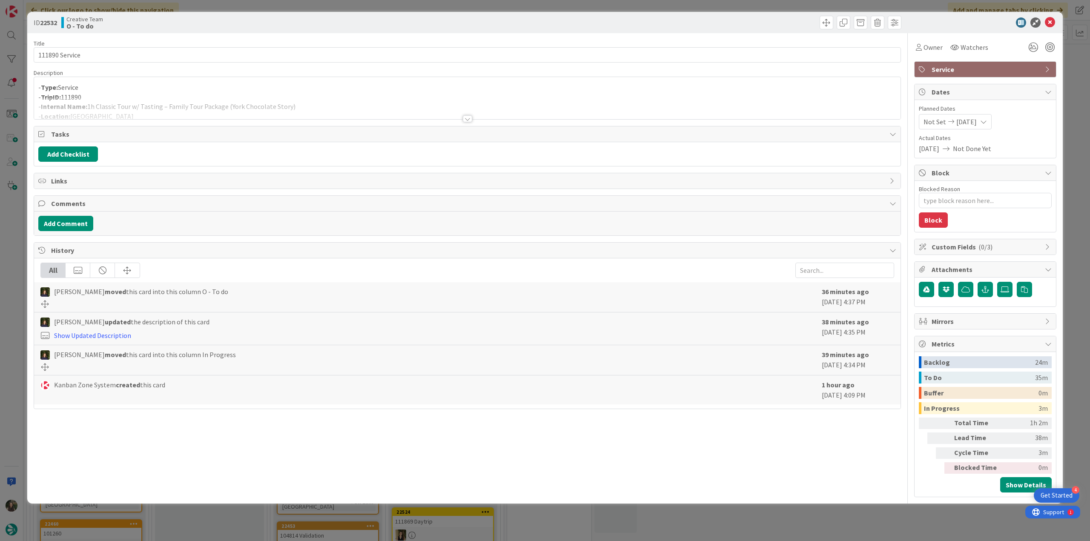
click at [322, 103] on div at bounding box center [467, 108] width 866 height 22
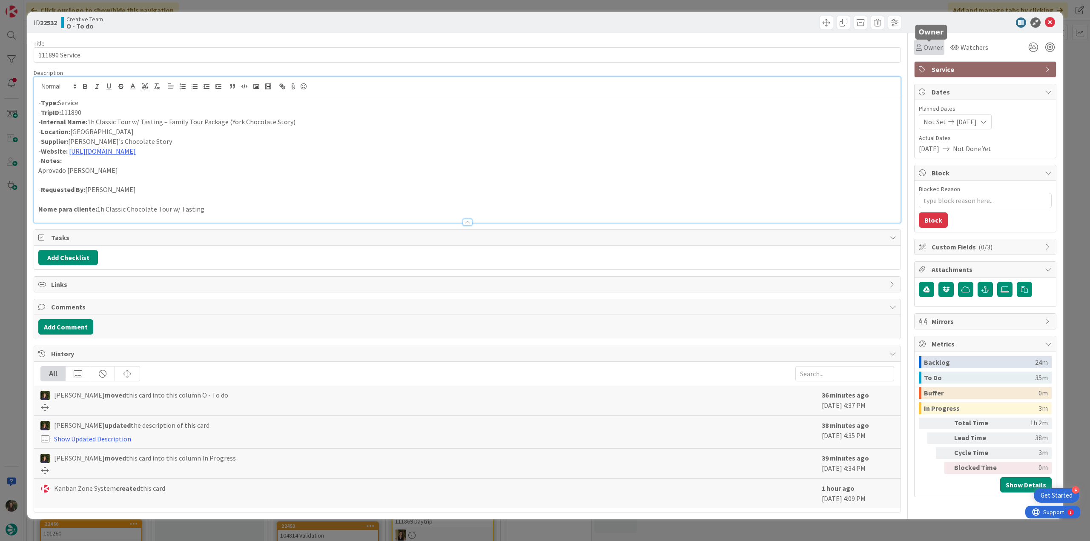
click at [922, 50] on div "Owner" at bounding box center [928, 47] width 27 height 10
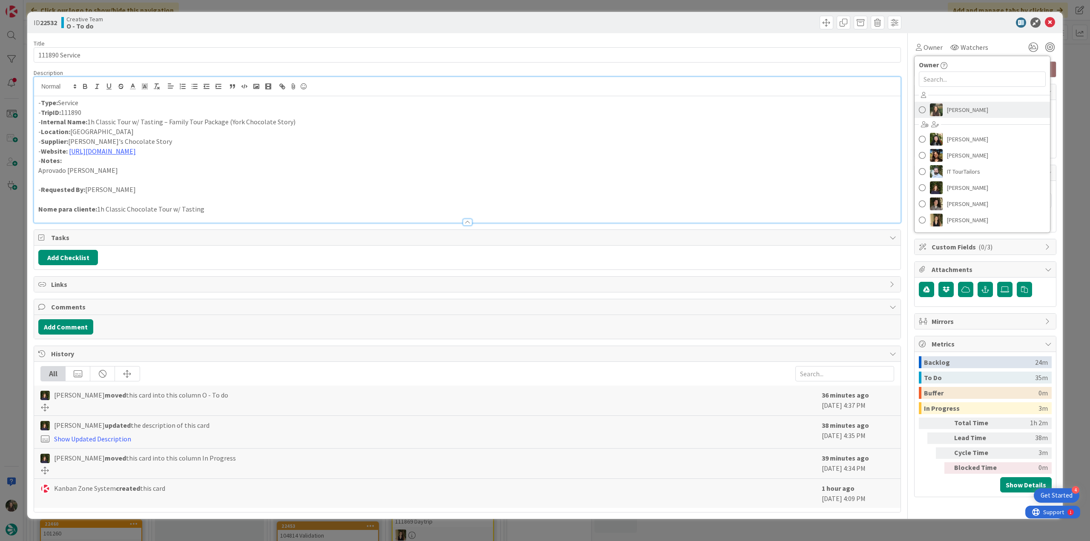
click at [950, 106] on span "[PERSON_NAME]" at bounding box center [967, 109] width 41 height 13
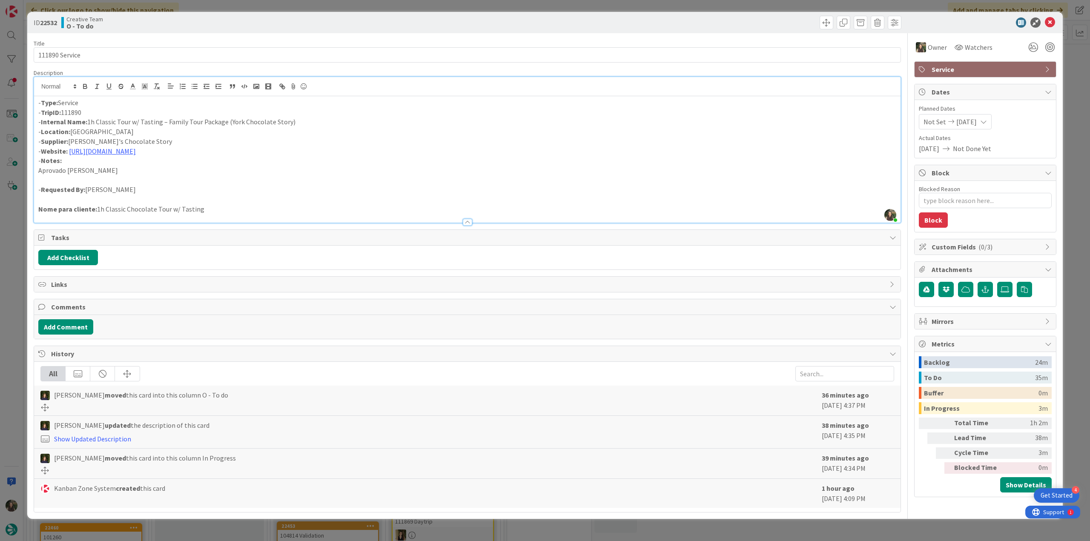
click at [1069, 77] on div "ID 22532 Creative Team O - To do Title 14 / 128 111890 Service Description [PER…" at bounding box center [545, 270] width 1090 height 541
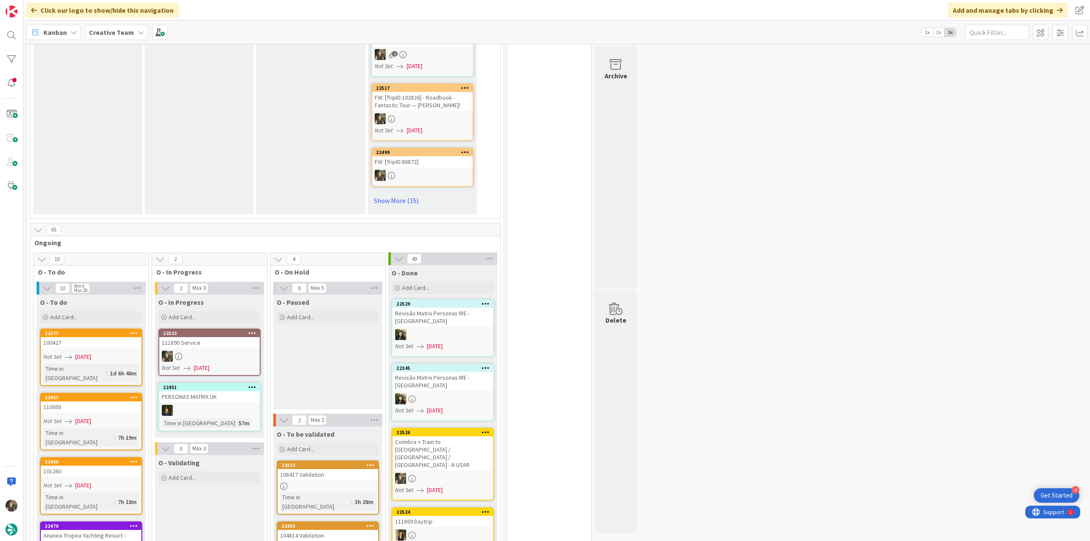
click at [212, 337] on div "111890 Service" at bounding box center [209, 342] width 100 height 11
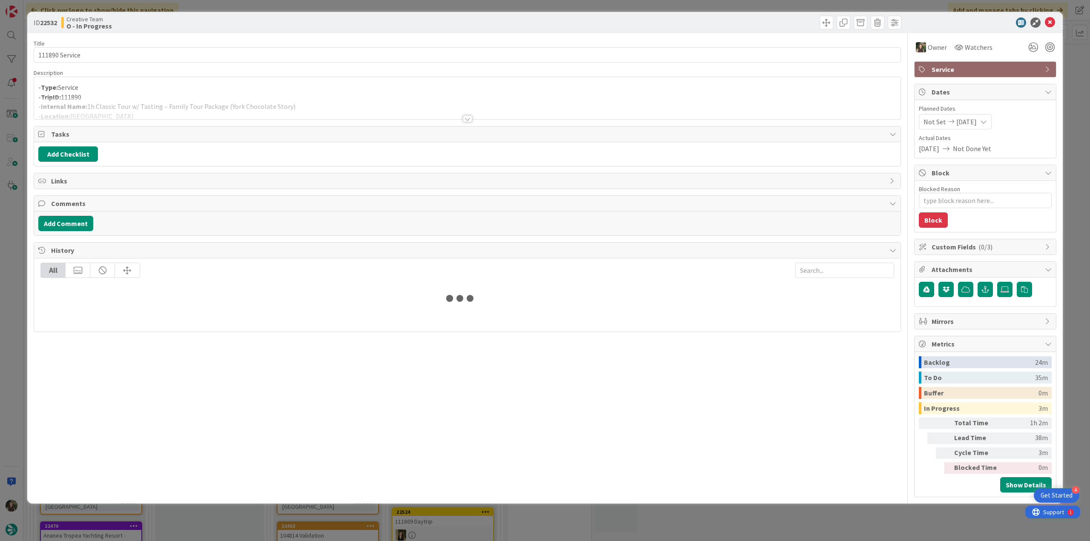
type textarea "x"
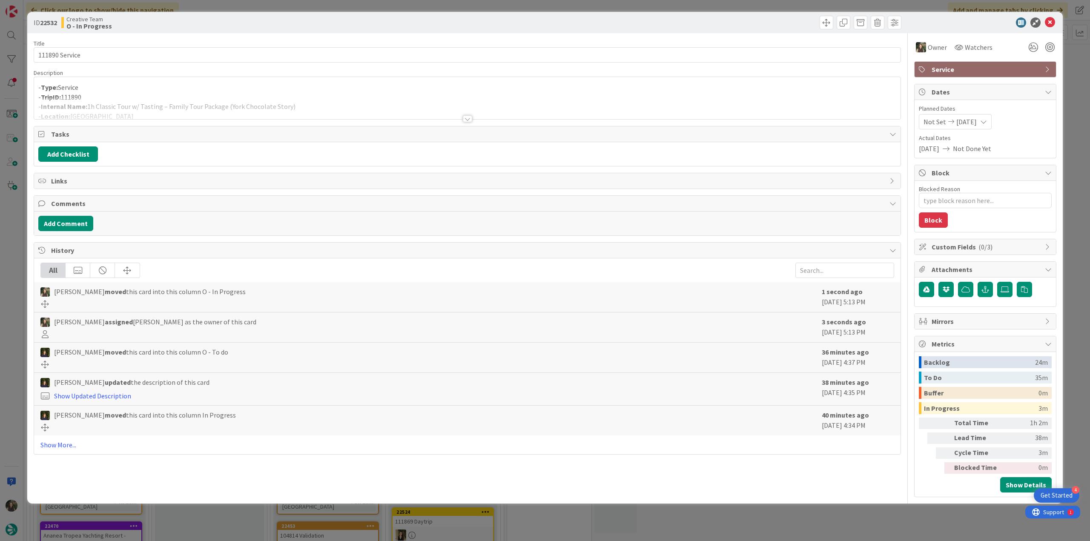
click at [281, 109] on div at bounding box center [467, 108] width 866 height 22
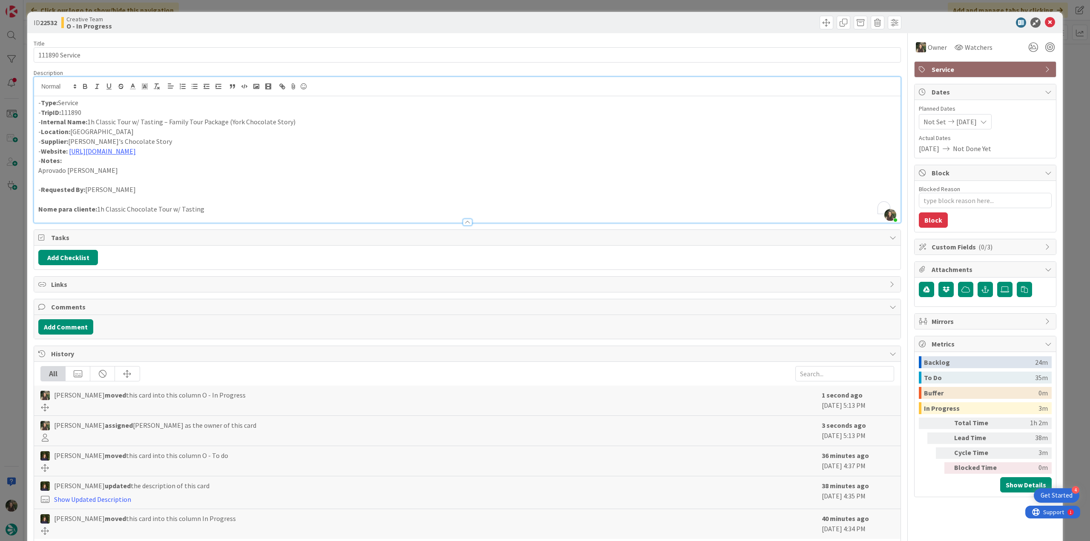
drag, startPoint x: 273, startPoint y: 123, endPoint x: 89, endPoint y: 123, distance: 183.9
click at [89, 123] on p "- Internal Name: 1h Classic Tour w/ Tasting – Family Tour Package (York Chocola…" at bounding box center [467, 122] width 858 height 10
copy p "1h Classic Tour w/ Tasting – Family Tour Package (York Chocolate Story)"
click at [5, 266] on div "ID 22532 Creative Team O - In Progress Title 14 / 128 111890 Service Descriptio…" at bounding box center [545, 270] width 1090 height 541
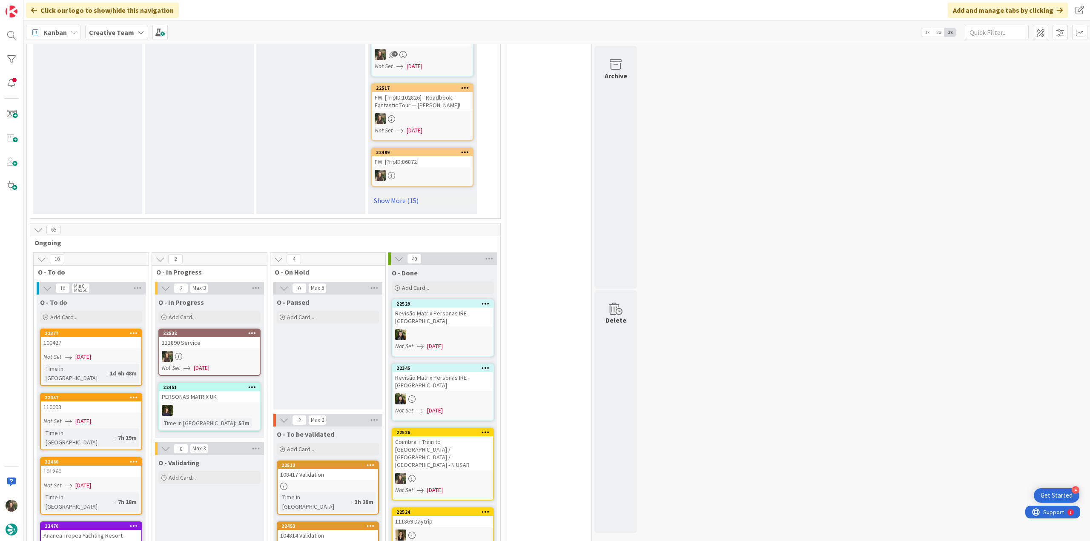
click at [191, 351] on div at bounding box center [209, 356] width 100 height 11
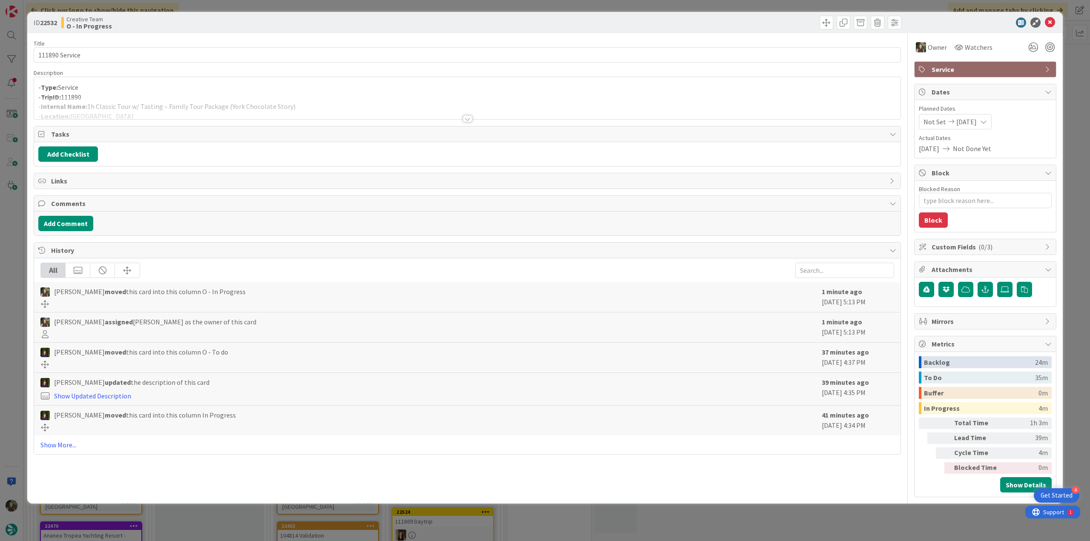
click at [312, 99] on div at bounding box center [467, 108] width 866 height 22
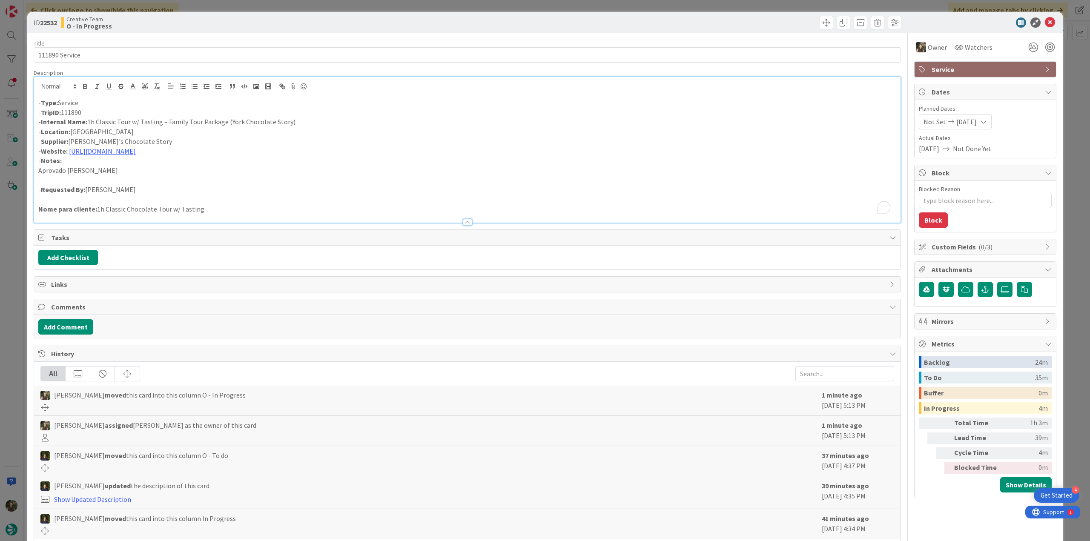
drag, startPoint x: 283, startPoint y: 118, endPoint x: 89, endPoint y: 123, distance: 195.0
click at [89, 123] on p "- Internal Name: 1h Classic Tour w/ Tasting – Family Tour Package (York Chocola…" at bounding box center [467, 122] width 858 height 10
copy p "1h Classic Tour w/ Tasting – Family Tour Package (York Chocolate Story)"
drag, startPoint x: 137, startPoint y: 137, endPoint x: 71, endPoint y: 139, distance: 66.0
click at [71, 139] on p "- Supplier: York's Chocolate Story" at bounding box center [467, 142] width 858 height 10
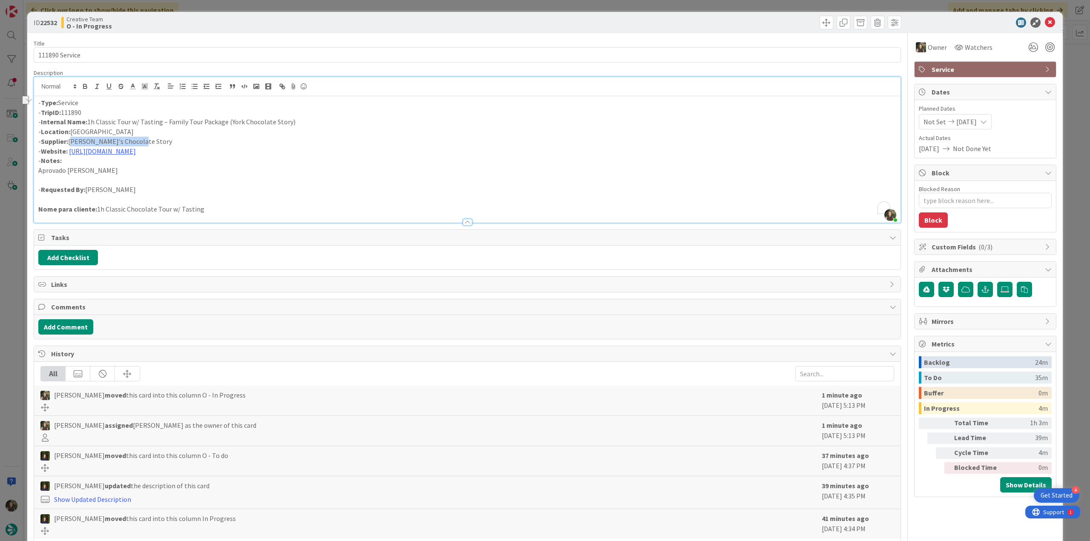
copy p "[PERSON_NAME]'s Chocolate Story"
click at [115, 140] on p "- Supplier: York's Chocolate Story" at bounding box center [467, 142] width 858 height 10
click at [100, 139] on p "- Supplier: York's Chocolate Story" at bounding box center [467, 142] width 858 height 10
click at [109, 140] on p "- Supplier: York's Chocolate Story" at bounding box center [467, 142] width 858 height 10
click at [108, 140] on p "- Supplier: York's Chocolate Story" at bounding box center [467, 142] width 858 height 10
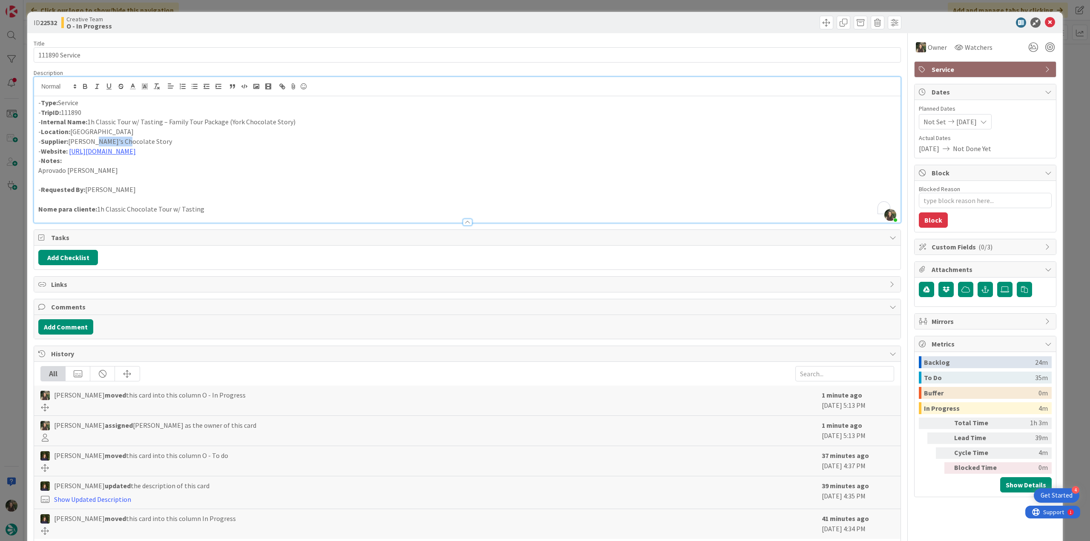
copy p "Chocolate"
click at [237, 192] on p "- Requested By: Bárbara Pinto" at bounding box center [467, 190] width 858 height 10
drag, startPoint x: 214, startPoint y: 149, endPoint x: 178, endPoint y: 167, distance: 40.5
click at [178, 167] on link "[URL][DOMAIN_NAME]" at bounding box center [181, 167] width 58 height 11
drag, startPoint x: 295, startPoint y: 124, endPoint x: 89, endPoint y: 122, distance: 206.0
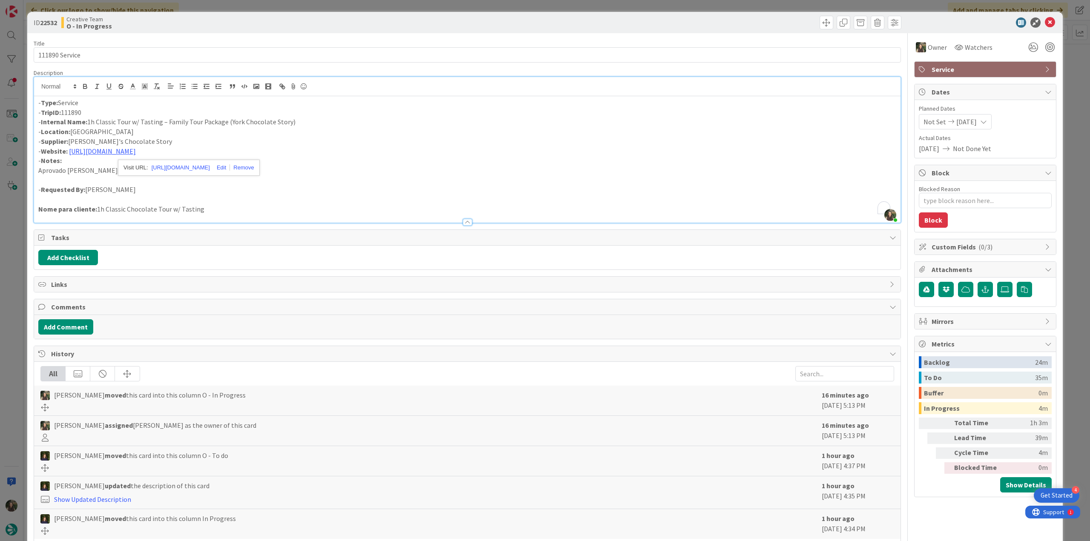
click at [89, 122] on p "- Internal Name: 1h Classic Tour w/ Tasting – Family Tour Package (York Chocola…" at bounding box center [467, 122] width 858 height 10
copy p "1h Classic Tour w/ Tasting – Family Tour Package (York Chocolate Story)"
drag, startPoint x: 90, startPoint y: 53, endPoint x: 30, endPoint y: 56, distance: 60.5
click at [30, 56] on div "ID 22532 Creative Team O - In Progress Title 14 / 128 111890 Service Descriptio…" at bounding box center [544, 288] width 1035 height 552
click at [17, 275] on div "ID 22532 Creative Team O - In Progress Title 14 / 128 111890 Service Descriptio…" at bounding box center [545, 270] width 1090 height 541
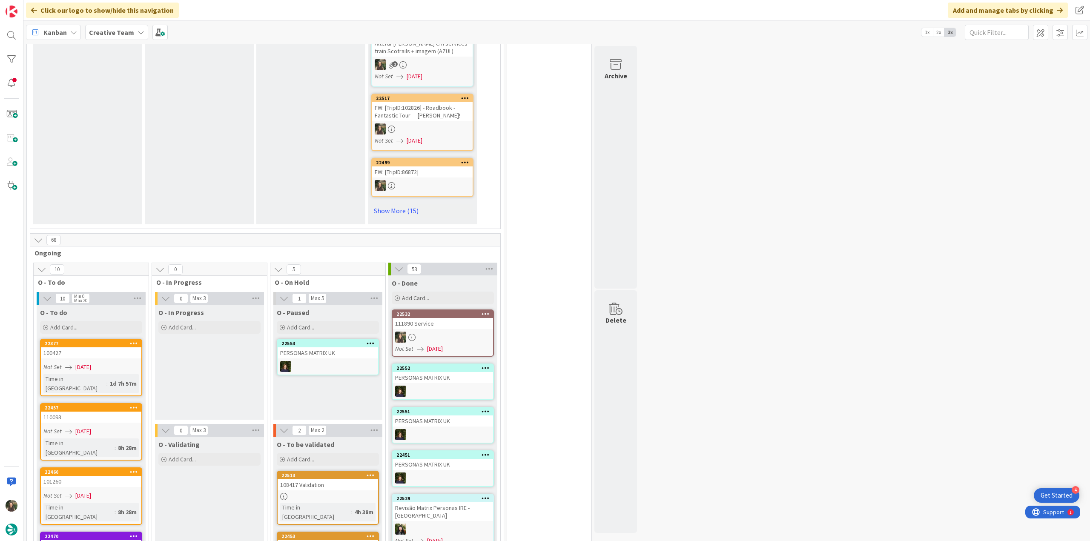
click at [460, 313] on link "22532 111890 Service Not Set [DATE]" at bounding box center [443, 332] width 102 height 47
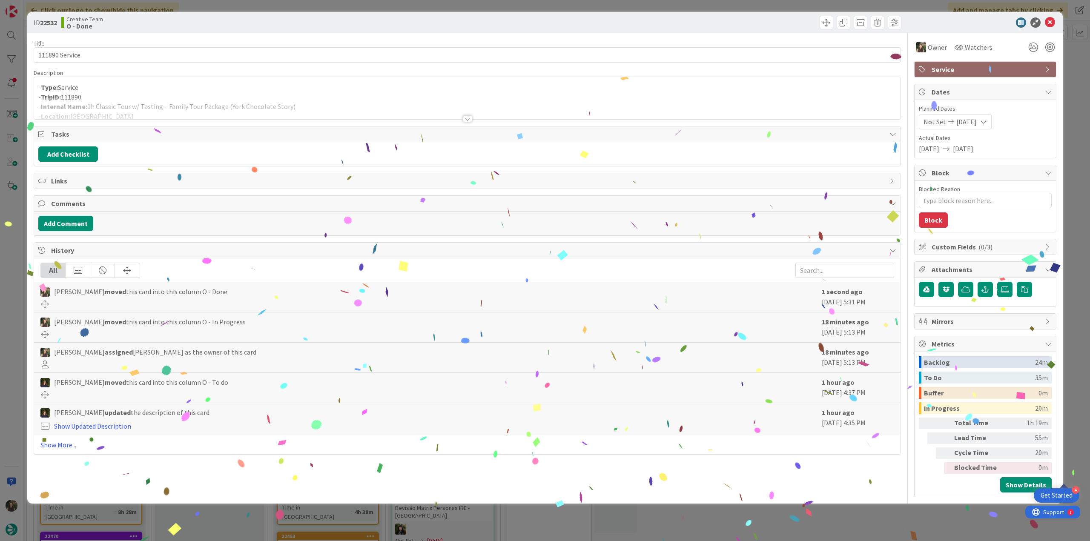
drag, startPoint x: 918, startPoint y: 513, endPoint x: 758, endPoint y: 535, distance: 160.8
click at [918, 513] on div "ID 22532 Creative Team O - Done Title 14 / 128 111890 Service Description - Typ…" at bounding box center [545, 270] width 1090 height 541
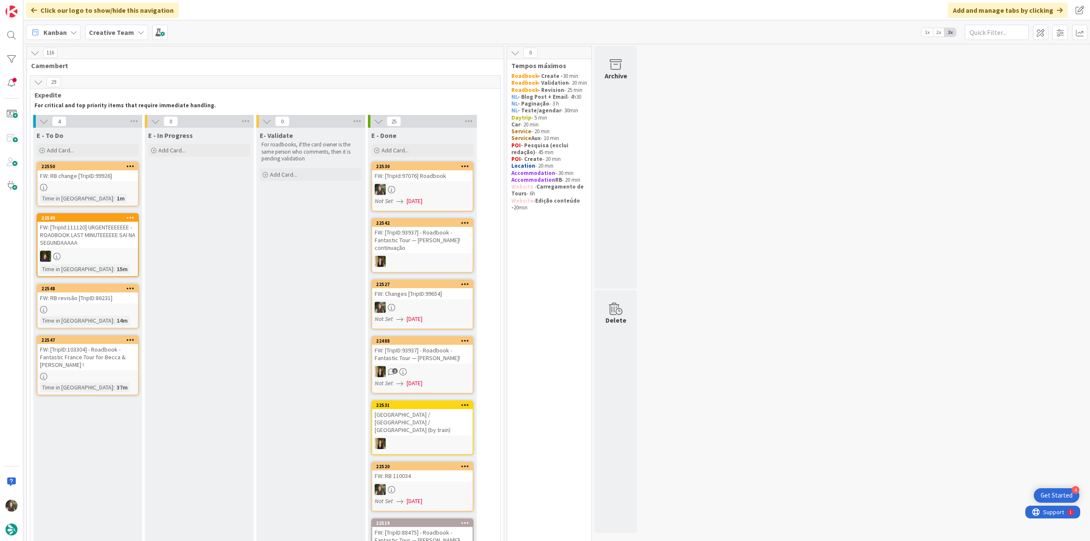
click at [108, 186] on div at bounding box center [87, 187] width 100 height 7
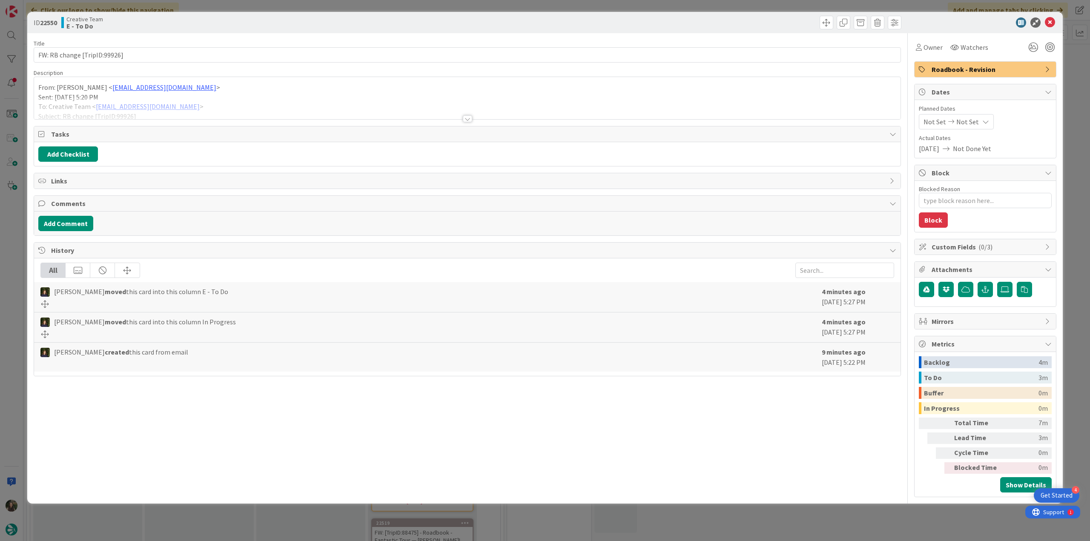
click at [304, 107] on div at bounding box center [467, 108] width 866 height 22
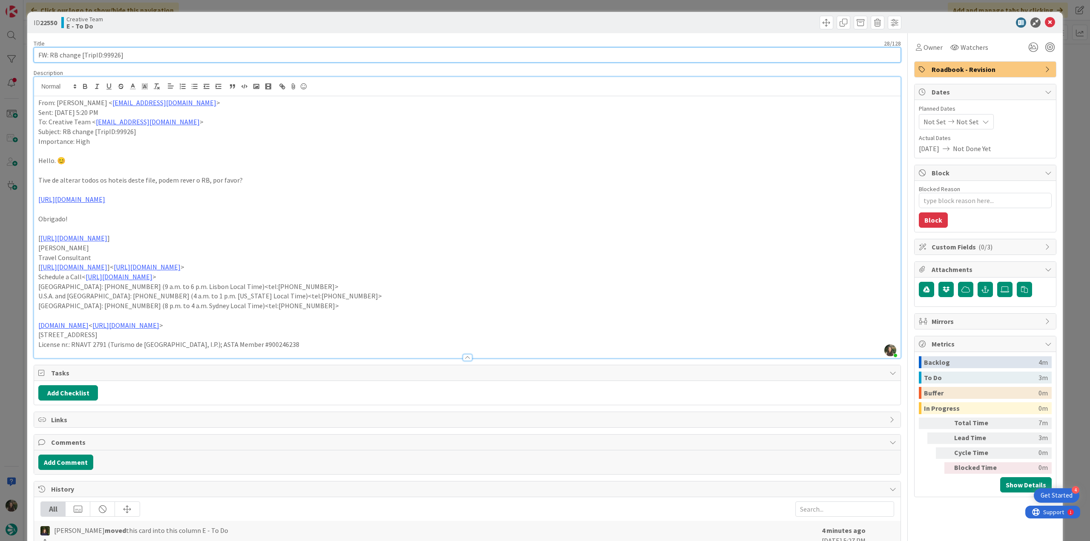
click at [106, 55] on input "FW: RB change [TripID:99926]" at bounding box center [467, 54] width 867 height 15
click at [22, 207] on div "ID 22550 Creative Team E - To Do Title 28 / 128 FW: RB change [TripID:99926] De…" at bounding box center [545, 270] width 1090 height 541
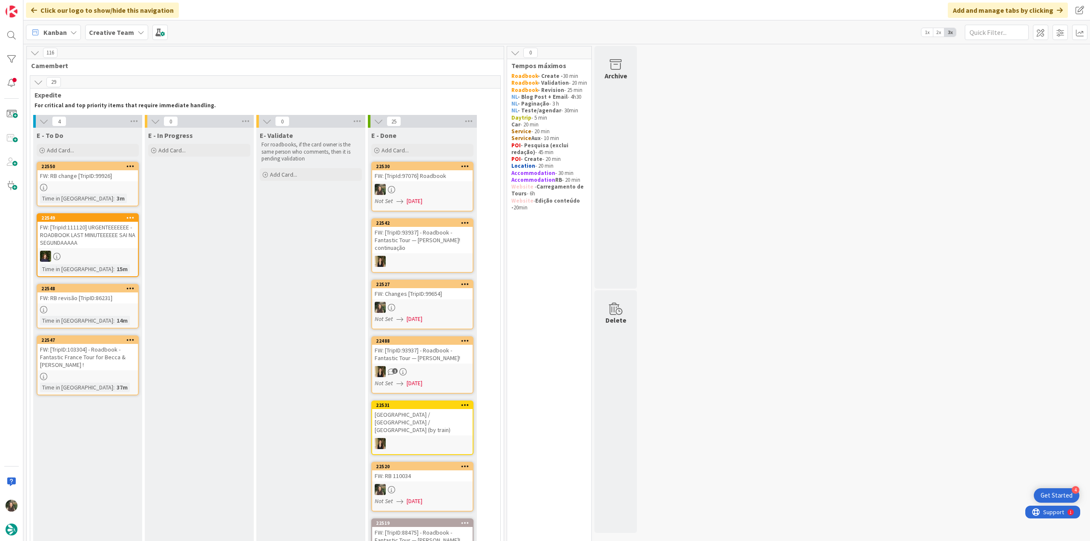
click at [116, 303] on div "FW: RB revisão [TripID:86231]" at bounding box center [87, 297] width 100 height 11
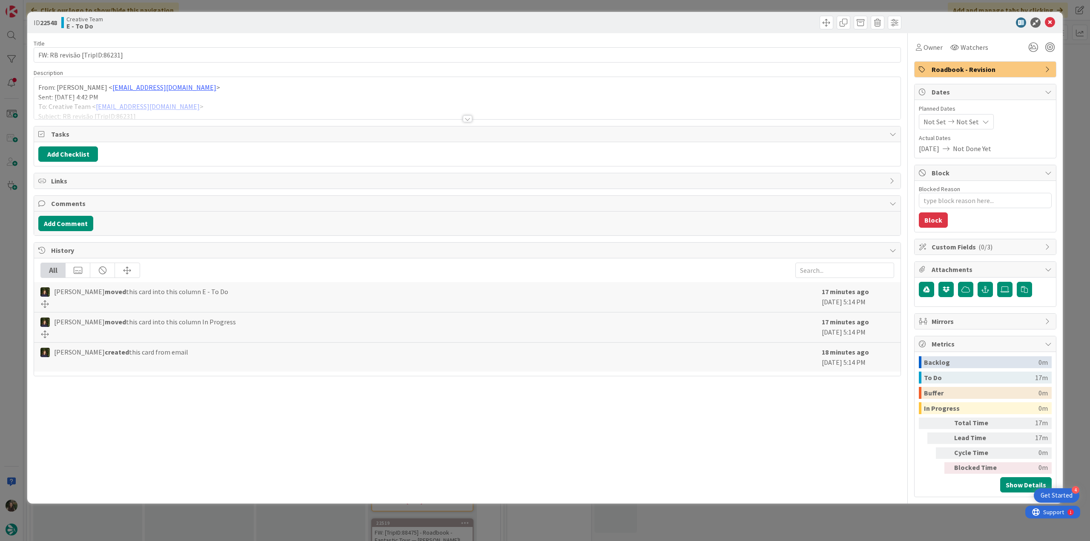
click at [304, 105] on div at bounding box center [467, 108] width 866 height 22
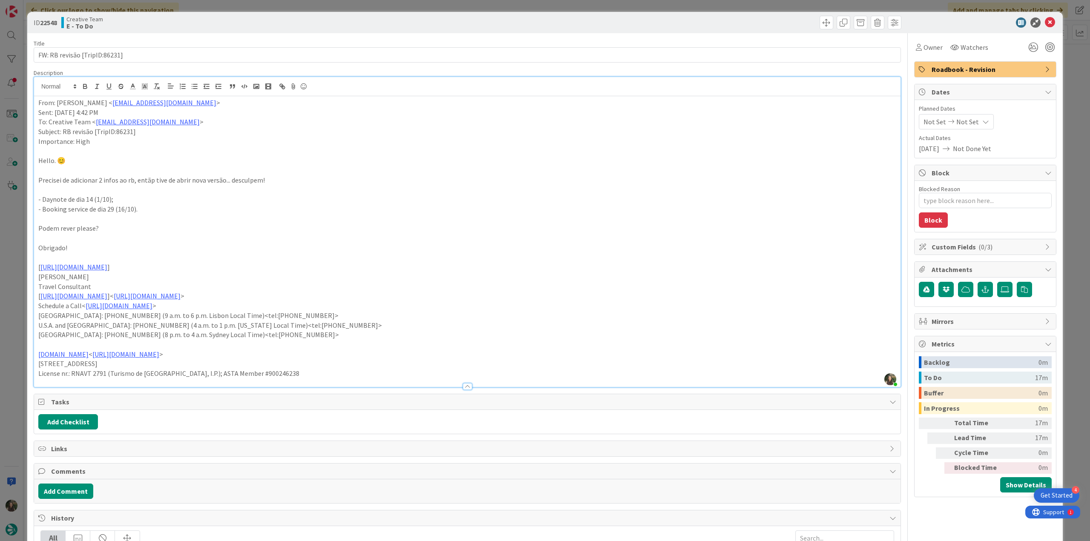
click at [16, 286] on div "ID 22548 Creative Team E - To Do Title 29 / 128 FW: RB revisão [TripID:86231] D…" at bounding box center [545, 270] width 1090 height 541
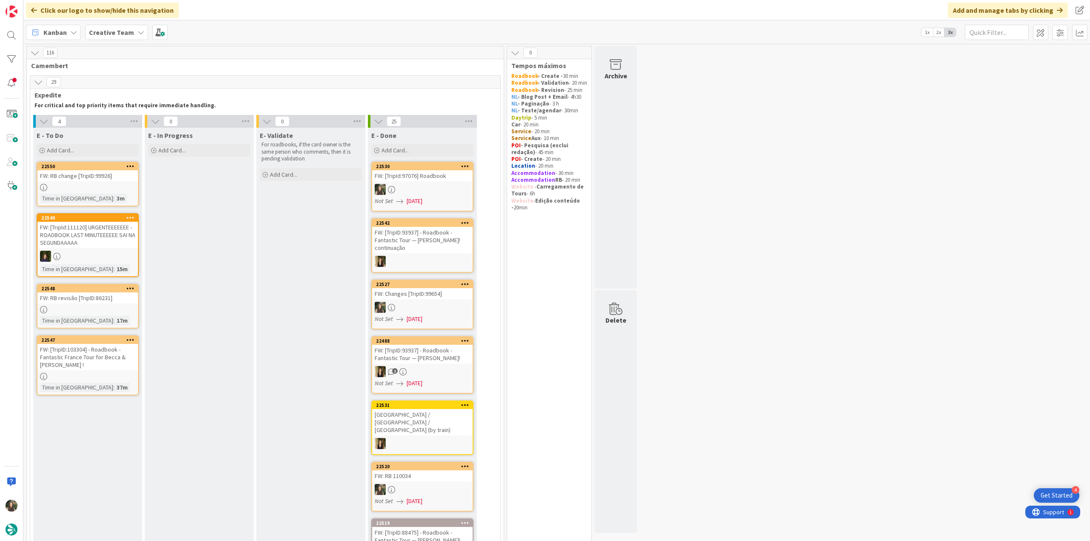
click at [108, 180] on div "FW: RB change [TripID:99926]" at bounding box center [87, 175] width 100 height 11
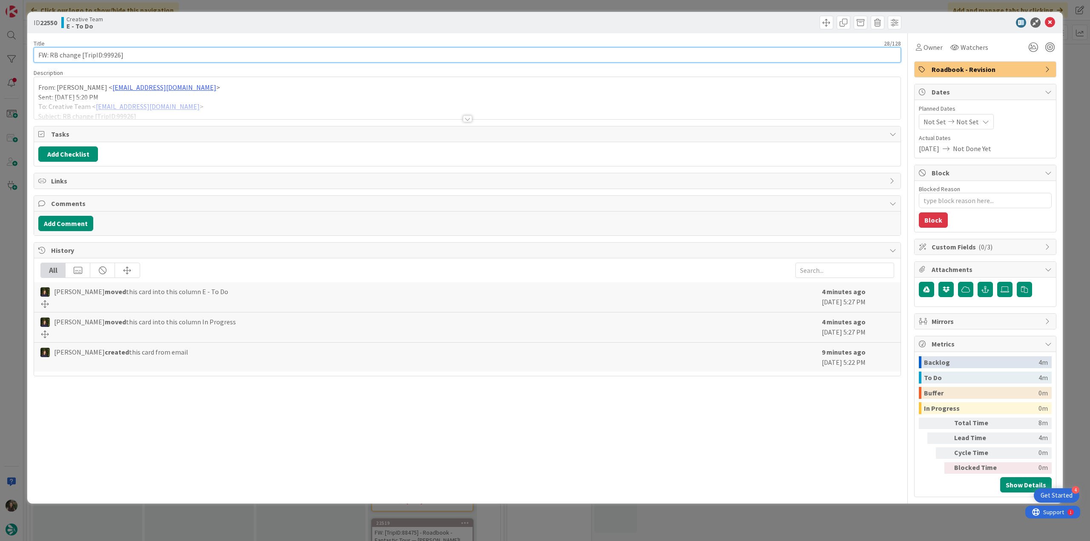
click at [109, 53] on input "FW: RB change [TripID:99926]" at bounding box center [467, 54] width 867 height 15
click at [933, 50] on span "Owner" at bounding box center [932, 47] width 19 height 10
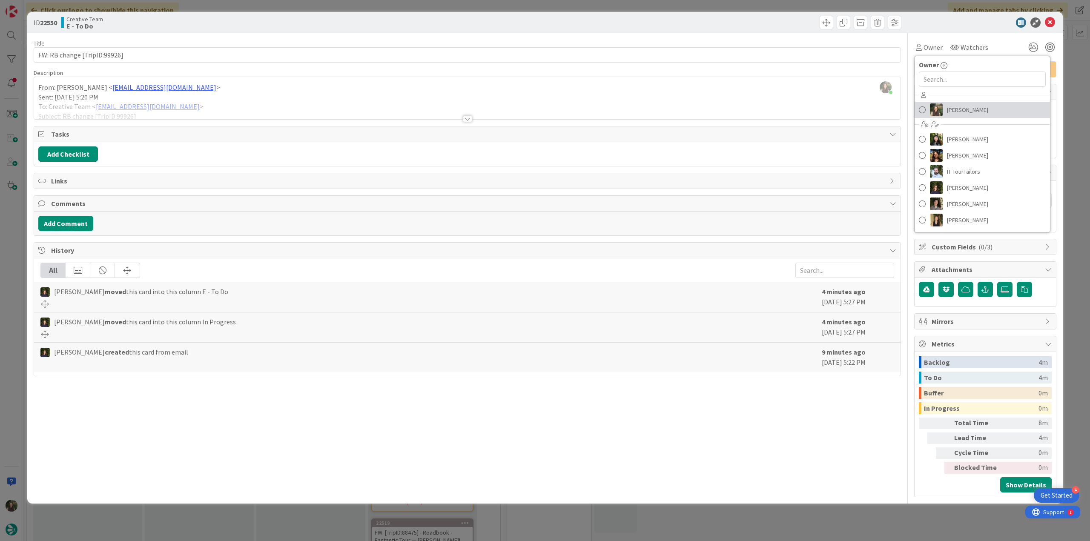
drag, startPoint x: 974, startPoint y: 114, endPoint x: 980, endPoint y: 114, distance: 5.5
click at [975, 114] on span "[PERSON_NAME]" at bounding box center [967, 109] width 41 height 13
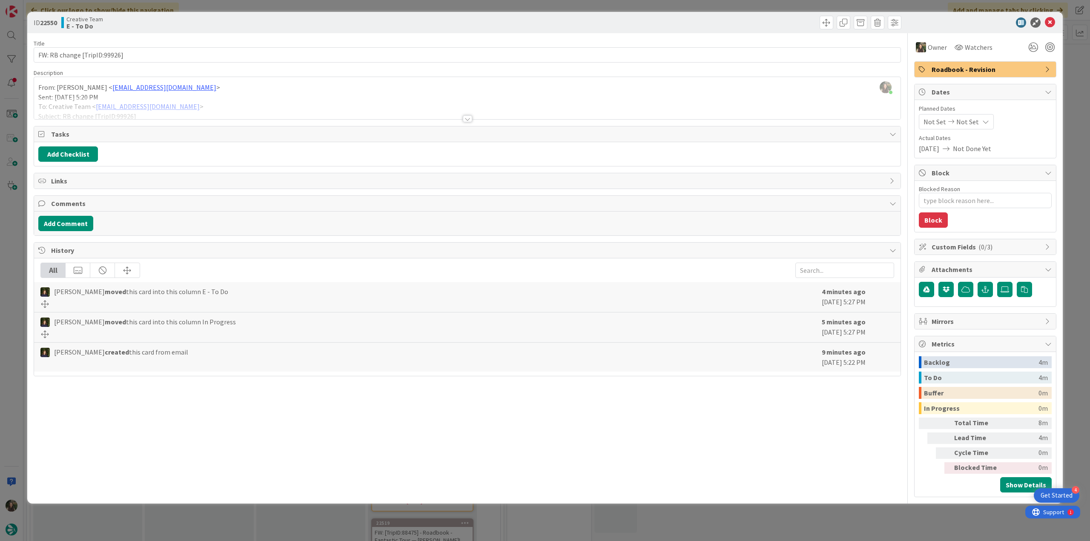
click at [1067, 94] on div "ID 22550 Creative Team E - To Do Title 28 / 128 FW: RB change [TripID:99926] De…" at bounding box center [545, 270] width 1090 height 541
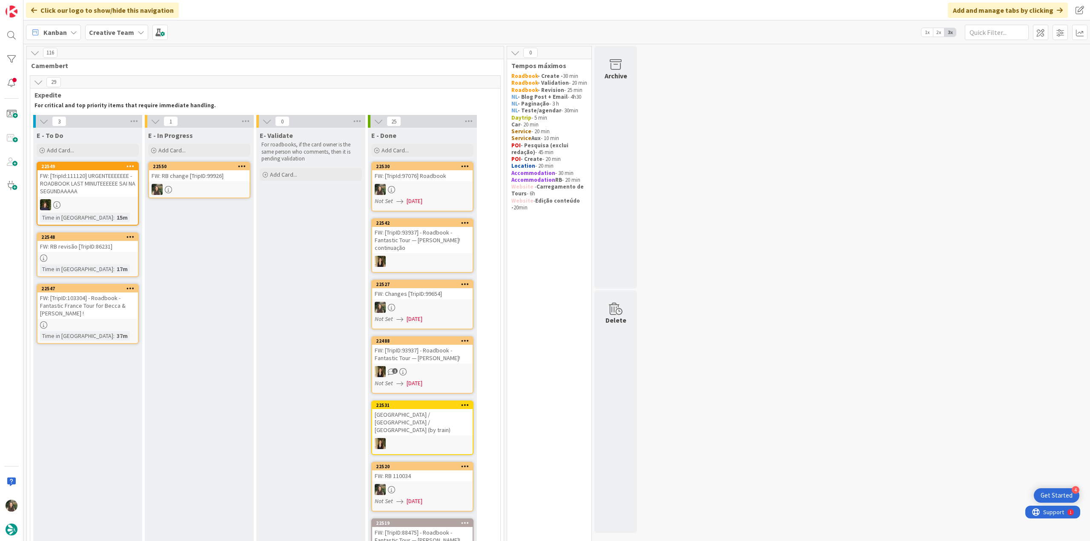
click at [203, 190] on div at bounding box center [199, 189] width 100 height 11
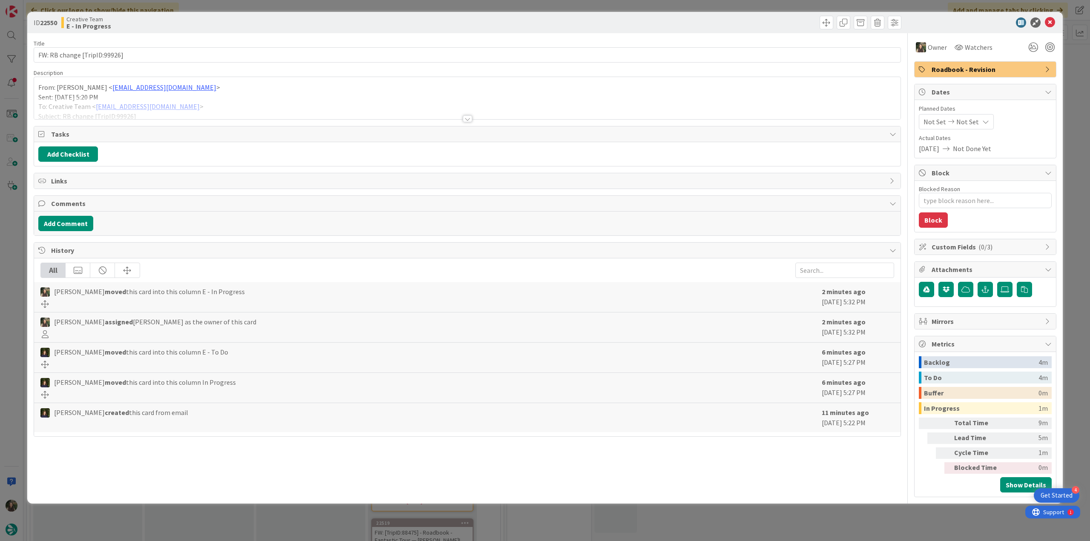
click at [217, 109] on div at bounding box center [467, 108] width 866 height 22
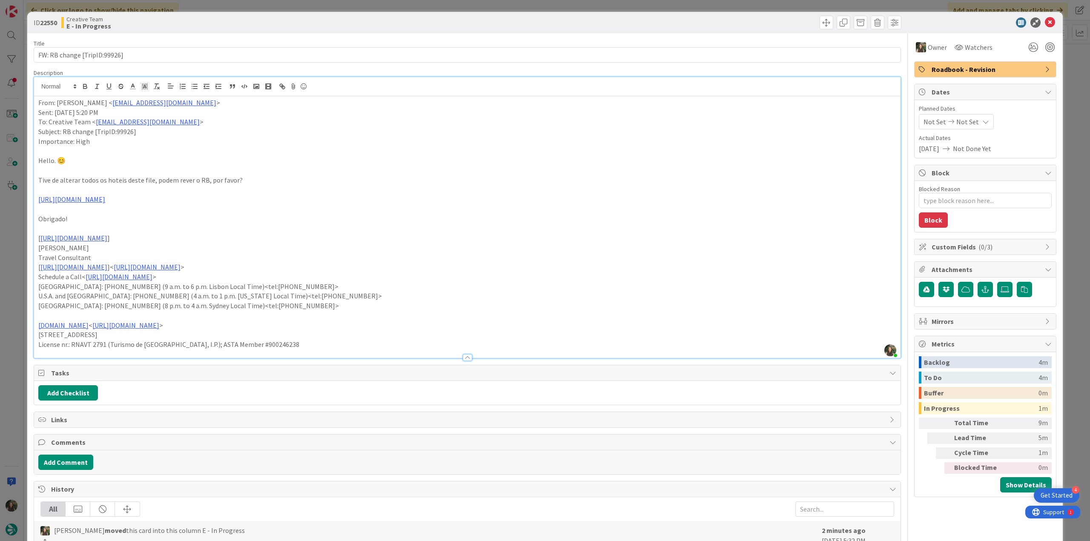
click at [17, 230] on div "ID 22550 Creative Team E - In Progress Title 28 / 128 FW: RB change [TripID:999…" at bounding box center [545, 270] width 1090 height 541
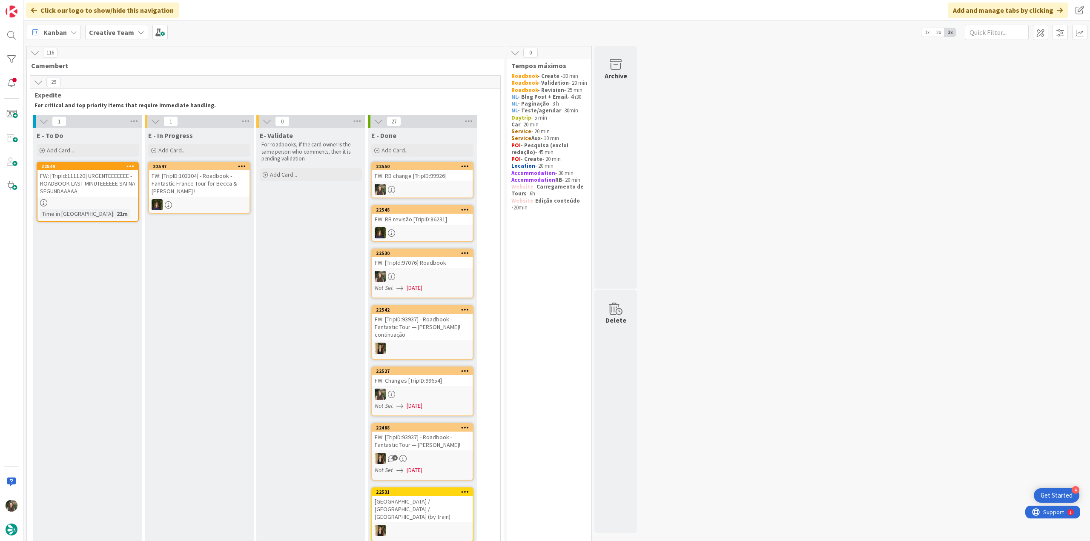
click at [439, 185] on div at bounding box center [422, 189] width 100 height 11
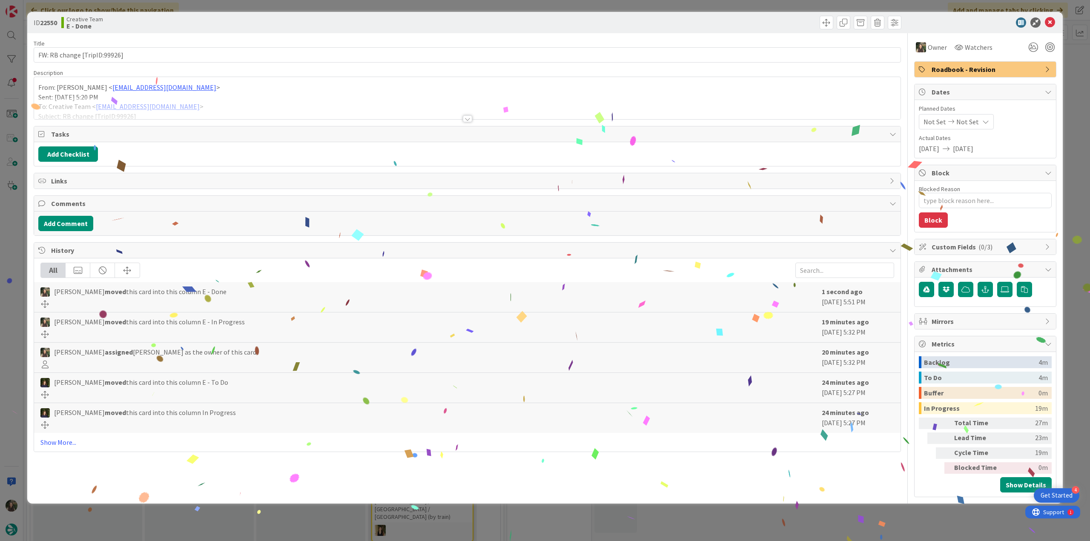
click at [876, 503] on div "ID 22550 Creative Team E - Done Title 28 / 128 FW: RB change [TripID:99926] Des…" at bounding box center [545, 270] width 1090 height 541
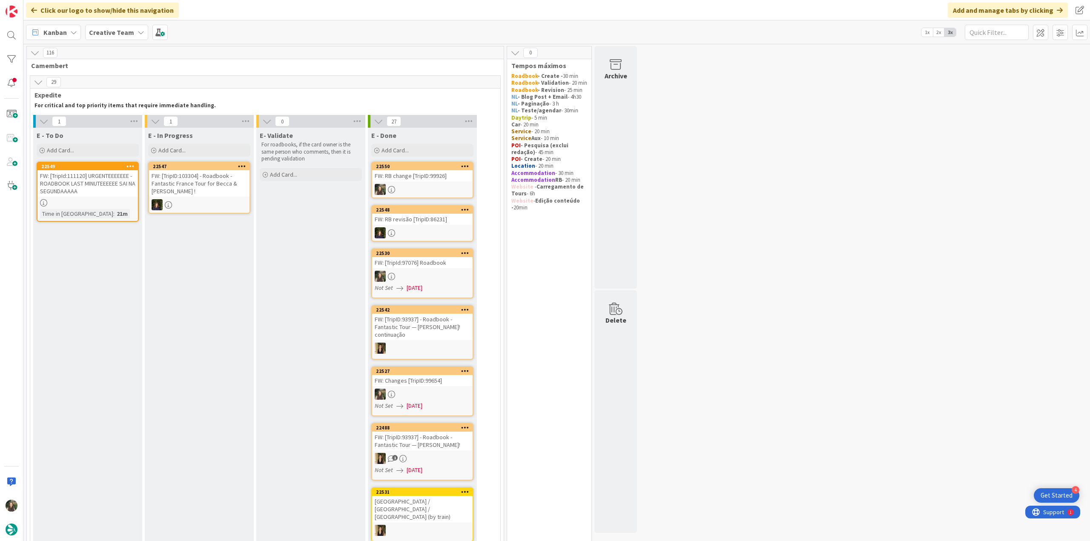
click at [89, 184] on div "FW: [TripId:111120] URGENTEEEEEEE - ROADBOOK LAST MINUTEEEEEE SAI NA SEGUNDAAAAA" at bounding box center [87, 183] width 100 height 26
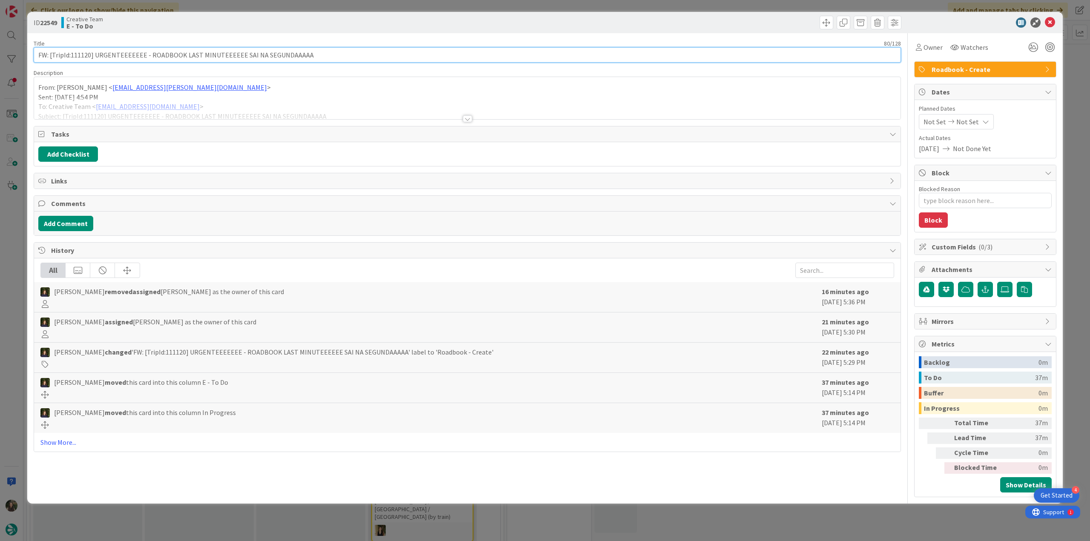
click at [81, 56] on input "FW: [TripId:111120] URGENTEEEEEEE - ROADBOOK LAST MINUTEEEEEE SAI NA SEGUNDAAAAA" at bounding box center [467, 54] width 867 height 15
click at [928, 52] on div "Owner" at bounding box center [929, 47] width 30 height 15
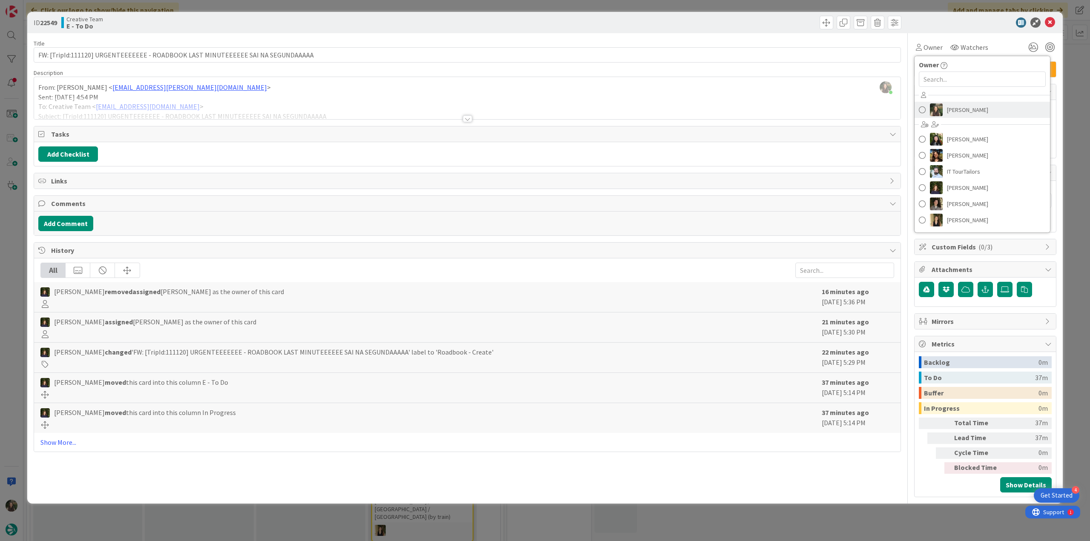
click at [982, 112] on span "[PERSON_NAME]" at bounding box center [967, 109] width 41 height 13
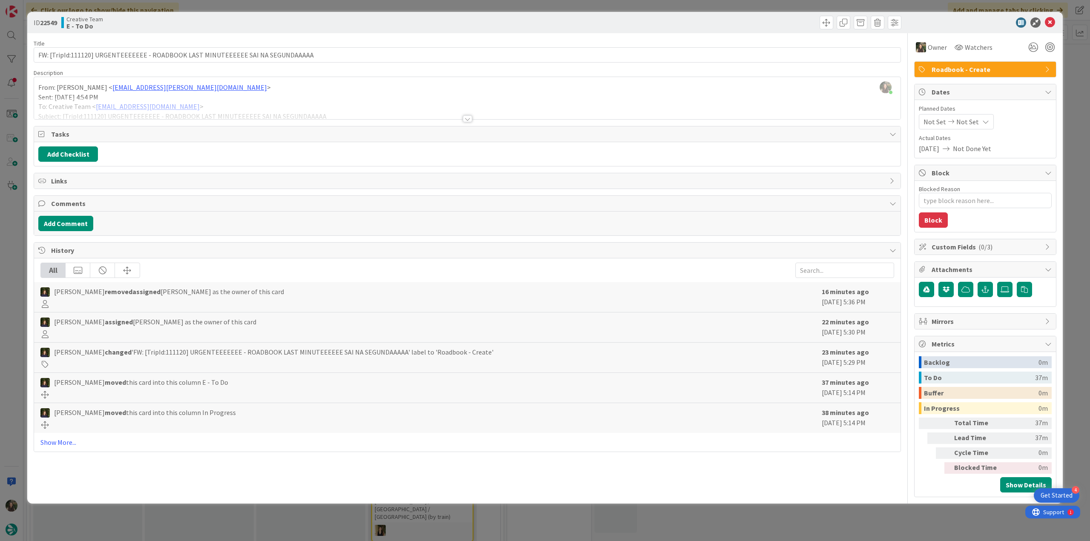
click at [1067, 91] on div "ID 22549 Creative Team E - To Do Title 80 / 128 FW: [TripId:111120] URGENTEEEEE…" at bounding box center [545, 270] width 1090 height 541
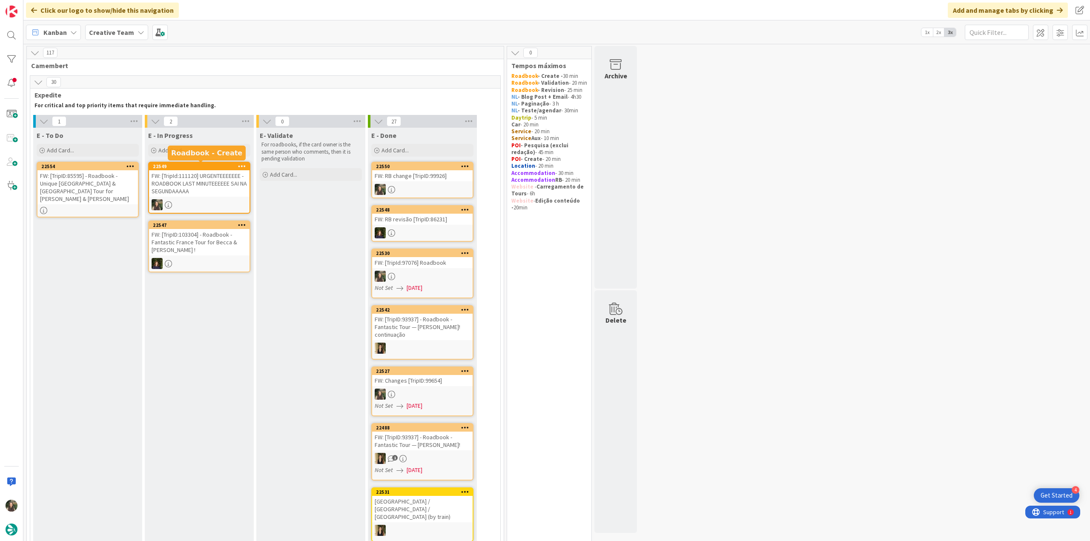
click at [202, 189] on div "FW: [TripId:111120] URGENTEEEEEEE - ROADBOOK LAST MINUTEEEEEE SAI NA SEGUNDAAAAA" at bounding box center [199, 183] width 100 height 26
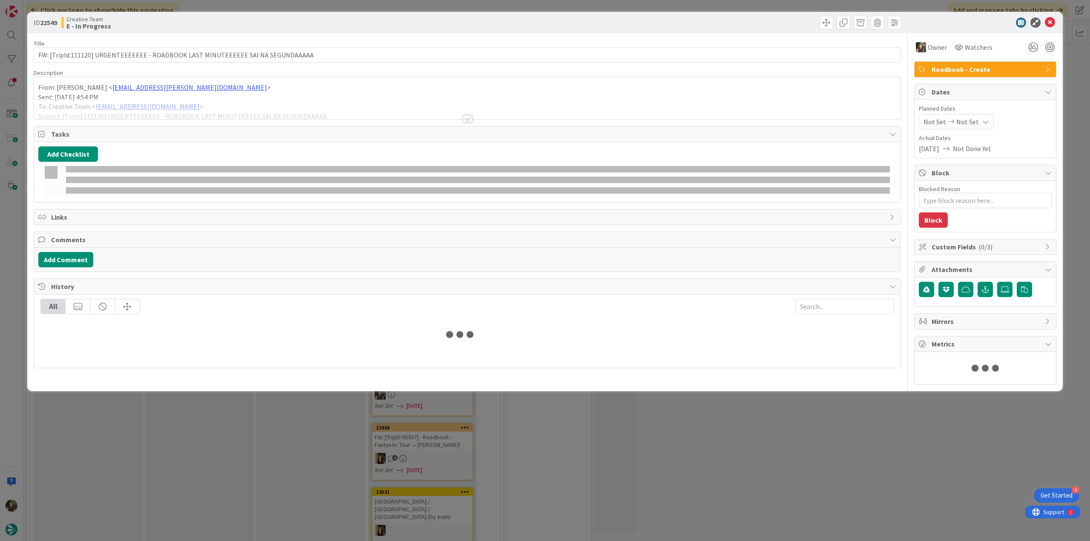
click at [291, 99] on div at bounding box center [467, 108] width 866 height 22
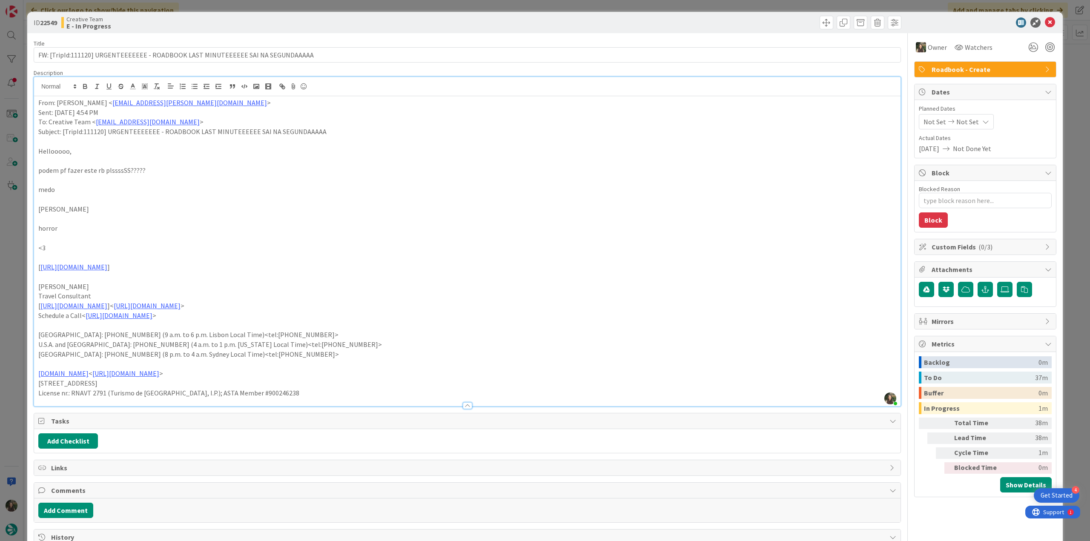
type textarea "x"
